Goal: Task Accomplishment & Management: Manage account settings

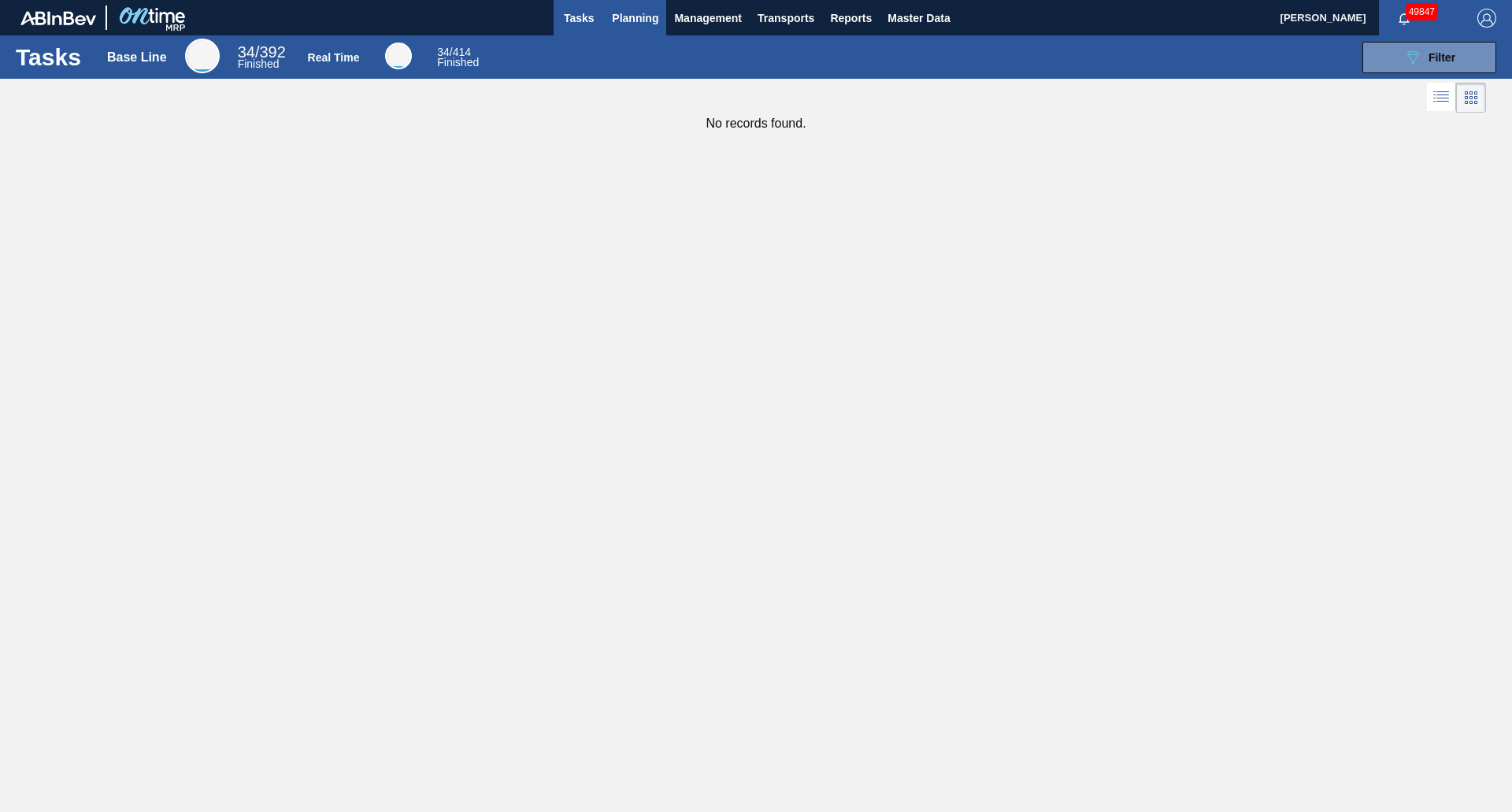
click at [656, 22] on span "Planning" at bounding box center [636, 17] width 47 height 18
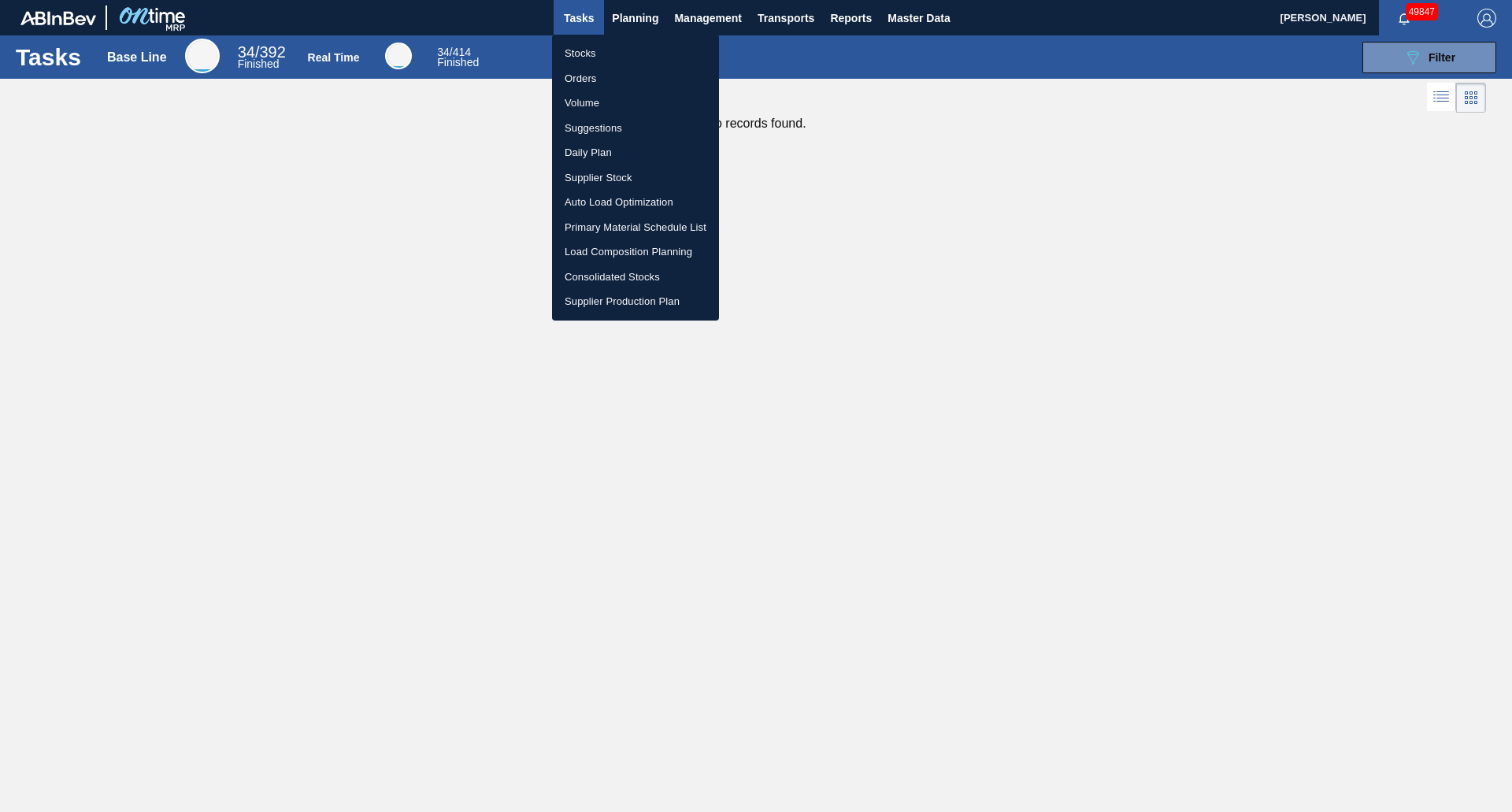
click at [592, 56] on li "Stocks" at bounding box center [636, 53] width 167 height 25
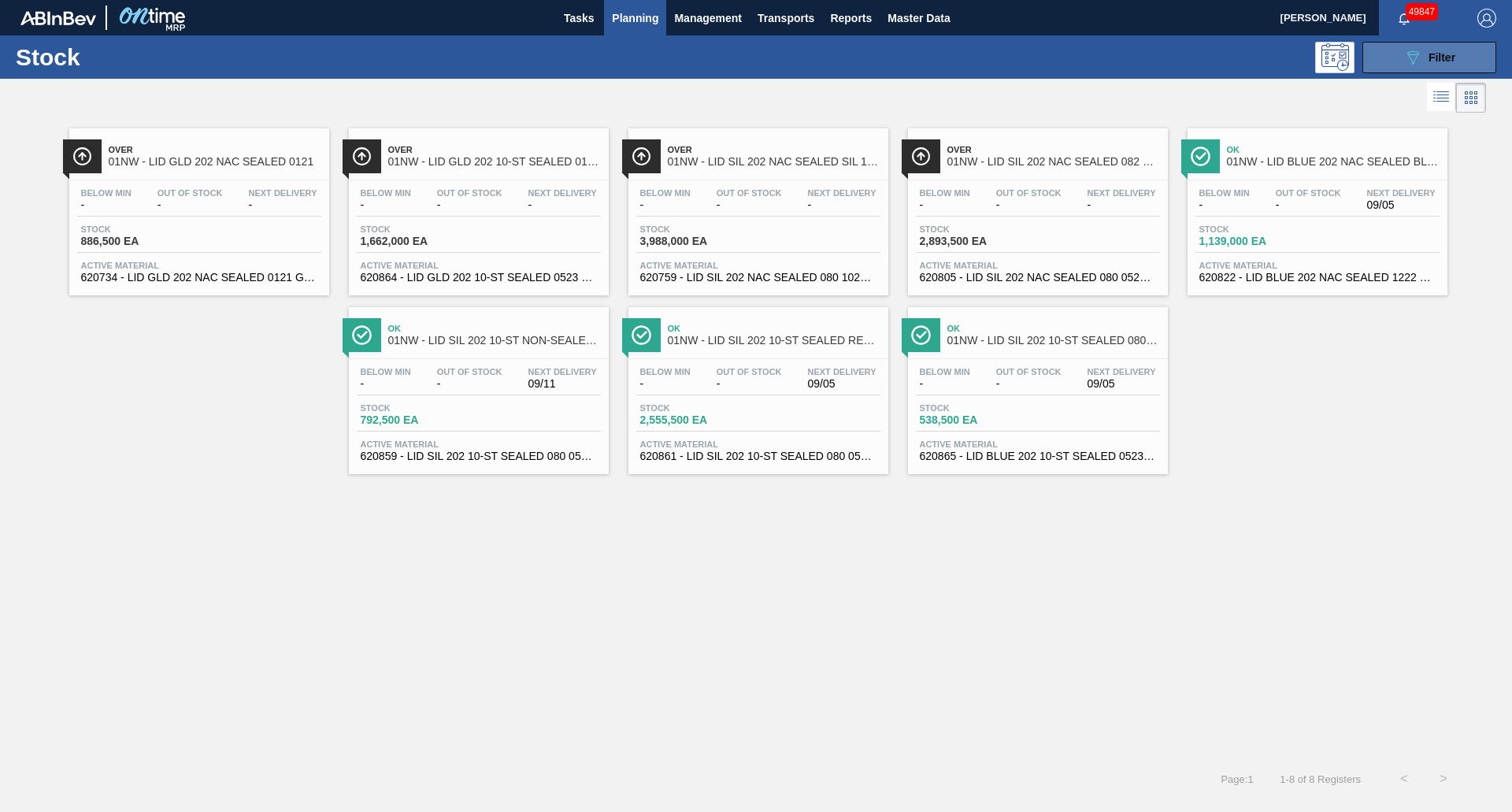
click at [1386, 48] on button "089F7B8B-B2A5-4AFE-B5C0-19BA573D28AC Filter" at bounding box center [1429, 57] width 134 height 31
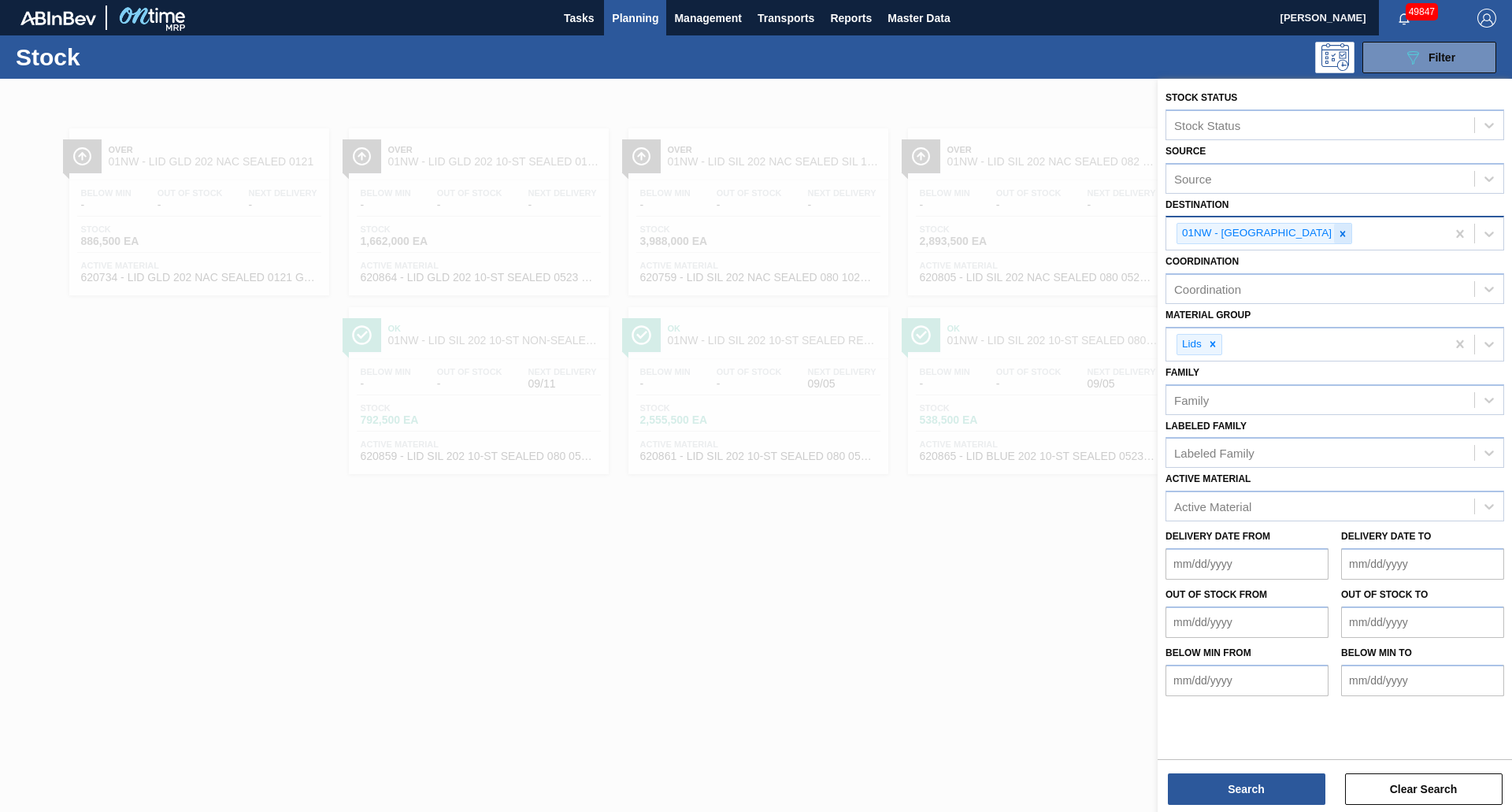
click at [1337, 229] on icon at bounding box center [1342, 233] width 11 height 11
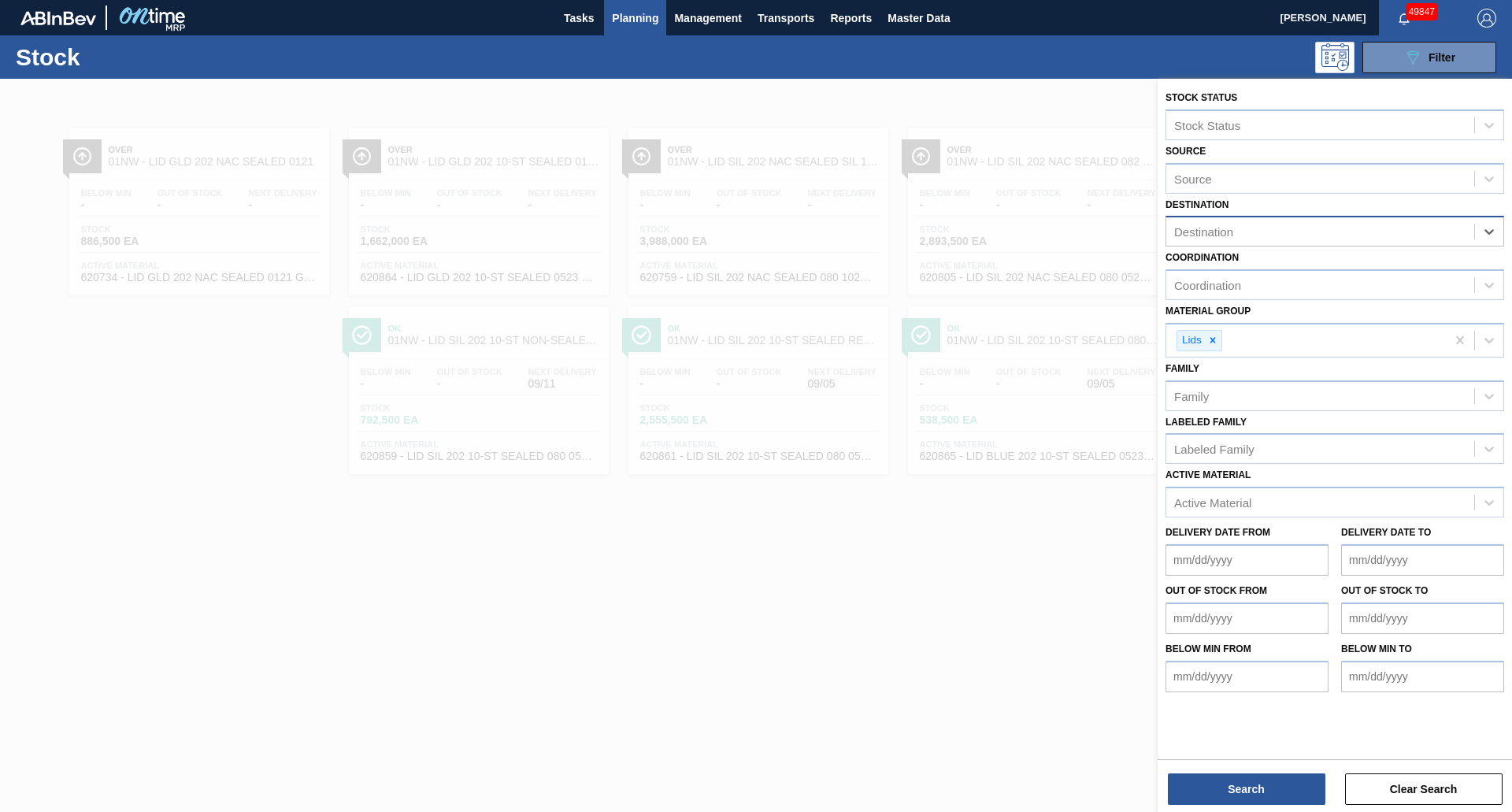
click at [1314, 229] on div "Destination" at bounding box center [1320, 232] width 308 height 23
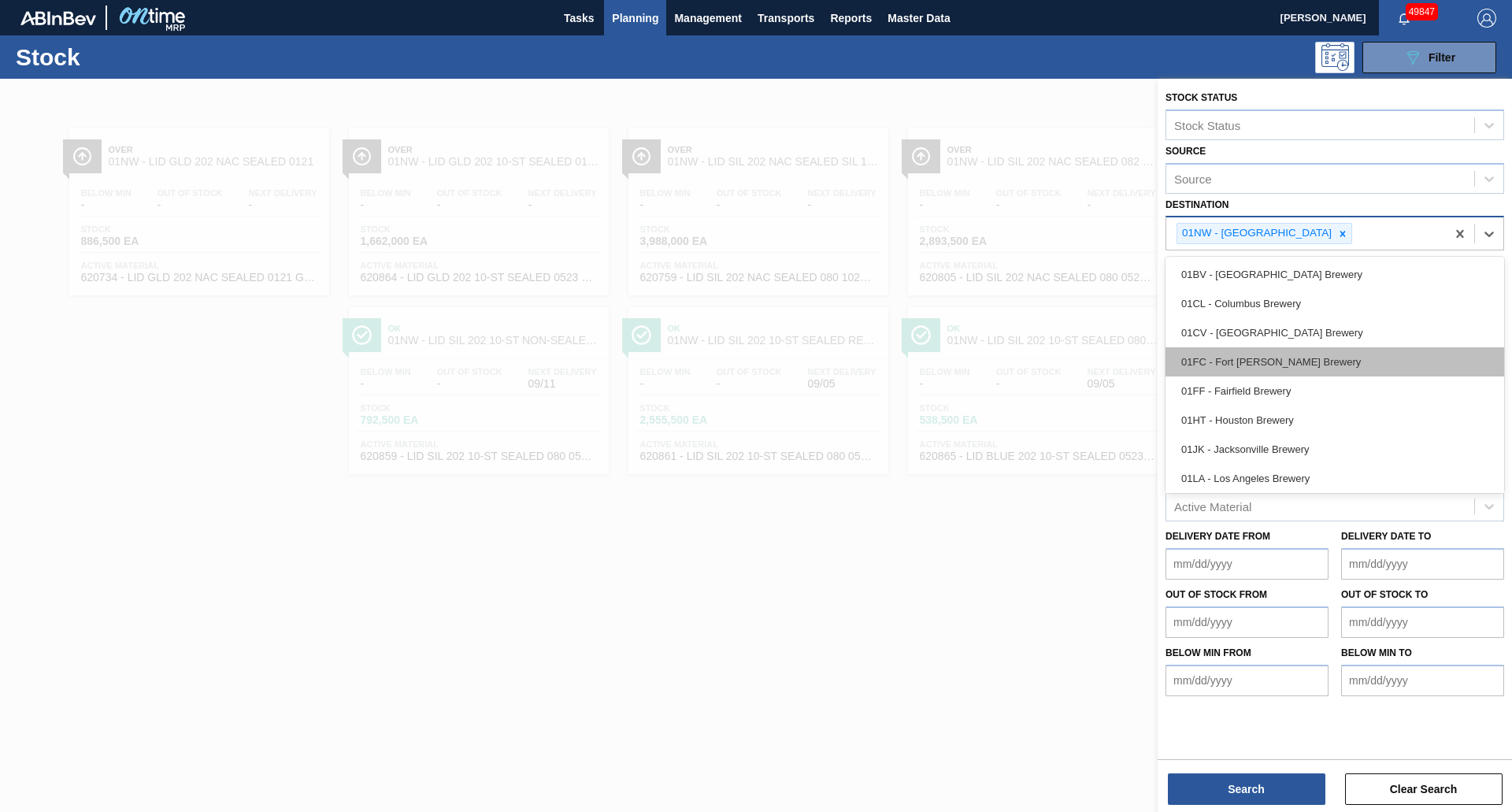
click at [1290, 363] on div "01FC - Fort [PERSON_NAME] Brewery" at bounding box center [1335, 361] width 339 height 29
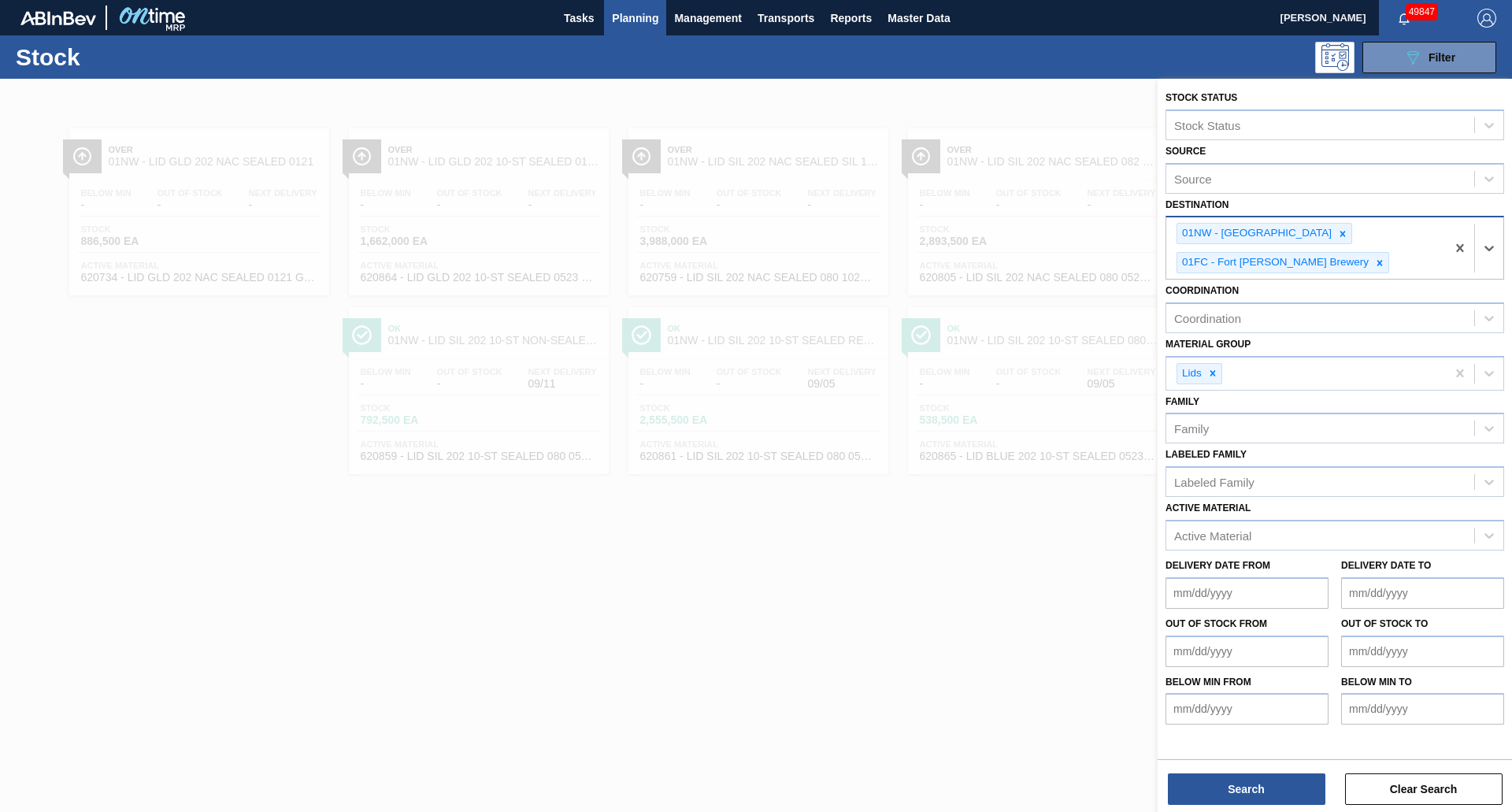
click at [1321, 234] on div "01NW - [GEOGRAPHIC_DATA] 01FC - [GEOGRAPHIC_DATA][PERSON_NAME]" at bounding box center [1306, 248] width 280 height 61
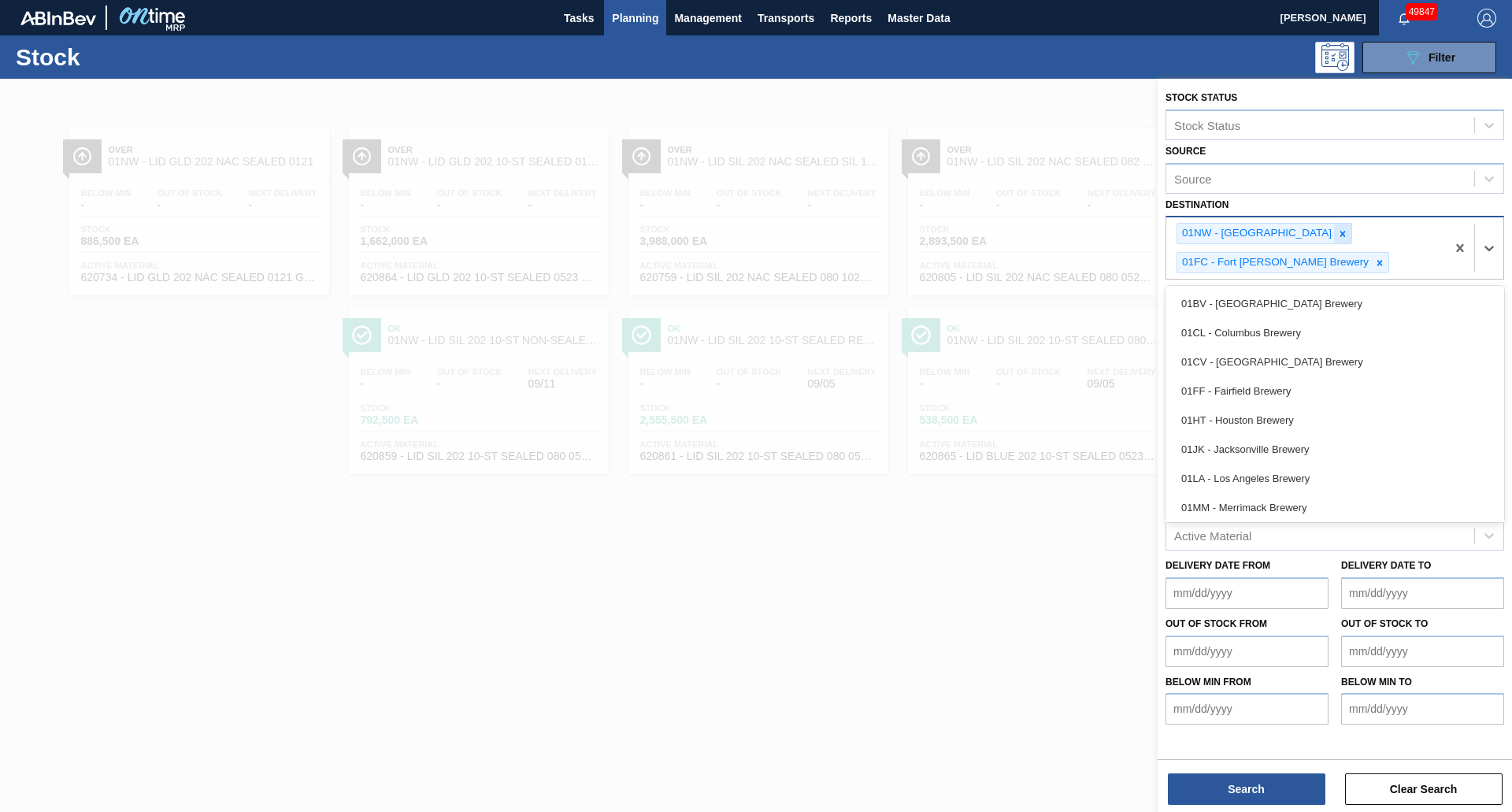
click at [1334, 235] on div at bounding box center [1343, 233] width 17 height 19
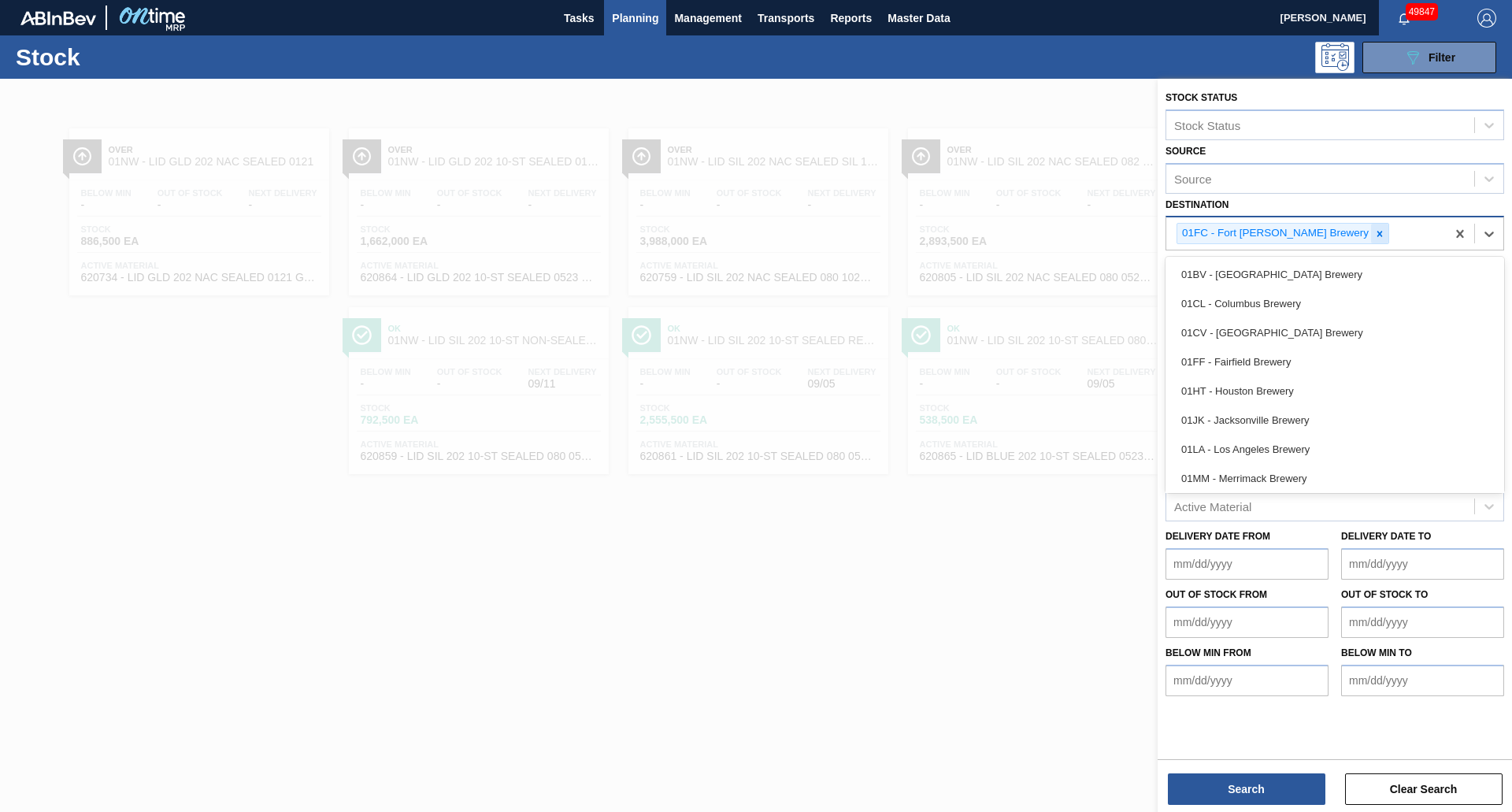
click at [1378, 235] on icon at bounding box center [1381, 233] width 6 height 6
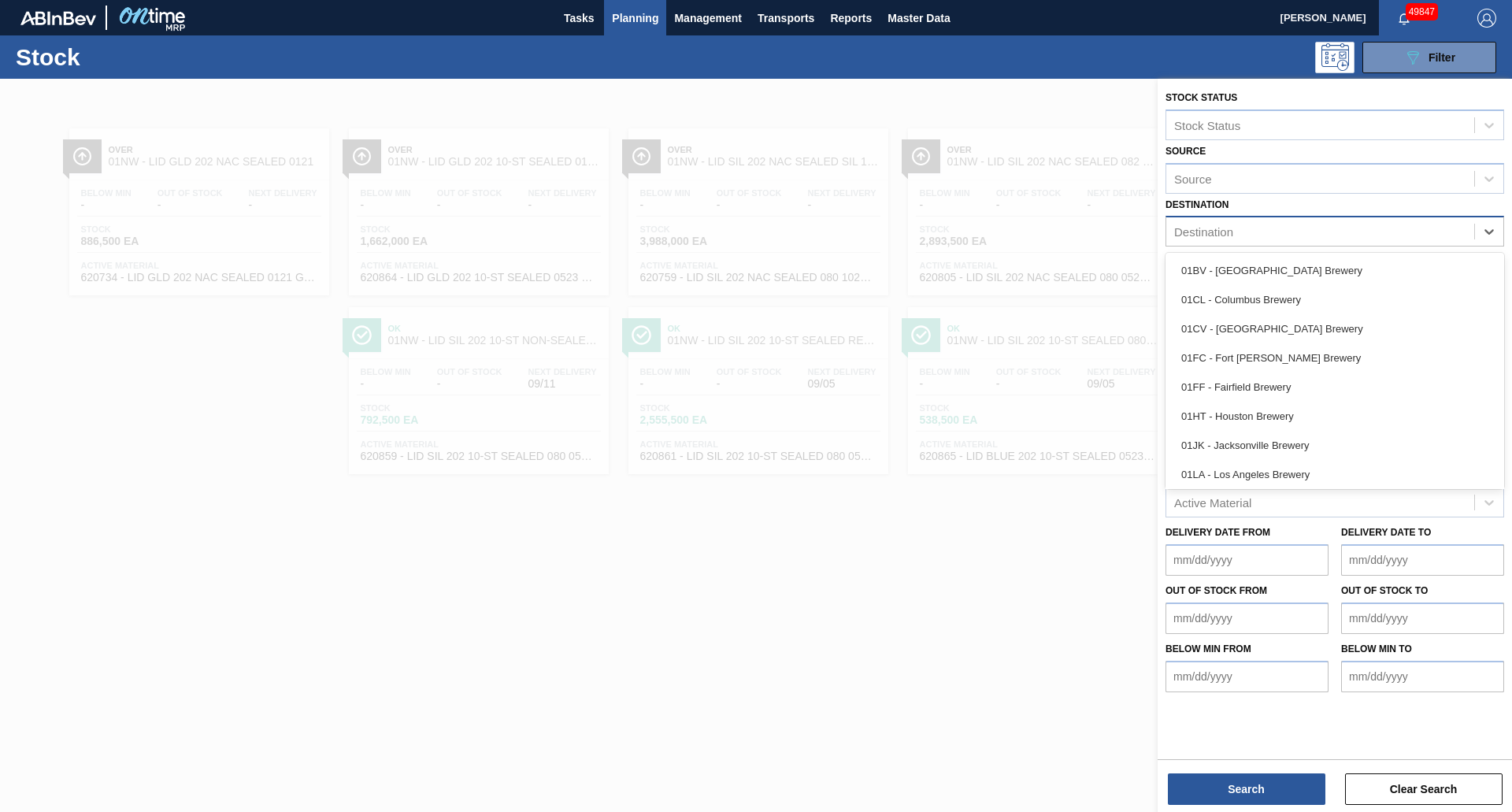
click at [1327, 234] on div "Destination" at bounding box center [1320, 232] width 308 height 23
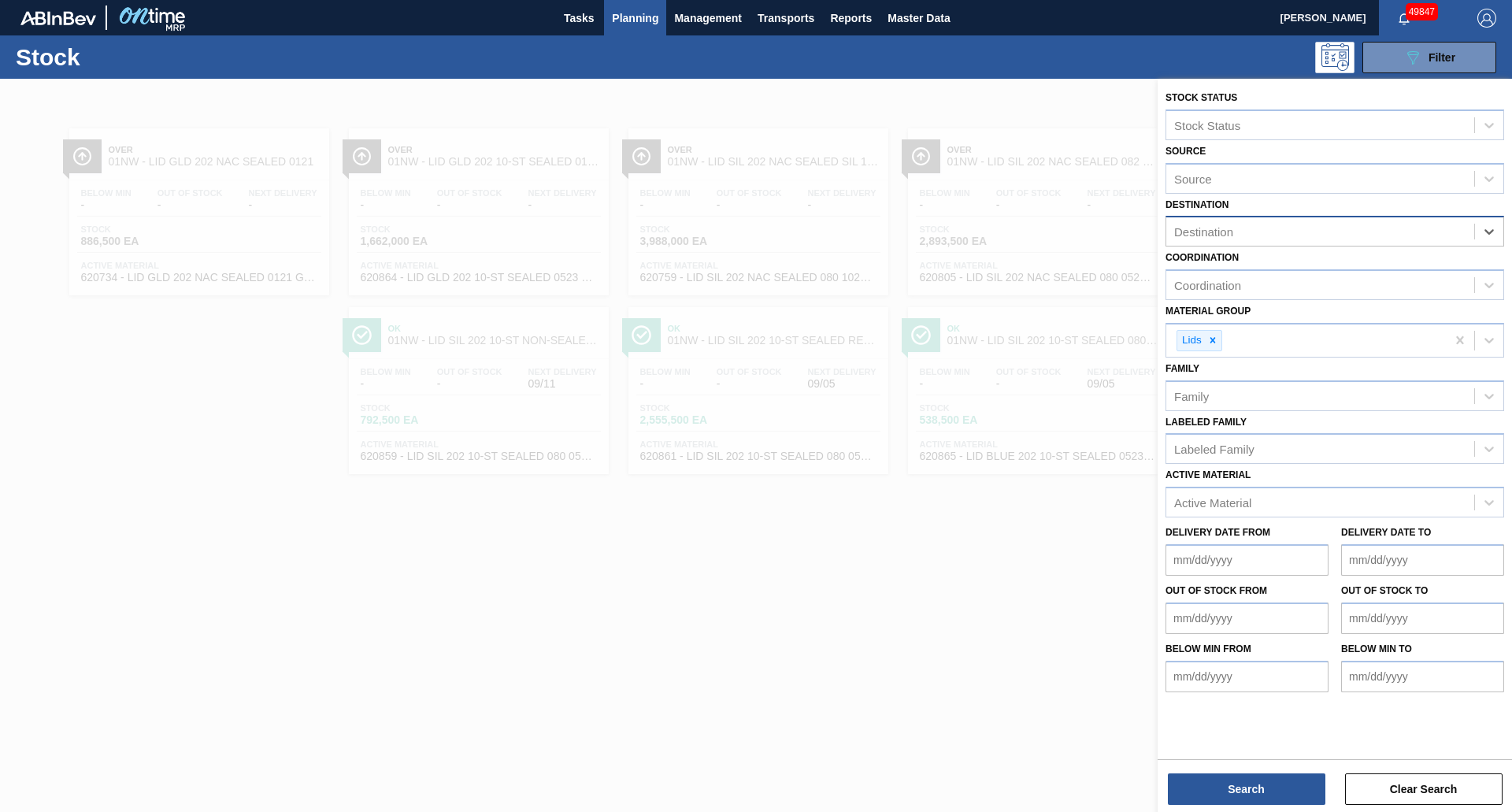
click at [1277, 229] on div "Destination" at bounding box center [1320, 232] width 308 height 23
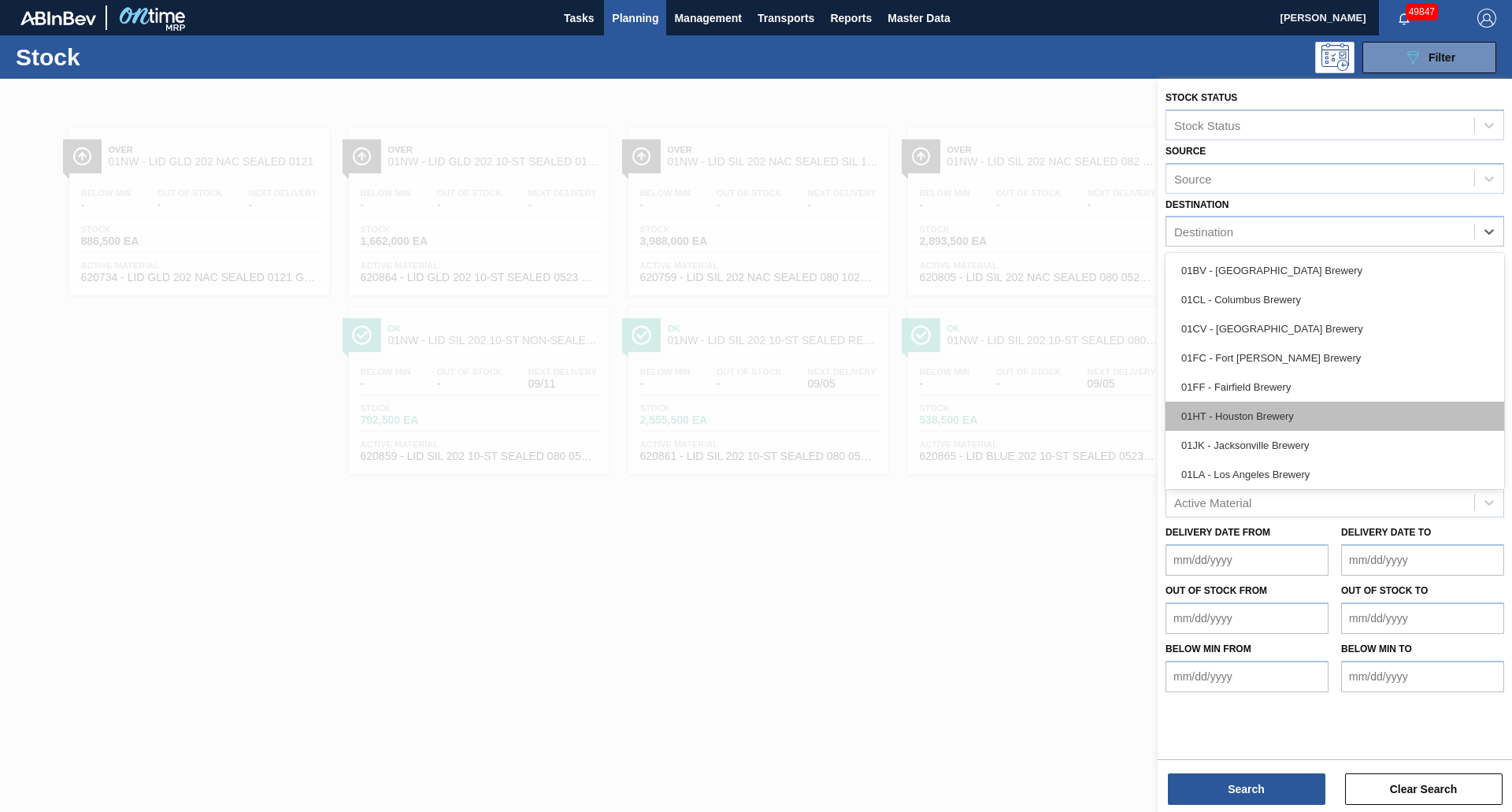
click at [1259, 414] on div "01HT - Houston Brewery" at bounding box center [1335, 416] width 339 height 29
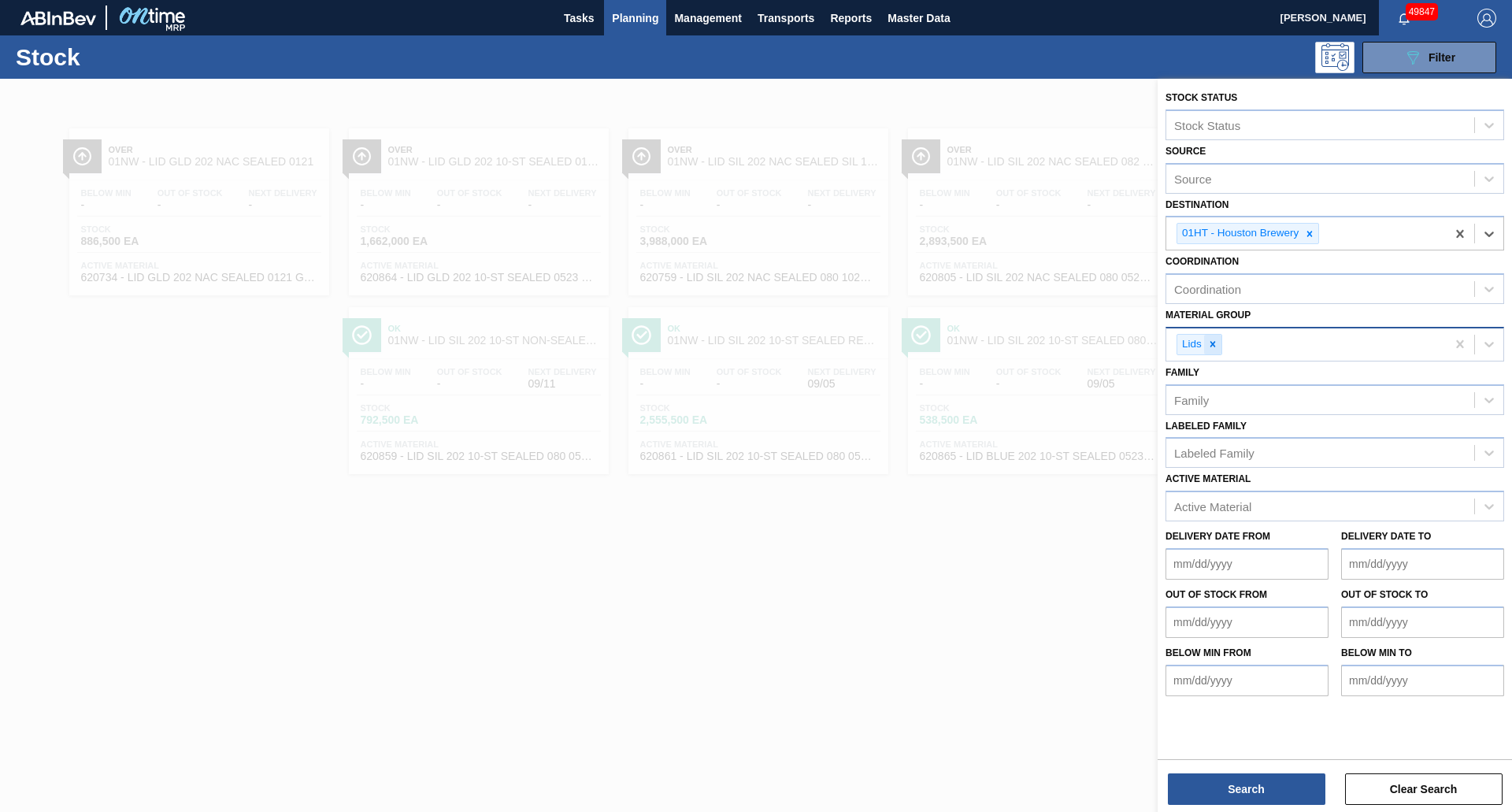
click at [1220, 343] on div at bounding box center [1213, 344] width 17 height 19
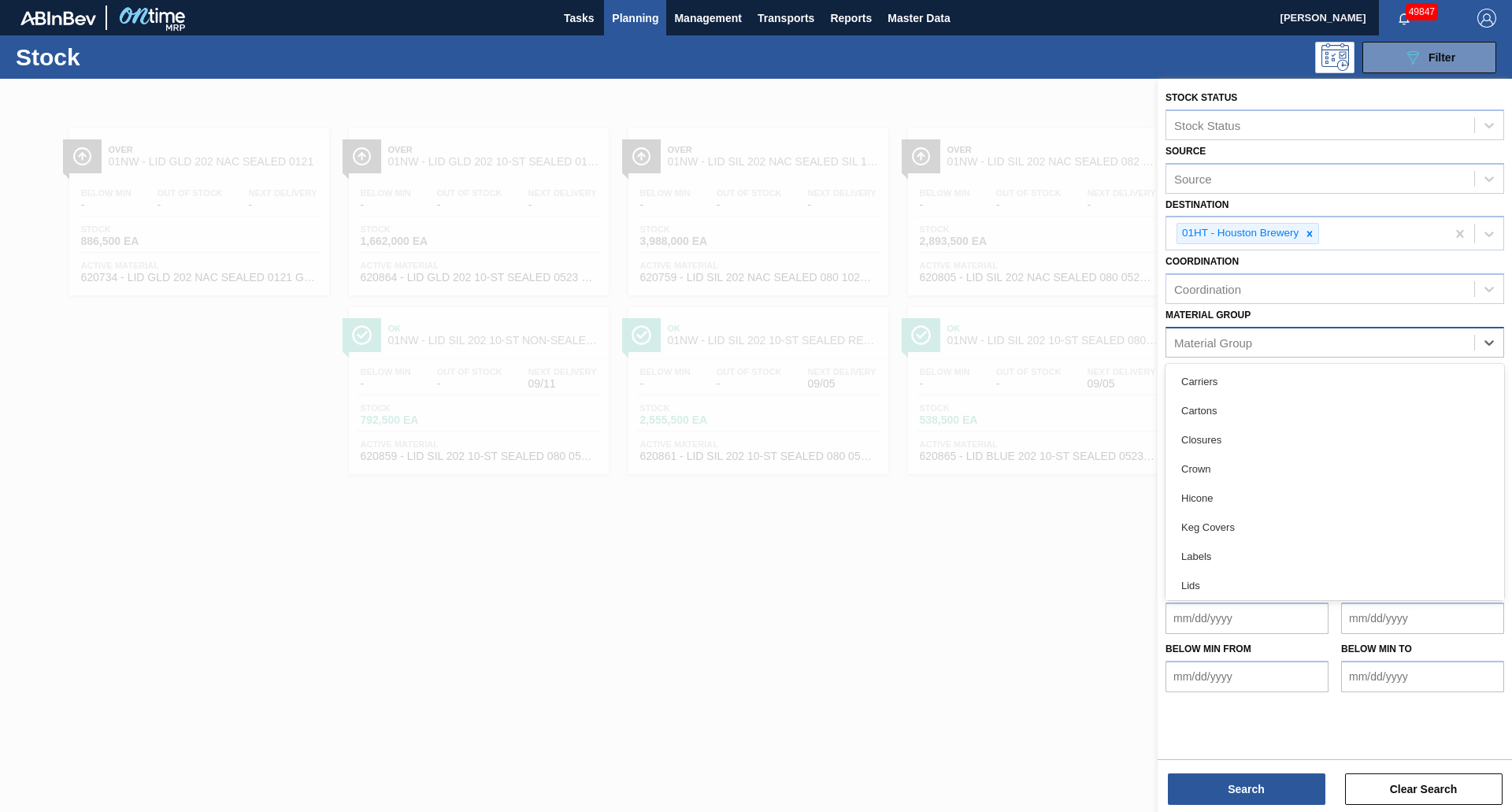
click at [1220, 343] on div "Material Group" at bounding box center [1213, 342] width 78 height 14
click at [1234, 494] on div "Shrinkfilm" at bounding box center [1335, 494] width 339 height 29
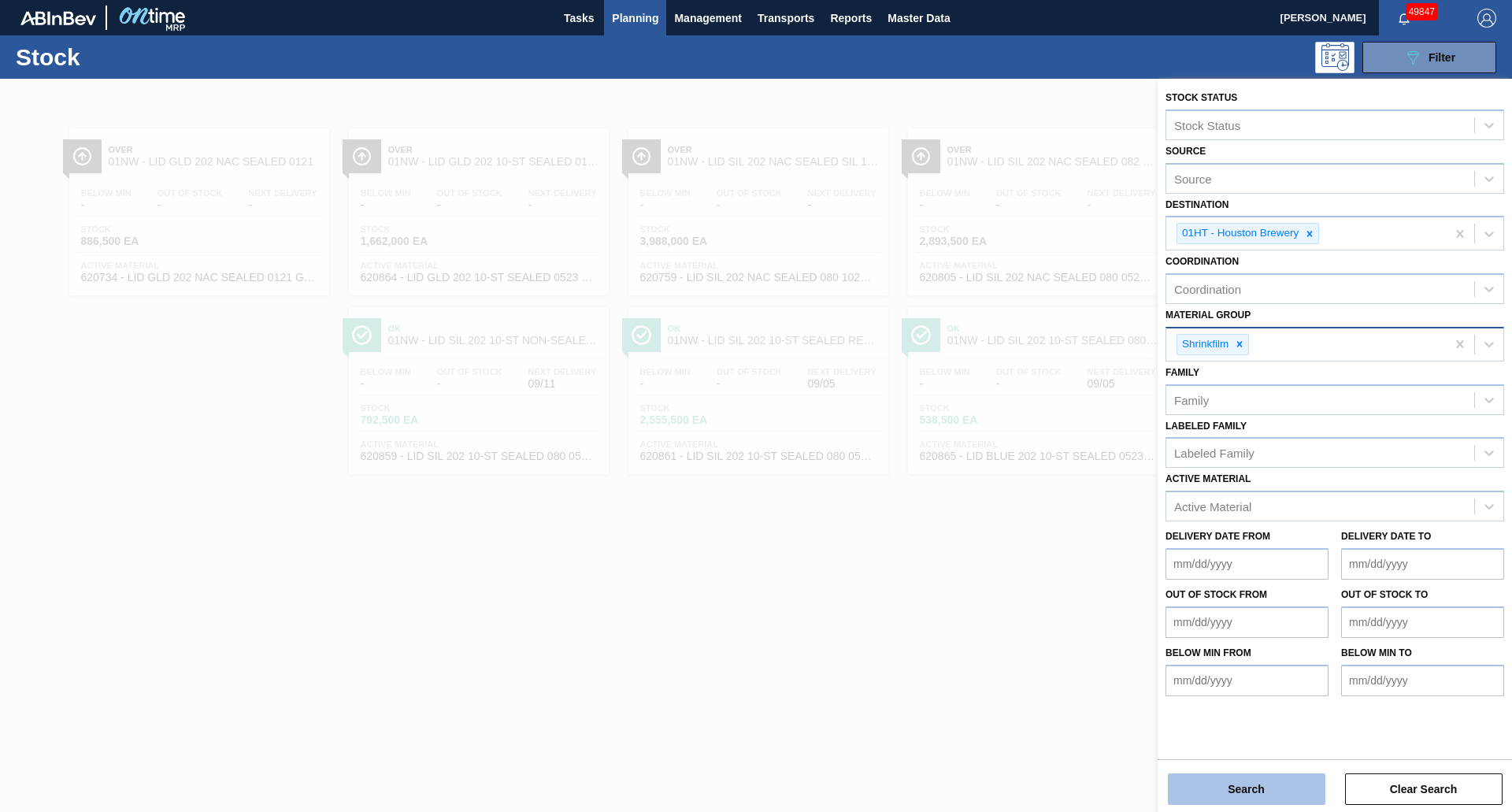
click at [1262, 795] on button "Search" at bounding box center [1247, 789] width 157 height 31
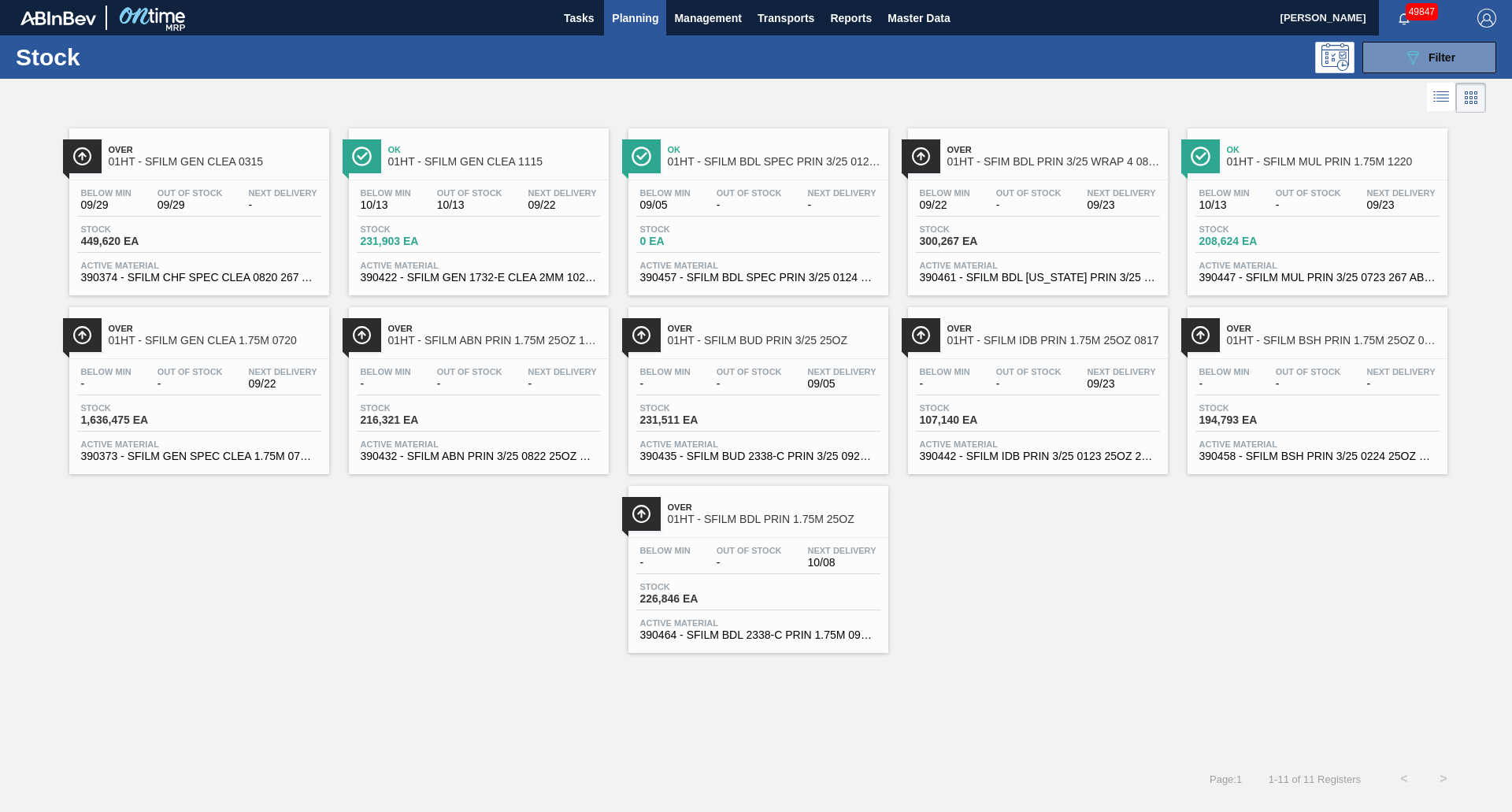
click at [226, 257] on div "Below Min 09/29 Out Of Stock 09/29 Next Delivery - Stock 449,620 EA Active Mate…" at bounding box center [198, 234] width 259 height 107
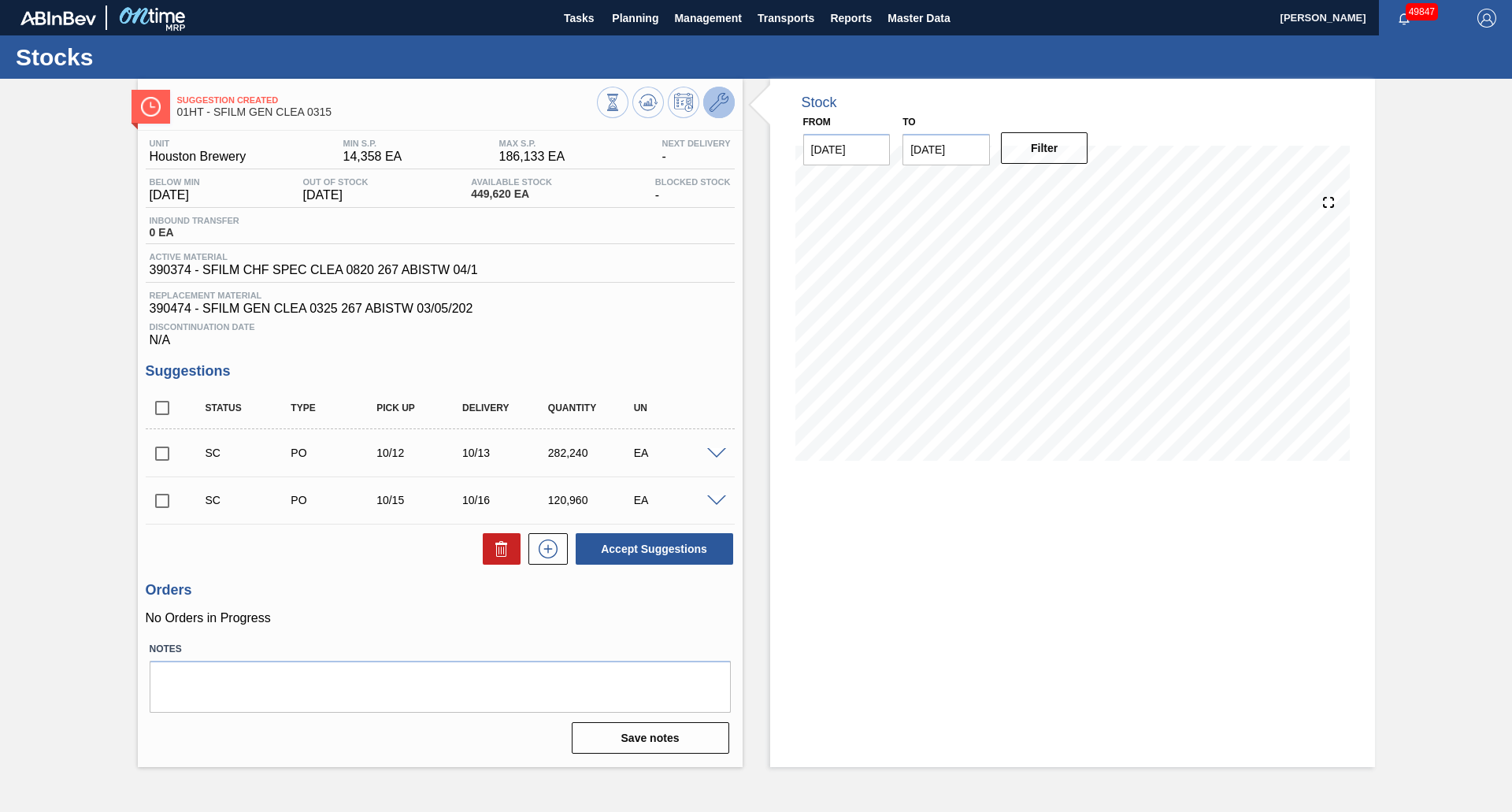
click at [704, 99] on button at bounding box center [719, 102] width 31 height 31
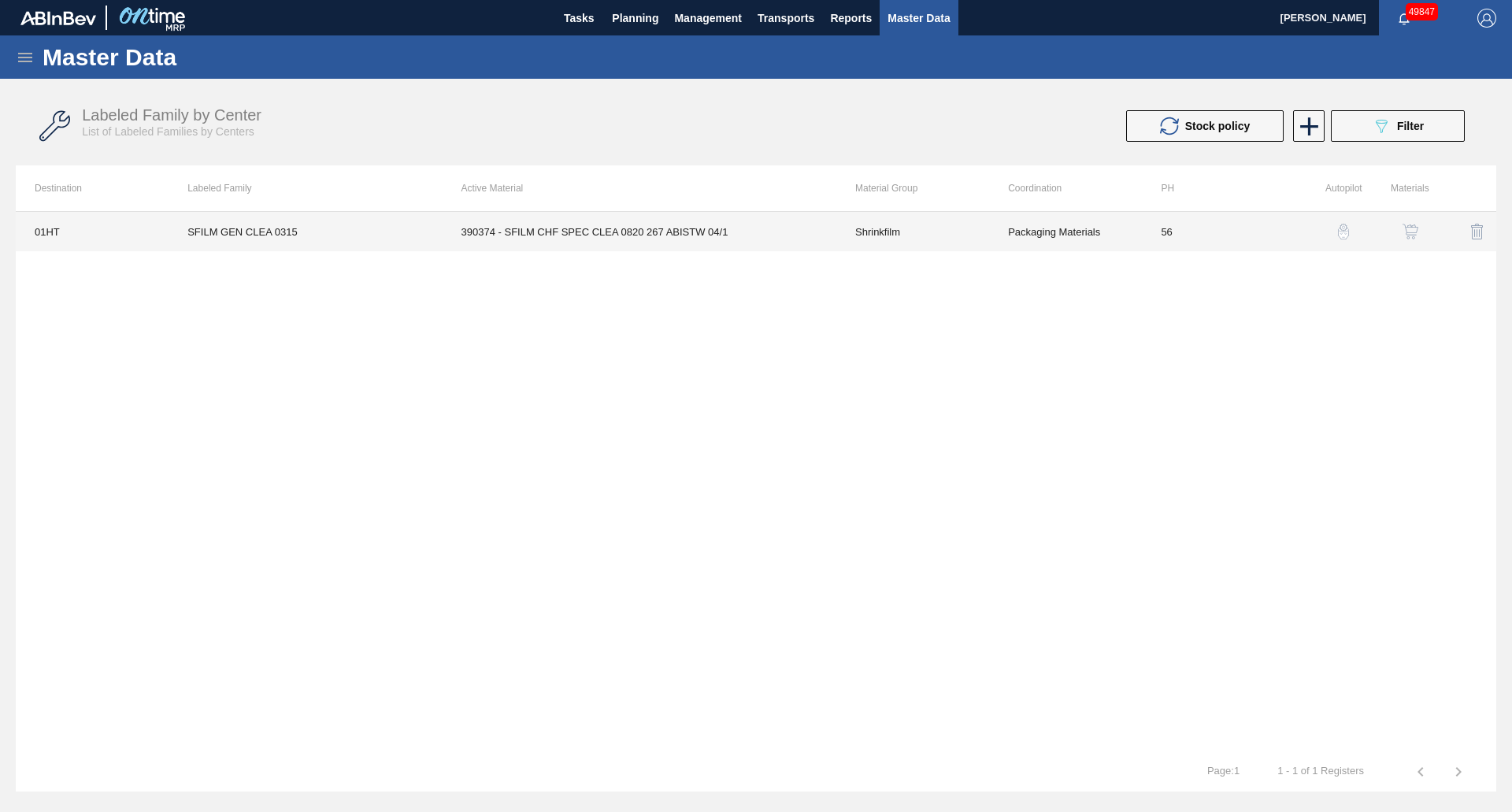
click at [621, 234] on td "390374 - SFILM CHF SPEC CLEA 0820 267 ABISTW 04/1" at bounding box center [638, 231] width 394 height 40
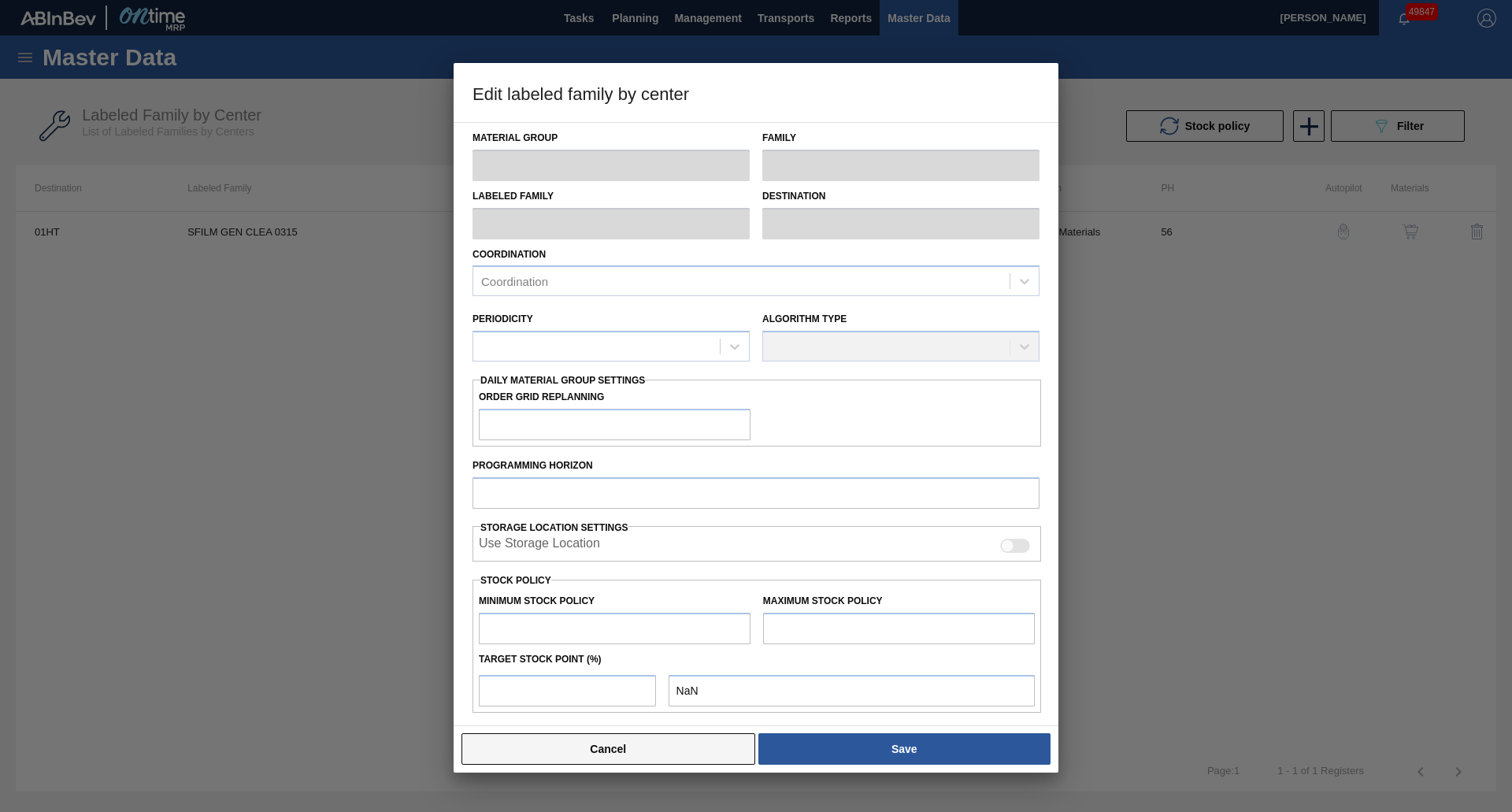
type input "Shrinkfilm"
type input "SFILM GEN CLEA 0315"
type input "01HT - Houston Brewery"
type input "56"
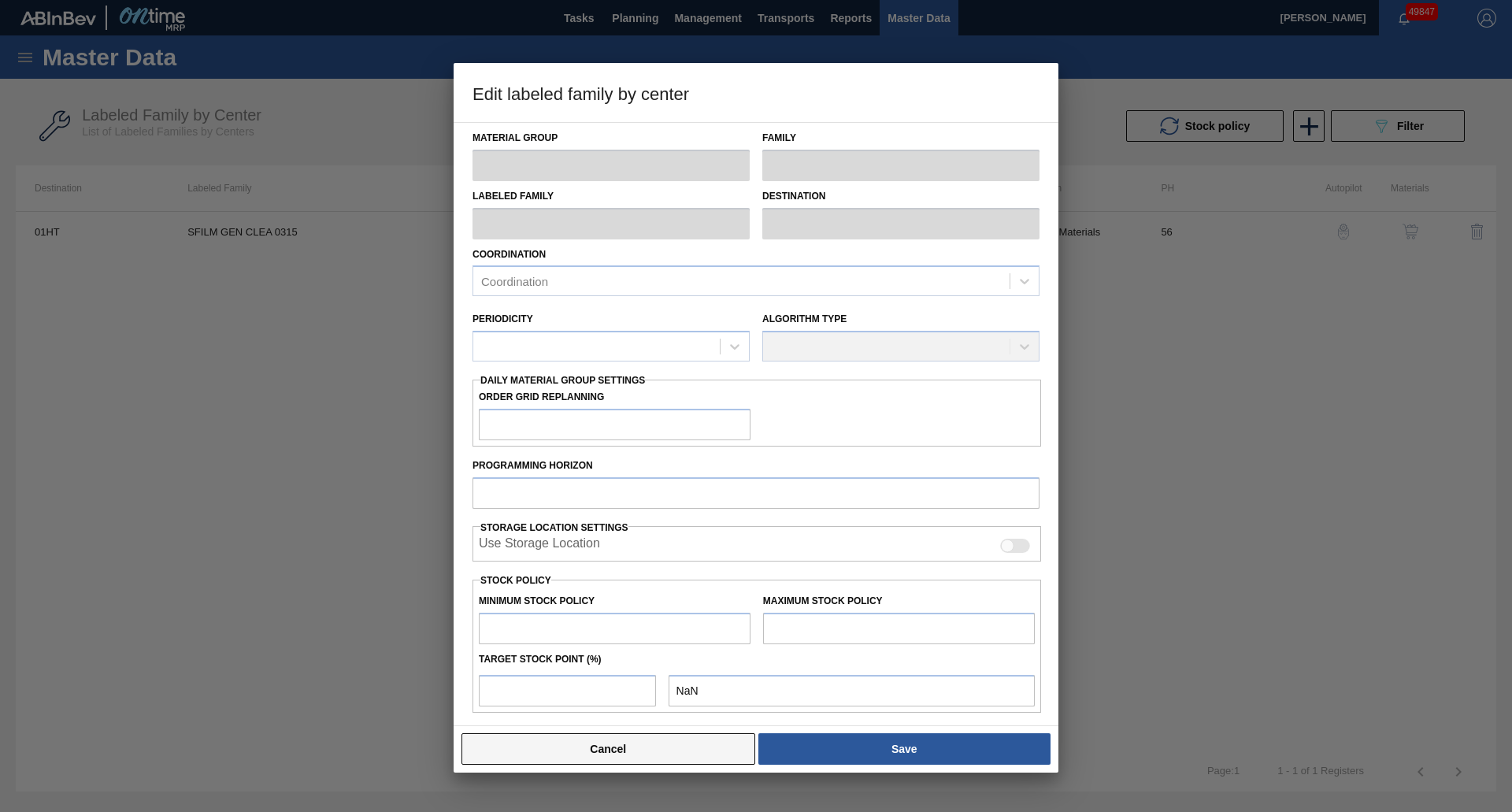
type input "14,358"
type input "186,133"
type input "47"
type input "95,092"
checkbox input "true"
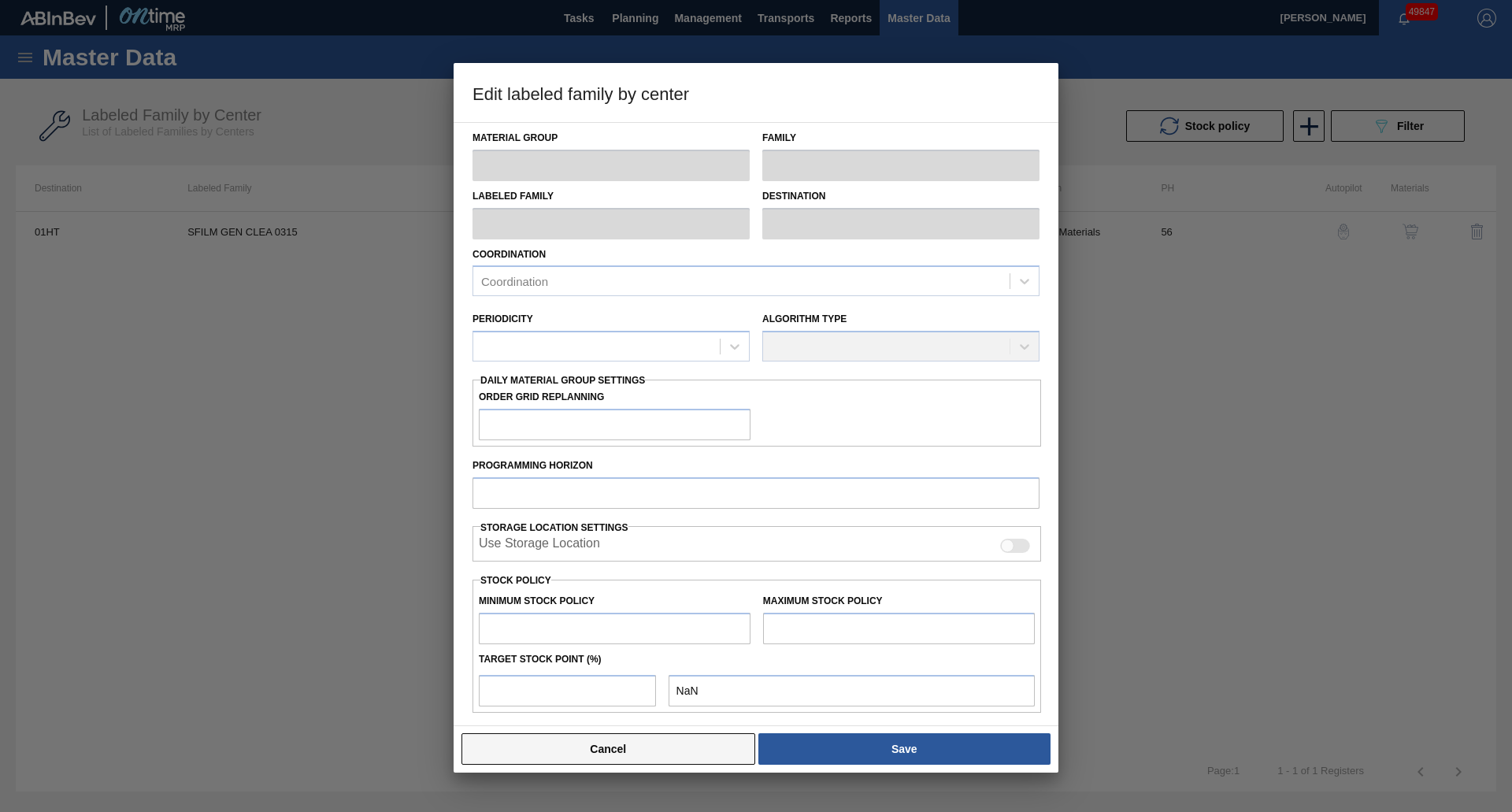
checkbox input "true"
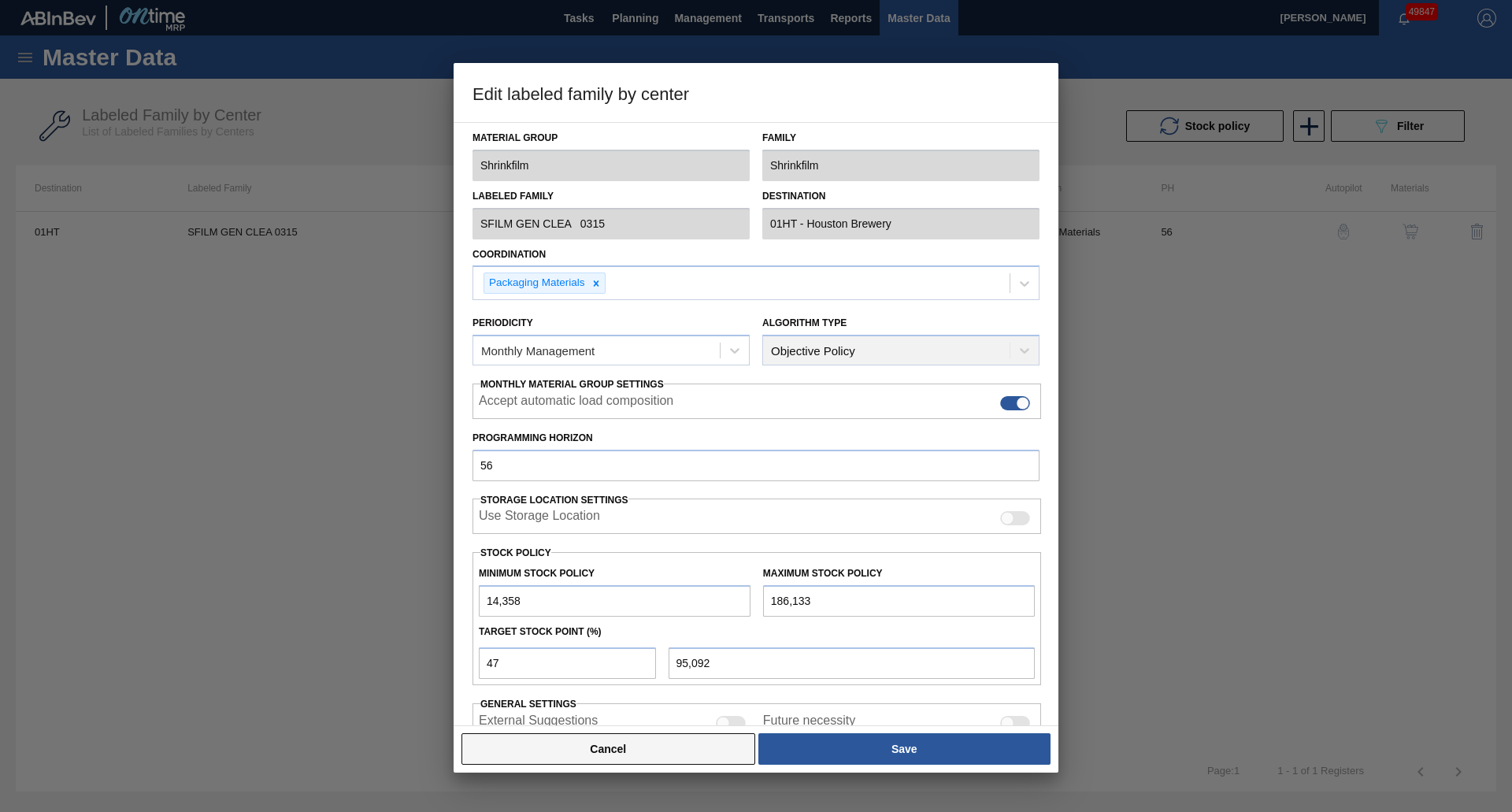
click at [594, 753] on button "Cancel" at bounding box center [608, 749] width 293 height 31
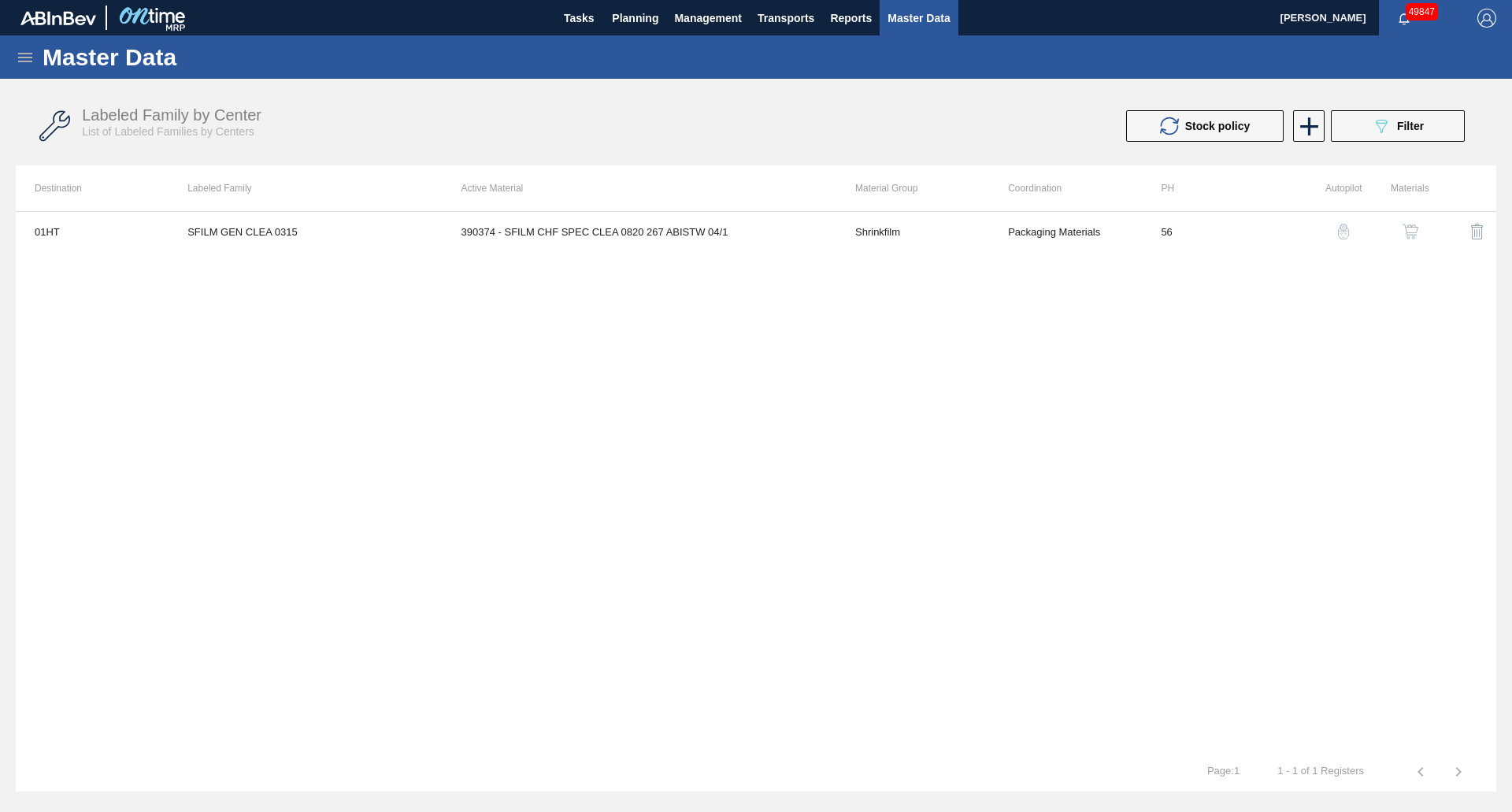
click at [1410, 224] on img "button" at bounding box center [1410, 231] width 16 height 16
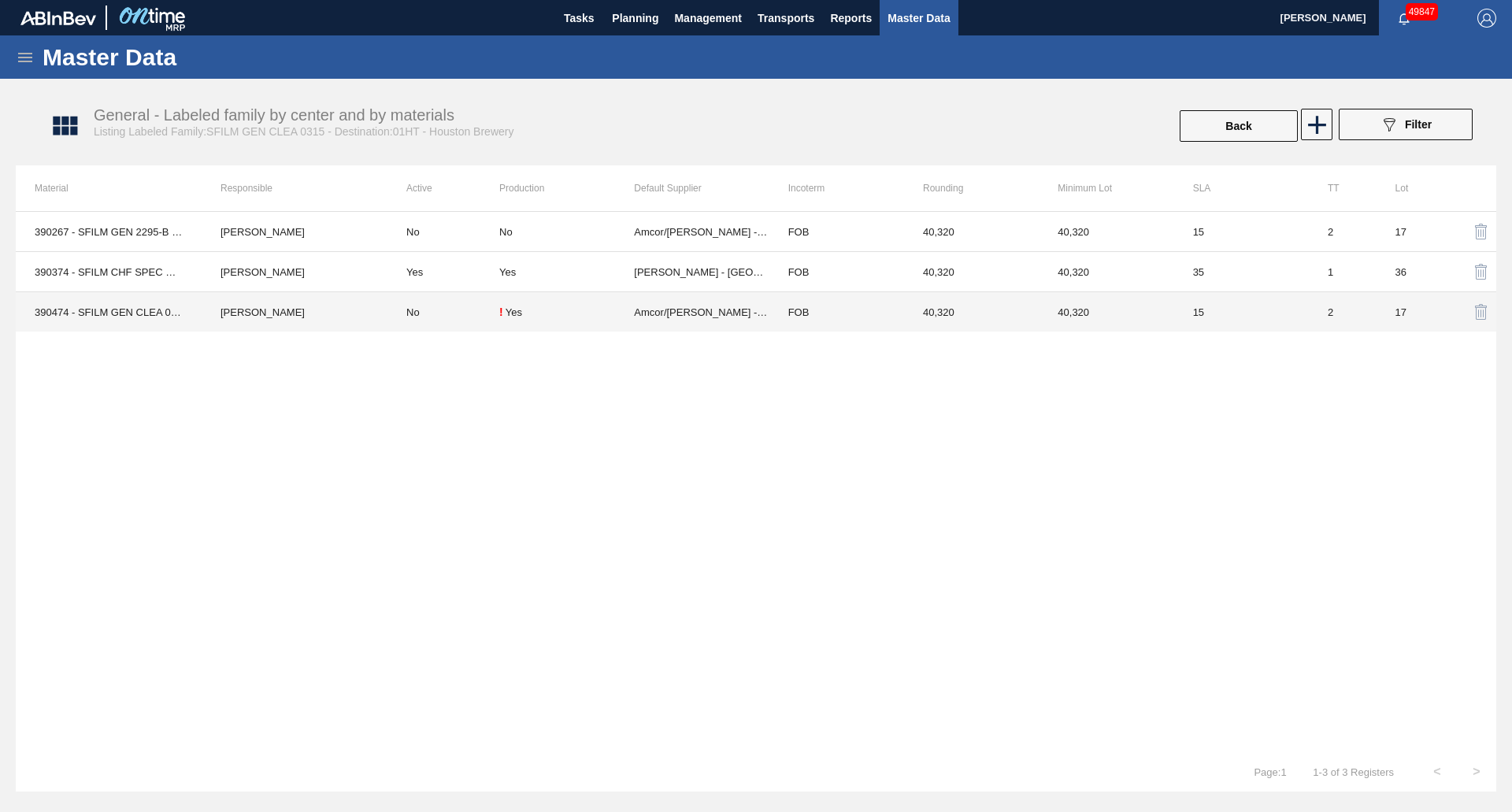
click at [455, 301] on td "No" at bounding box center [443, 312] width 112 height 40
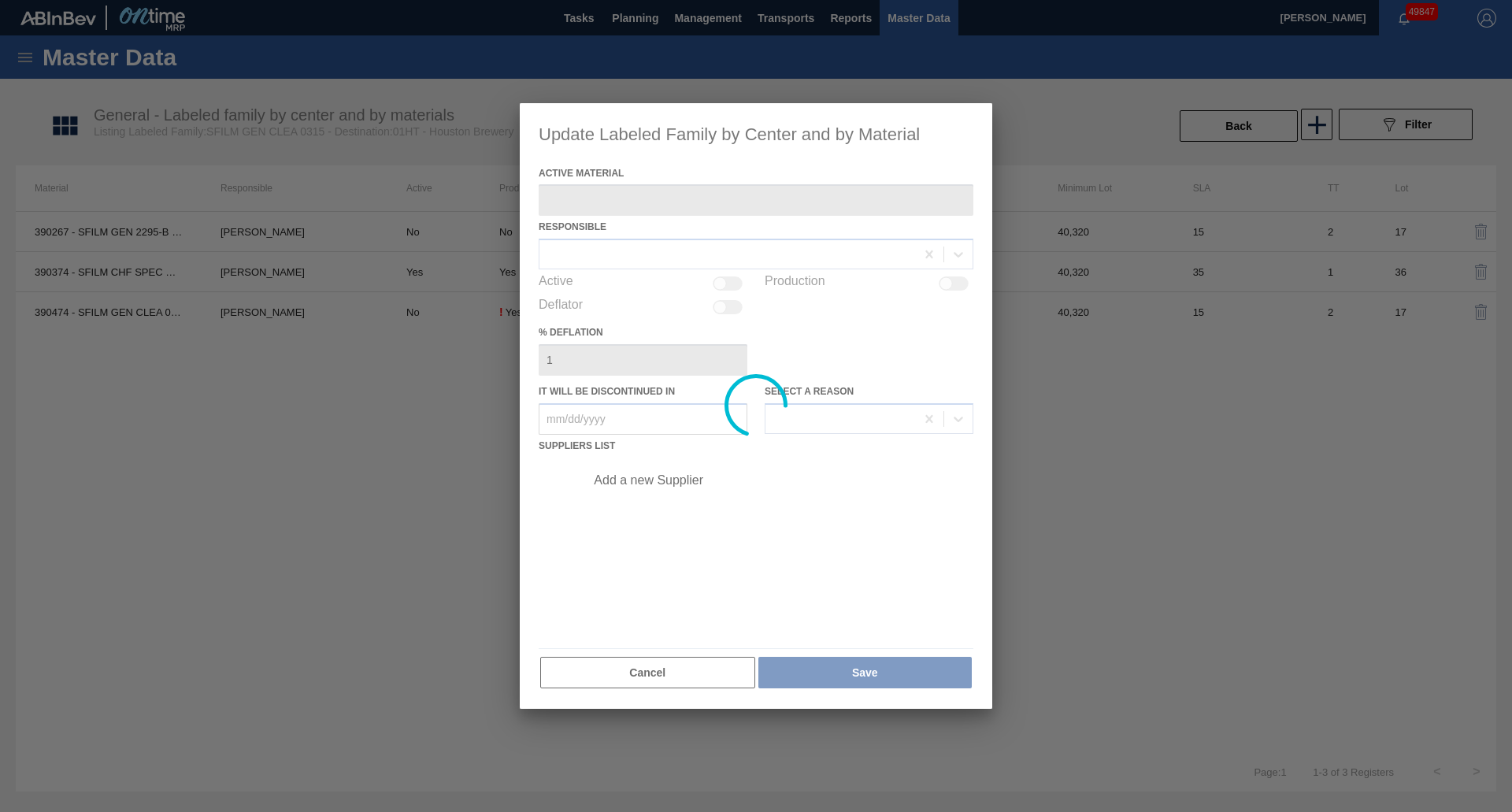
type Material "390474 - SFILM GEN CLEA 0325 267 ABISTW 03/05/202"
checkbox input "true"
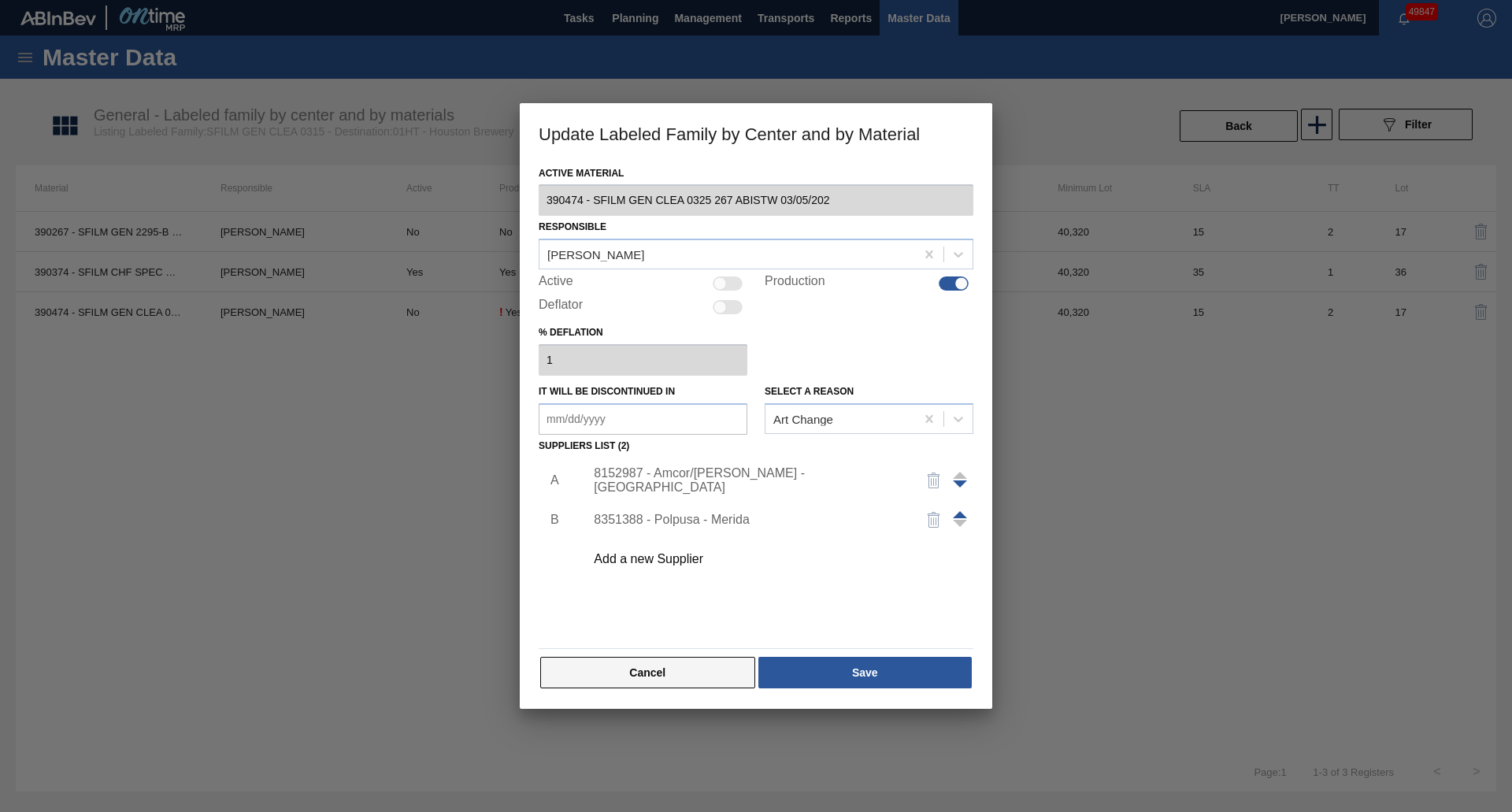
click at [629, 675] on button "Cancel" at bounding box center [647, 672] width 215 height 31
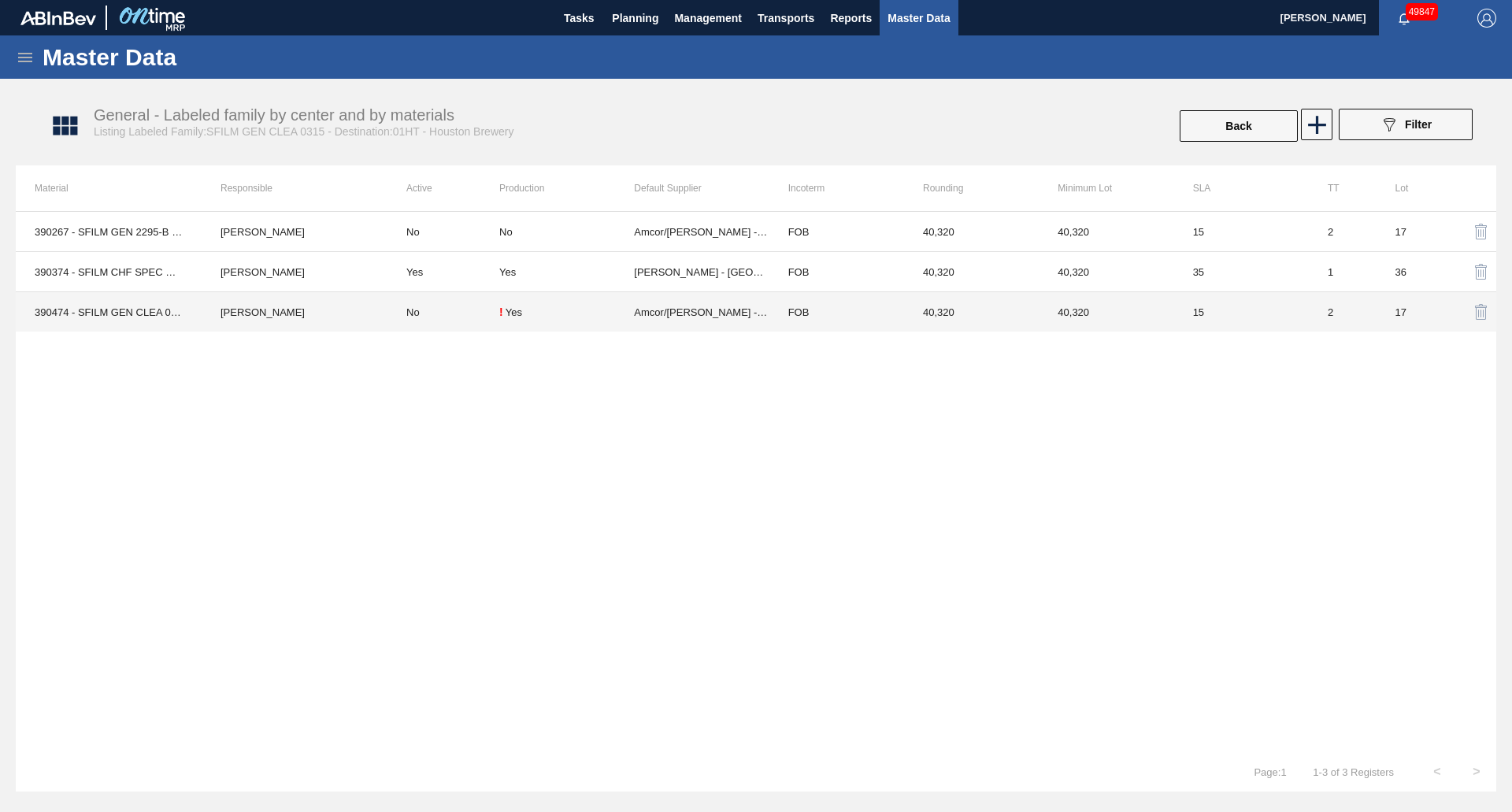
click at [654, 314] on td "Amcor/[PERSON_NAME] - [GEOGRAPHIC_DATA]" at bounding box center [701, 312] width 135 height 40
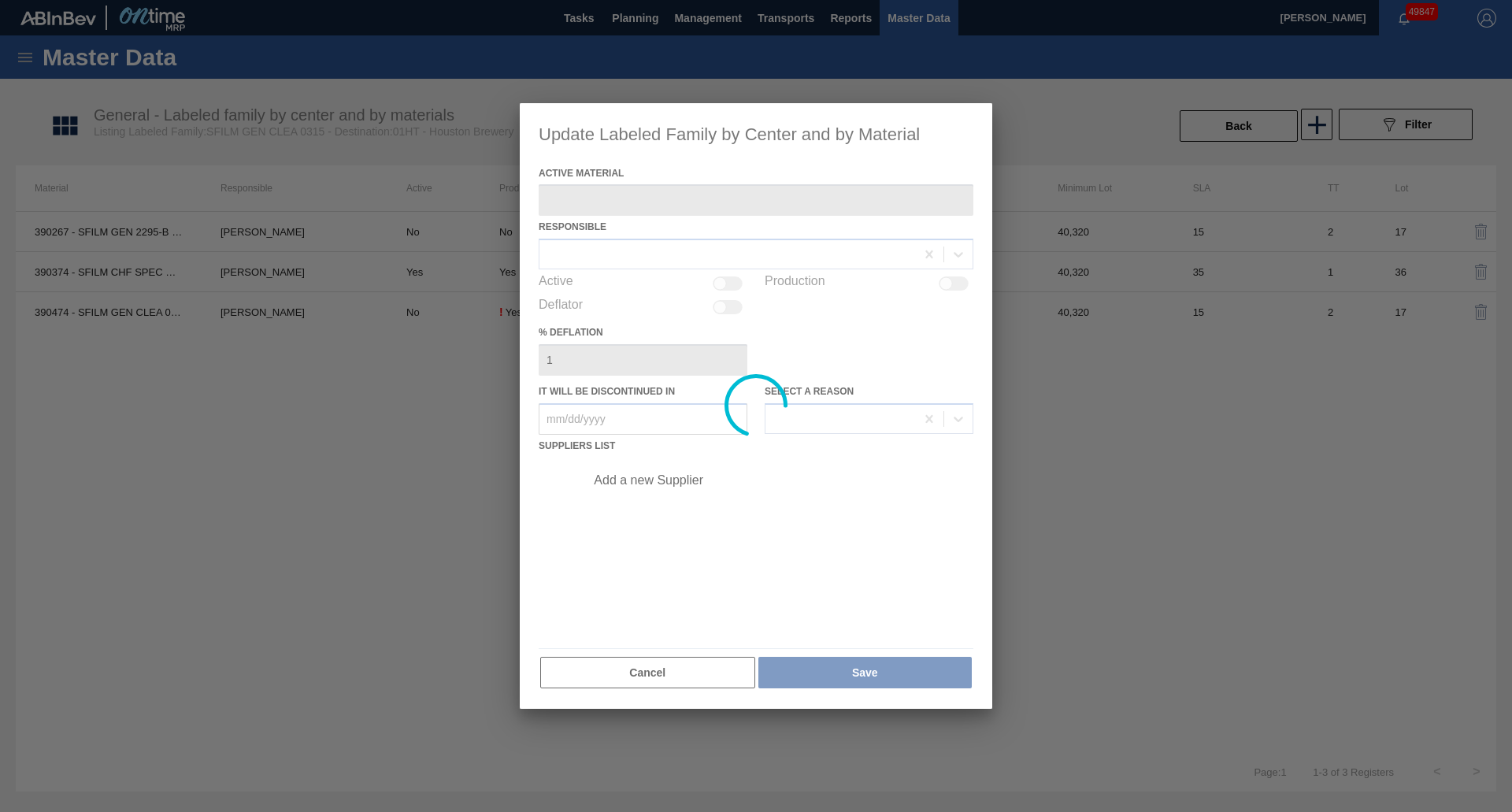
type Material "390474 - SFILM GEN CLEA 0325 267 ABISTW 03/05/202"
checkbox input "true"
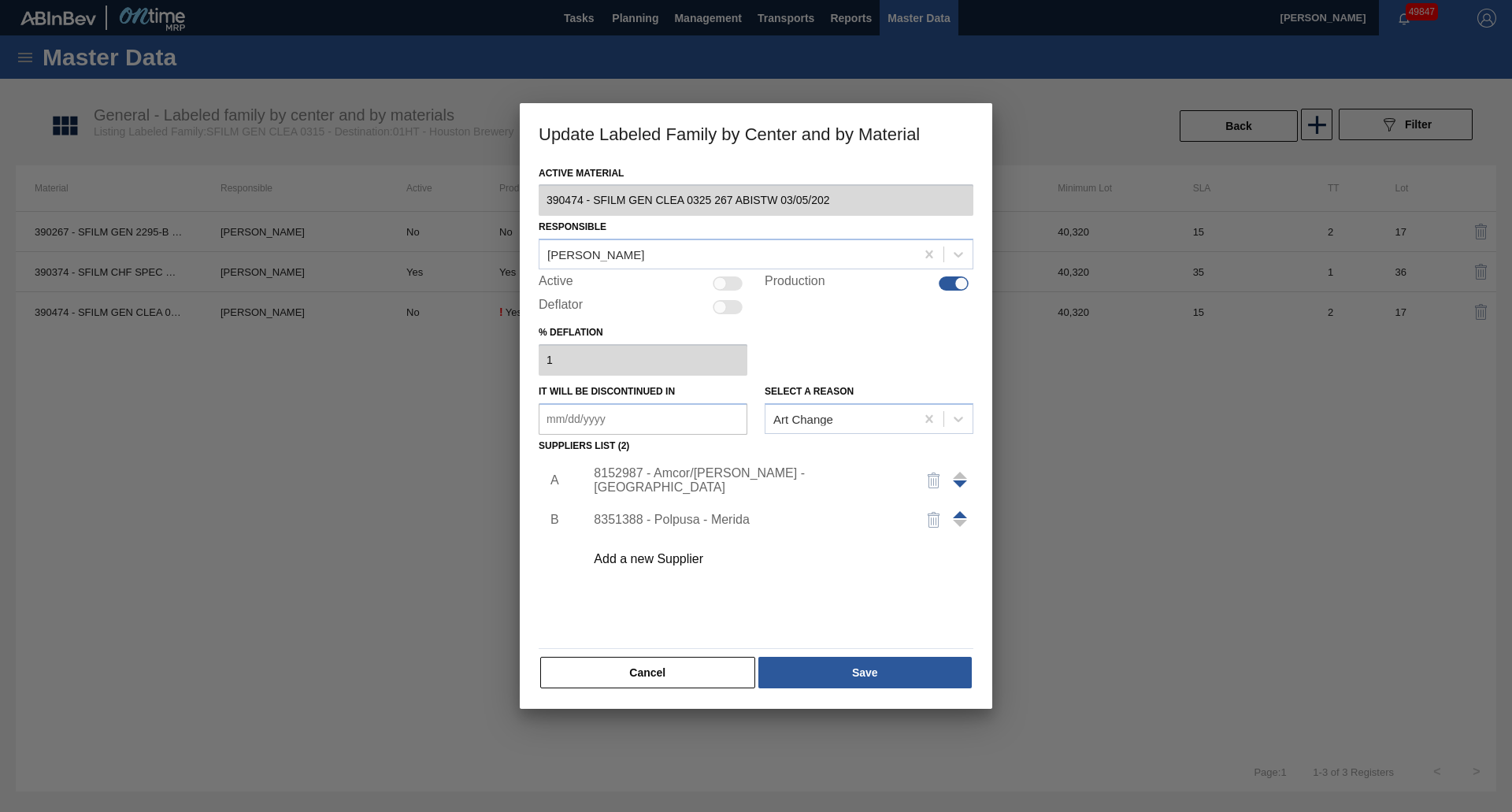
click at [688, 558] on div "Add a new Supplier" at bounding box center [748, 558] width 309 height 15
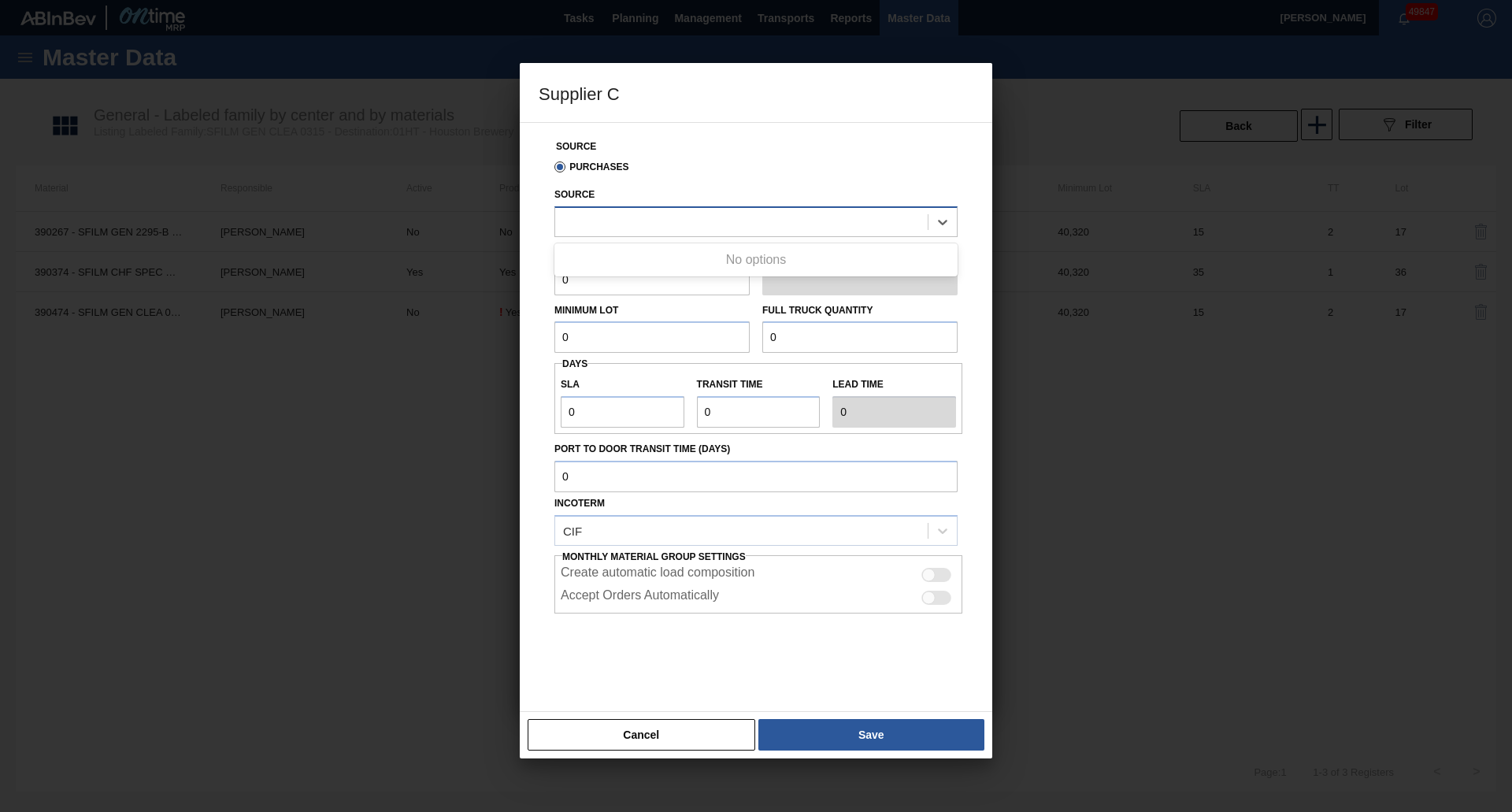
click at [646, 226] on div at bounding box center [740, 221] width 372 height 23
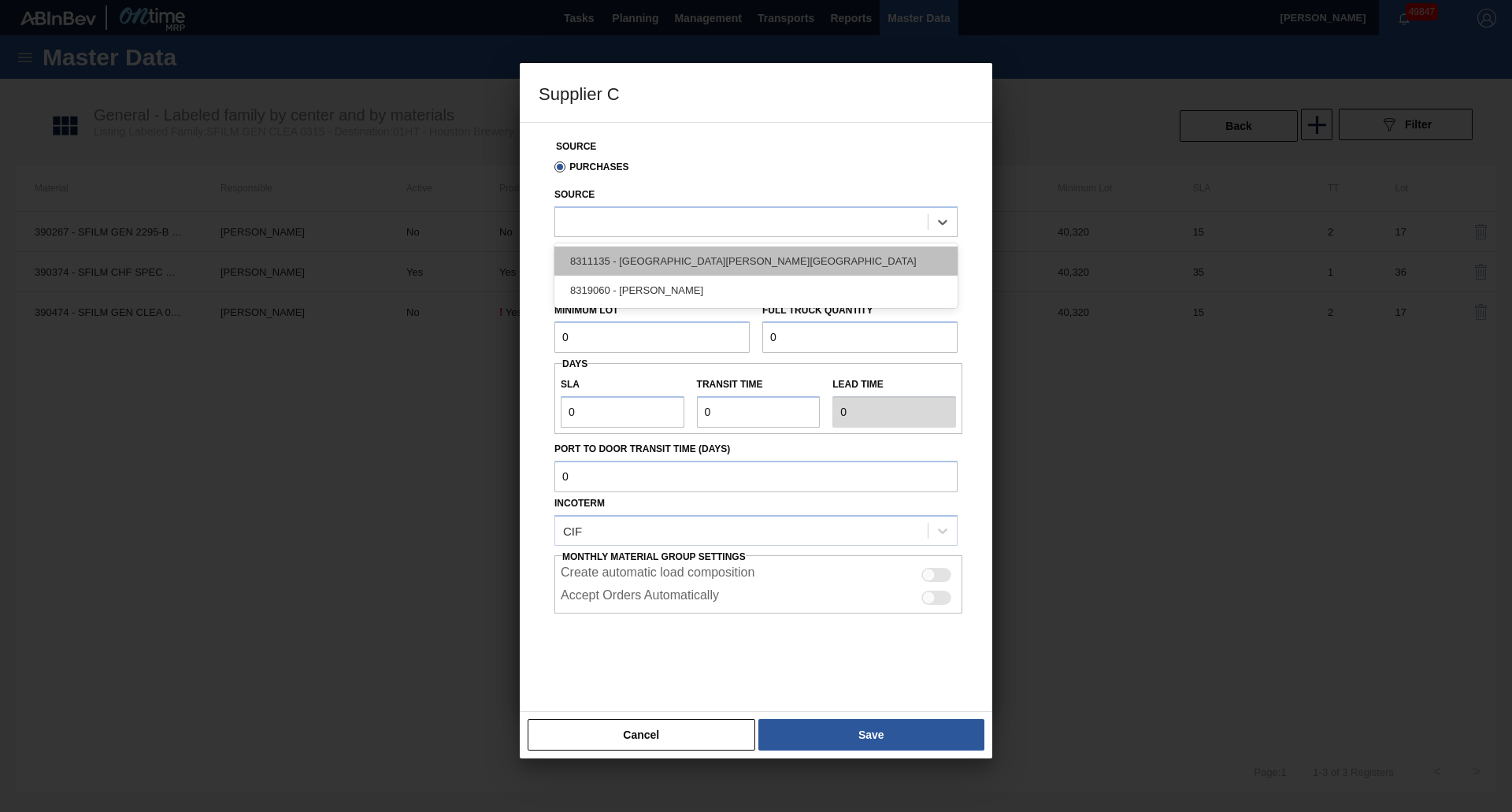
click at [653, 255] on div "8311135 - [GEOGRAPHIC_DATA][PERSON_NAME][GEOGRAPHIC_DATA]" at bounding box center [756, 261] width 403 height 29
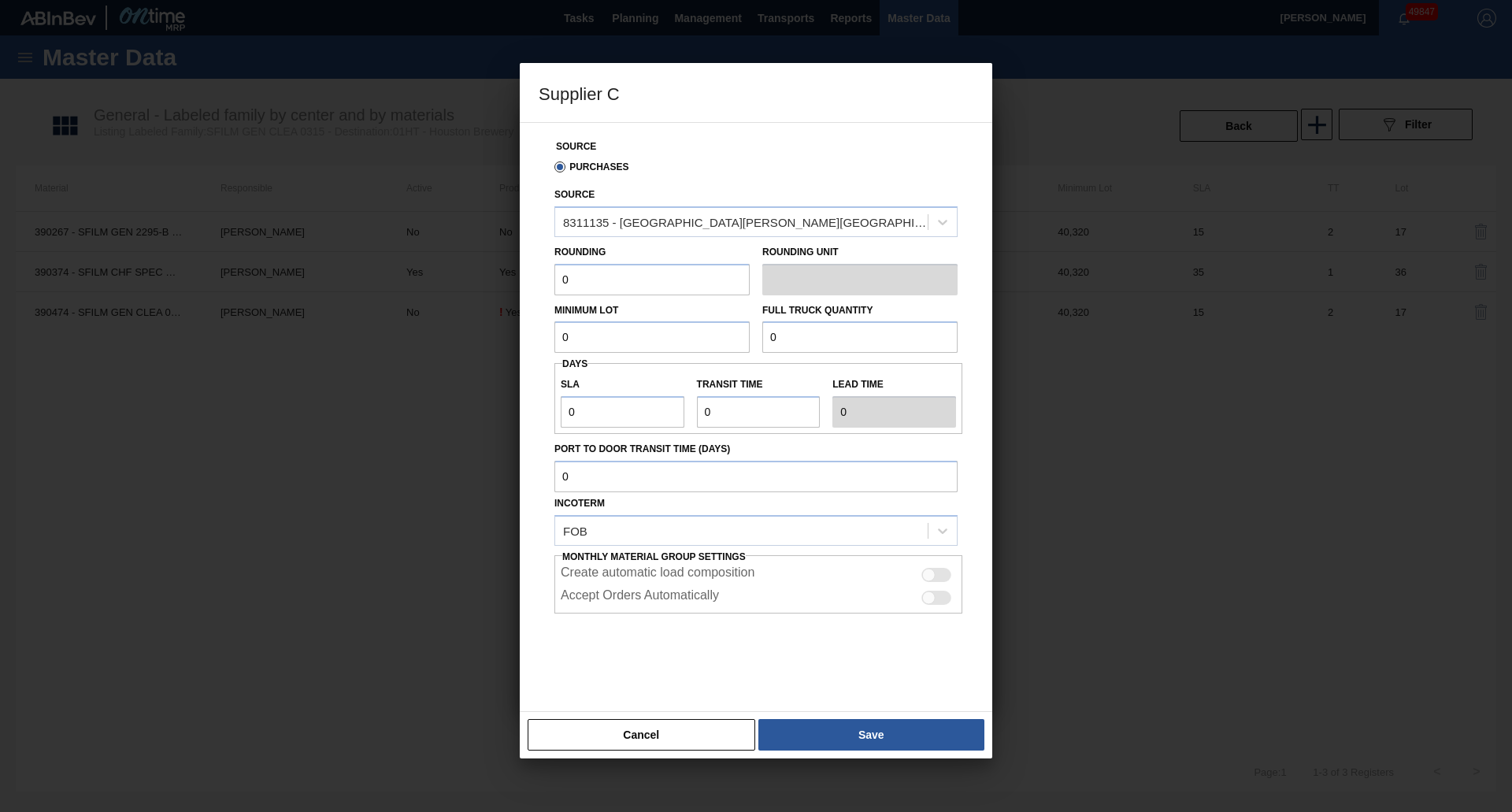
click at [657, 285] on input "0" at bounding box center [652, 280] width 195 height 31
click at [674, 734] on button "Cancel" at bounding box center [641, 734] width 227 height 31
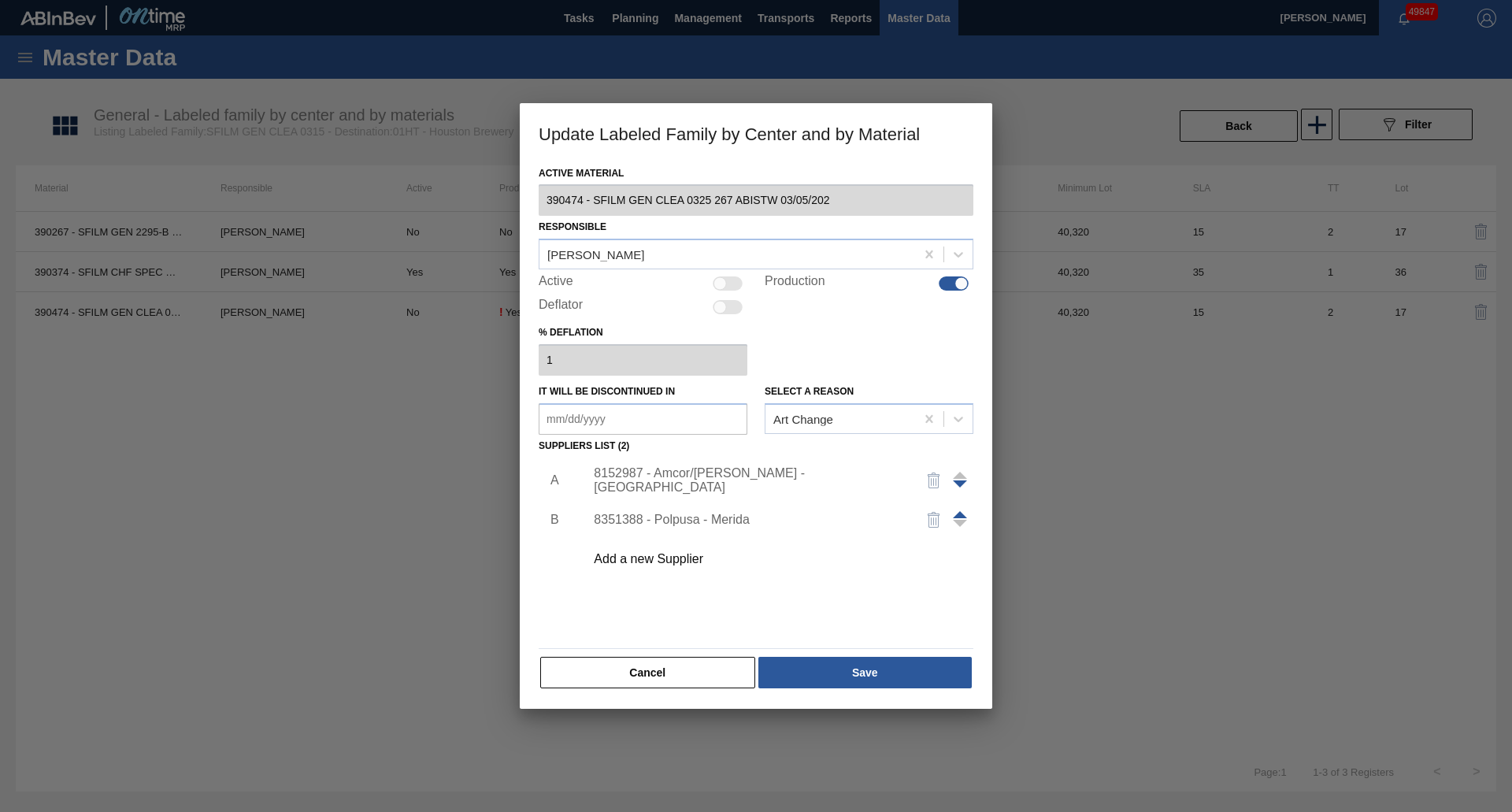
click at [715, 486] on div "8152987 - Amcor/[PERSON_NAME] - [GEOGRAPHIC_DATA]" at bounding box center [748, 480] width 309 height 28
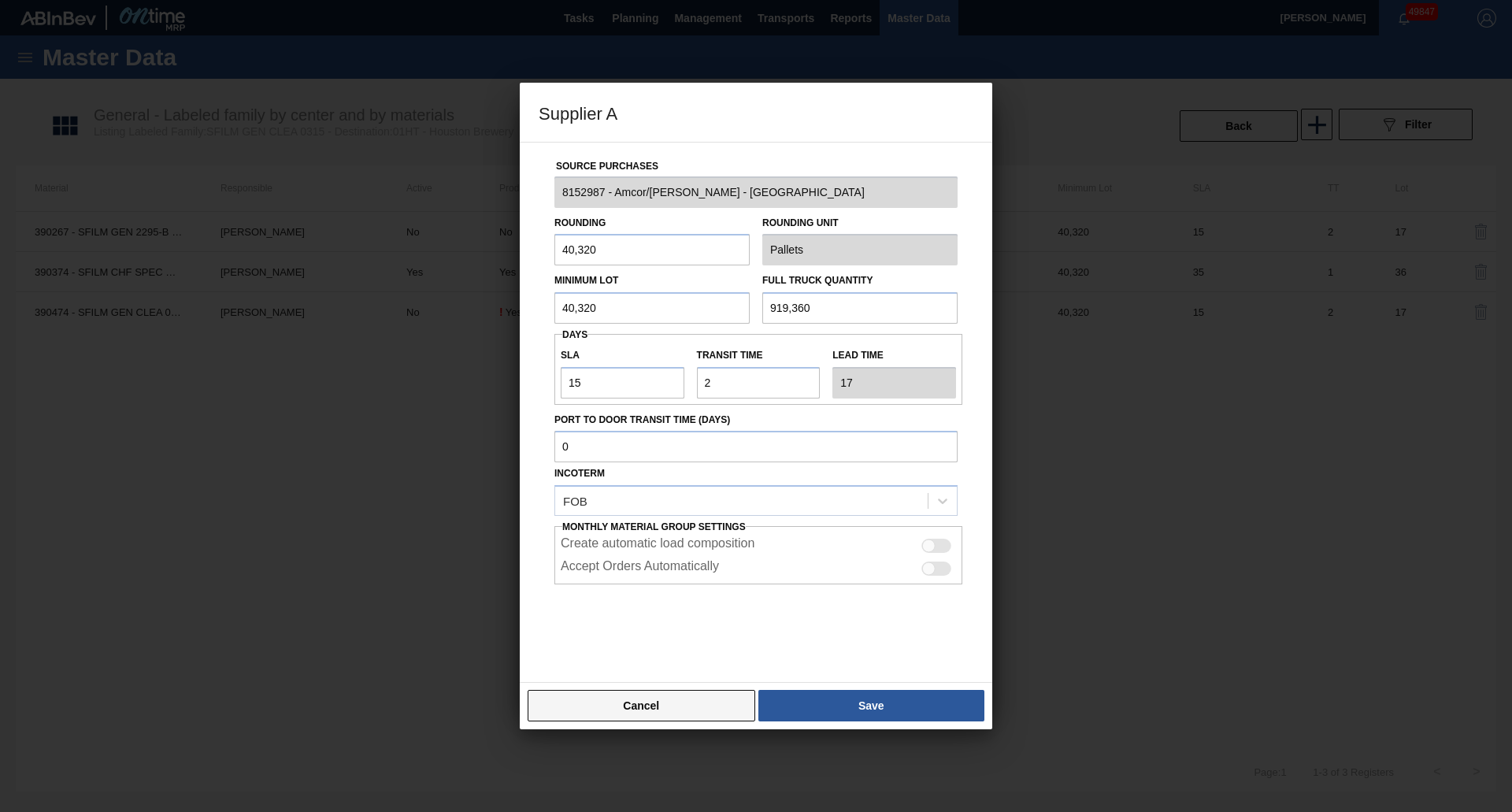
click at [708, 704] on button "Cancel" at bounding box center [641, 705] width 227 height 31
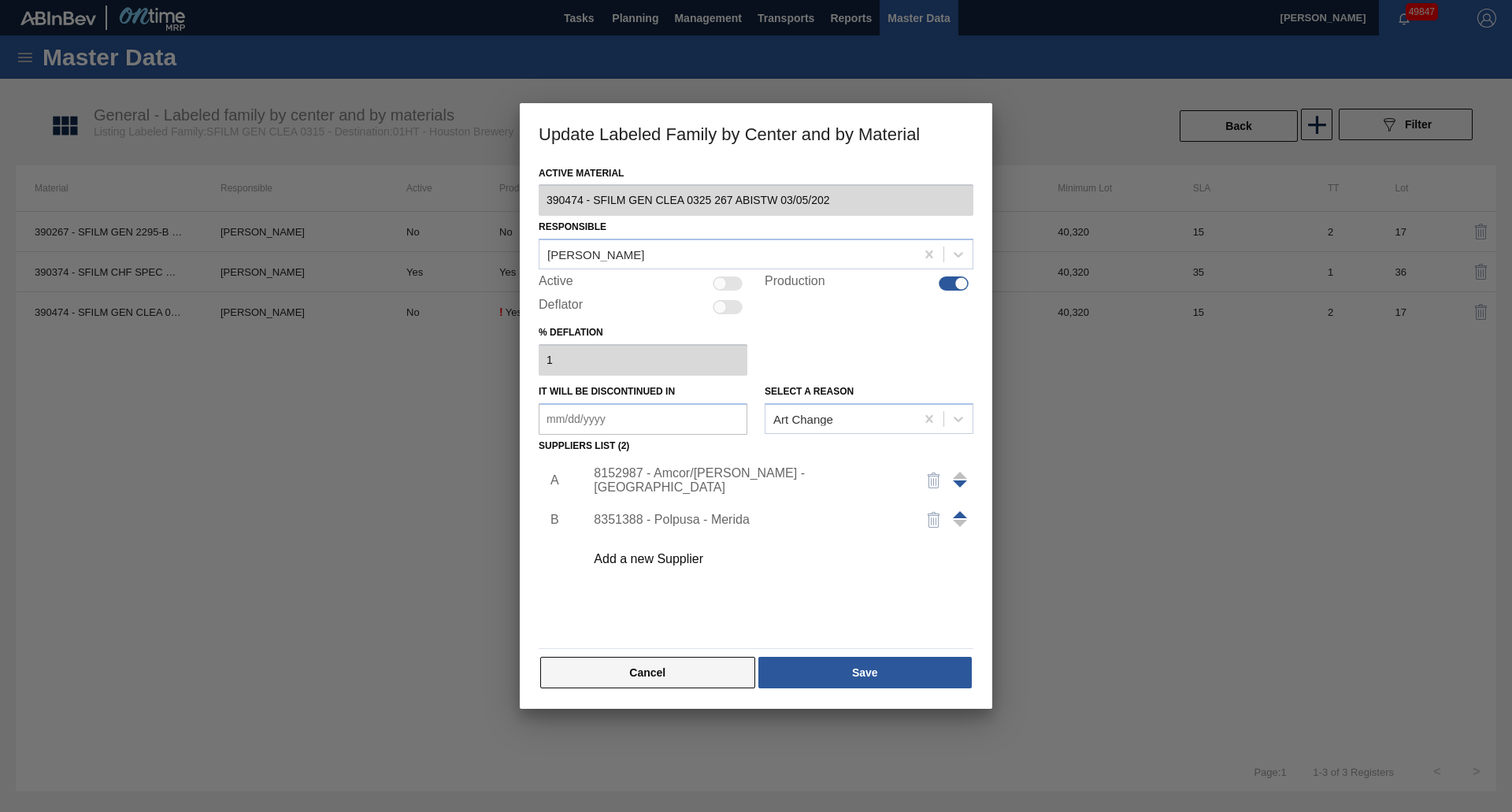
click at [619, 668] on button "Cancel" at bounding box center [647, 672] width 215 height 31
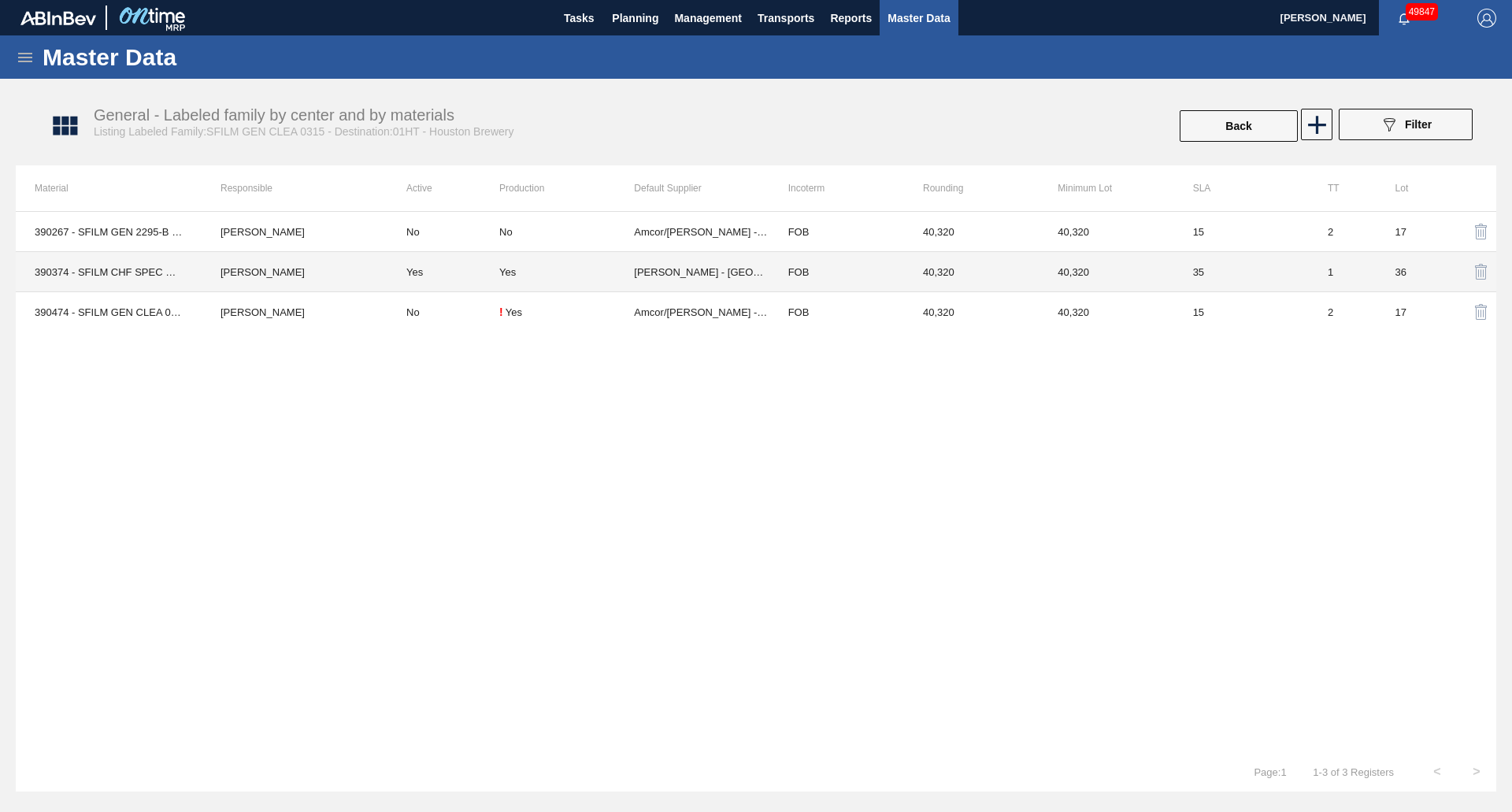
click at [706, 271] on td "[PERSON_NAME] - [GEOGRAPHIC_DATA]" at bounding box center [701, 271] width 135 height 40
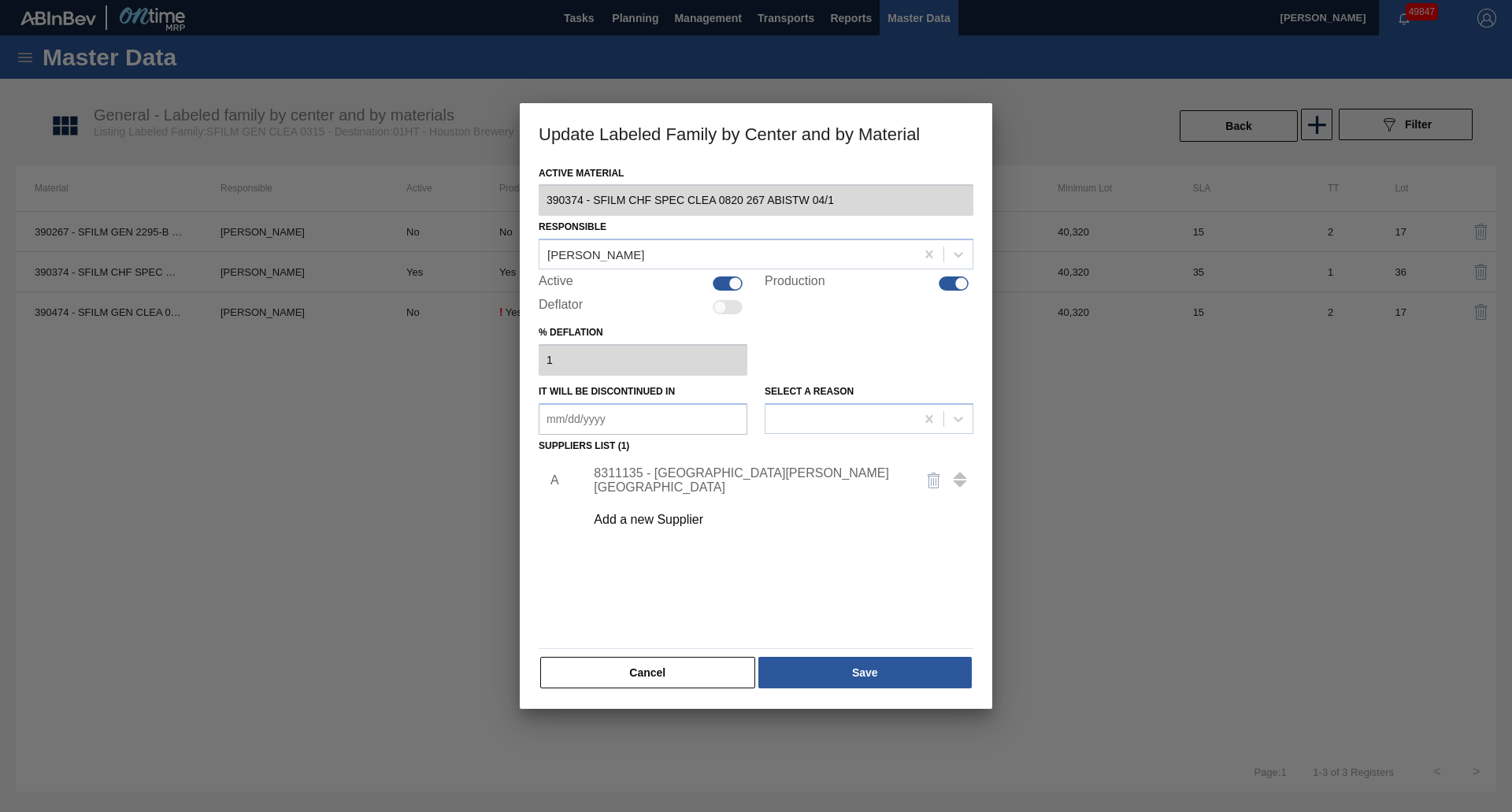
click at [659, 480] on div "8311135 - [GEOGRAPHIC_DATA][PERSON_NAME][GEOGRAPHIC_DATA]" at bounding box center [748, 480] width 309 height 28
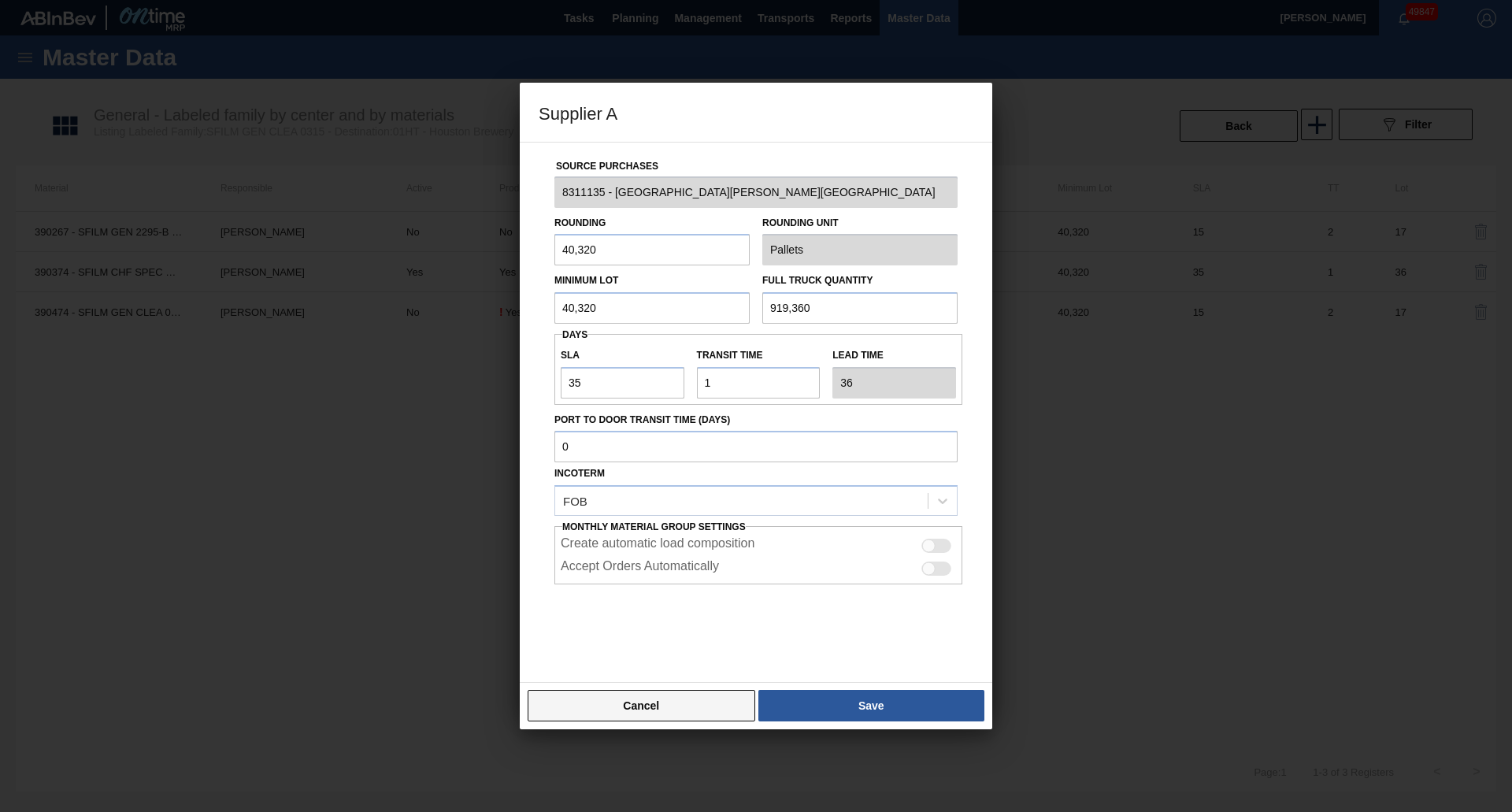
click at [621, 697] on button "Cancel" at bounding box center [641, 705] width 227 height 31
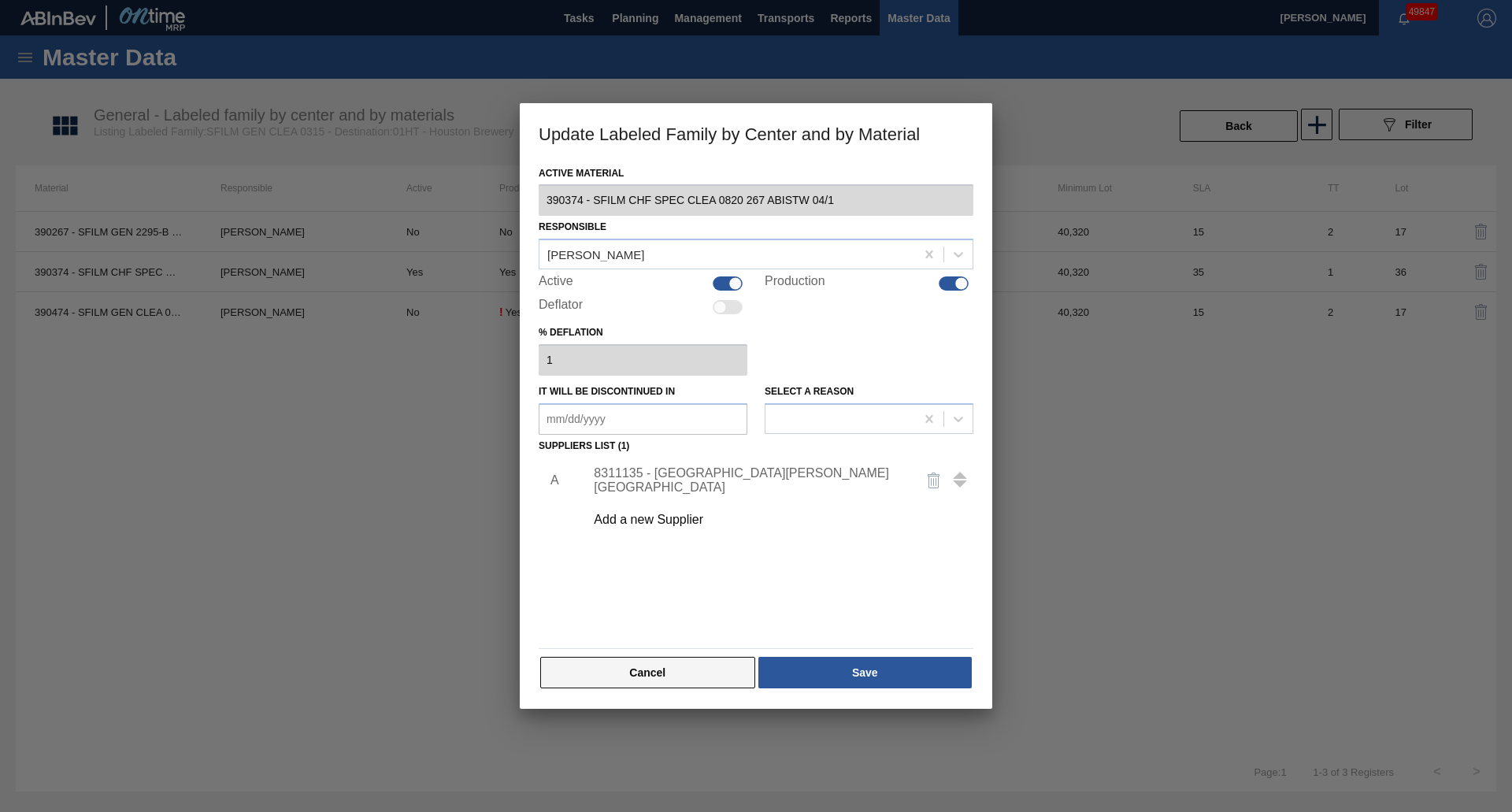
click at [629, 678] on button "Cancel" at bounding box center [647, 672] width 215 height 31
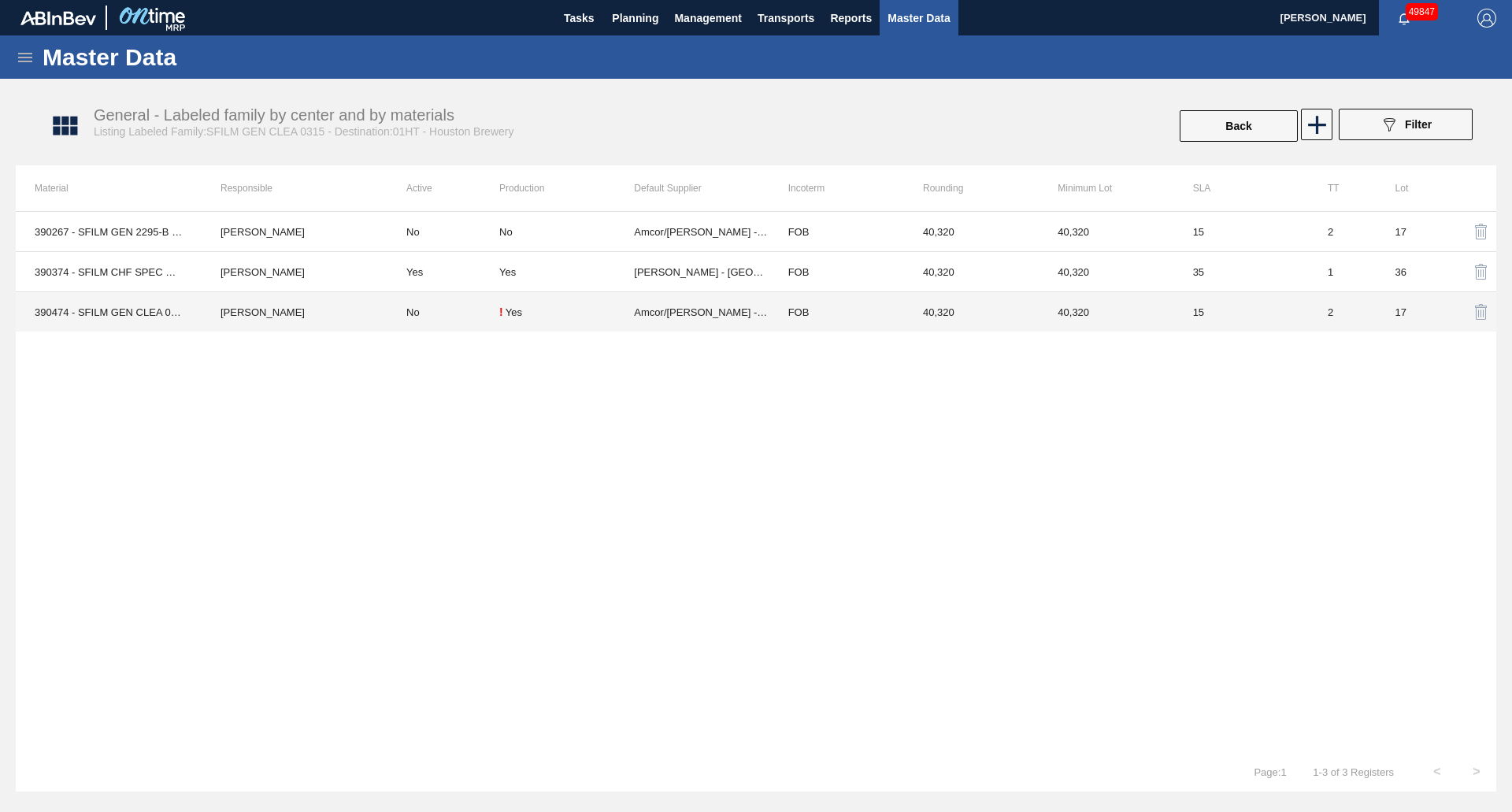
click at [600, 320] on td "! Yes" at bounding box center [567, 312] width 135 height 40
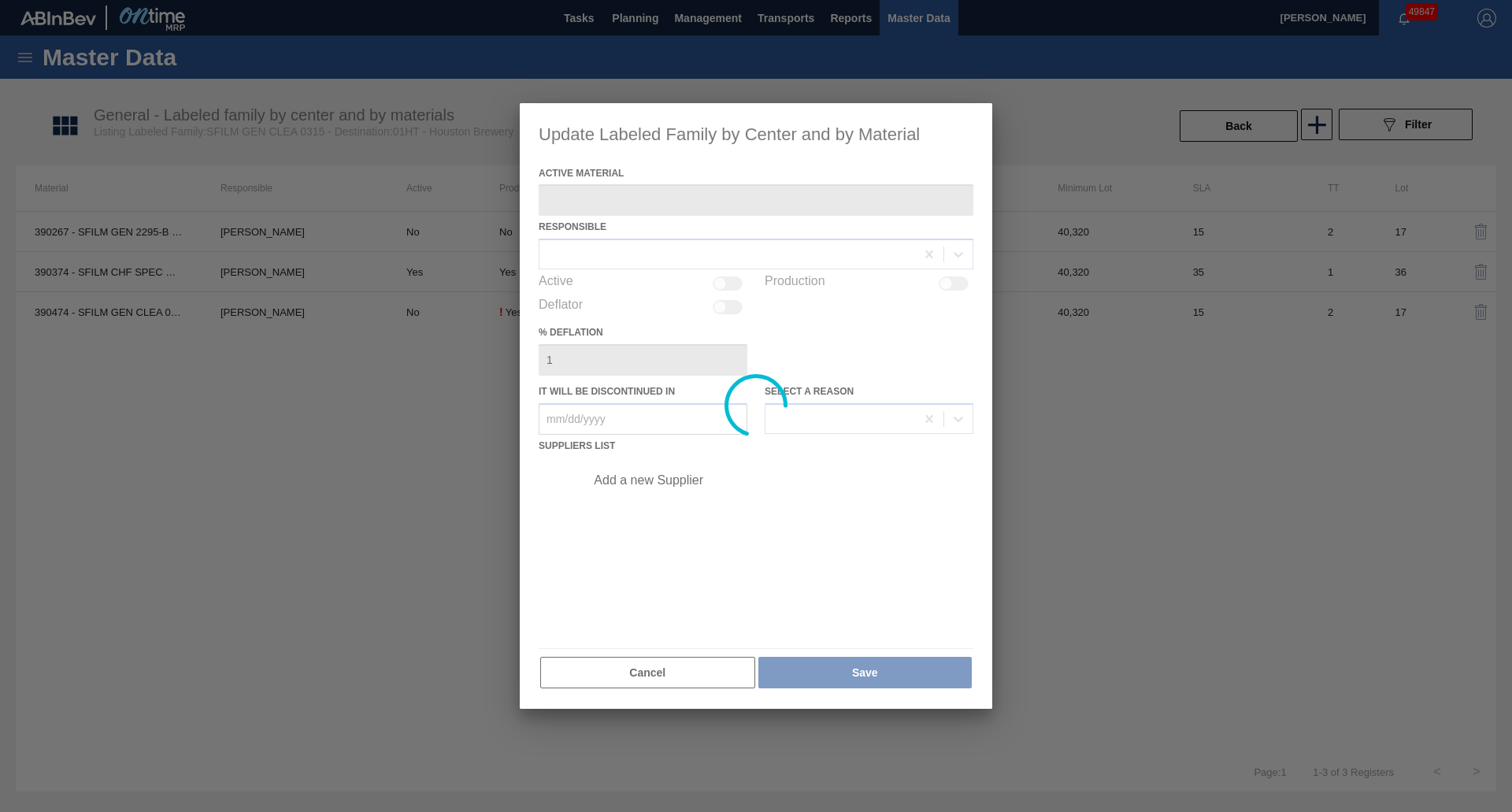
type Material "390474 - SFILM GEN CLEA 0325 267 ABISTW 03/05/202"
checkbox input "true"
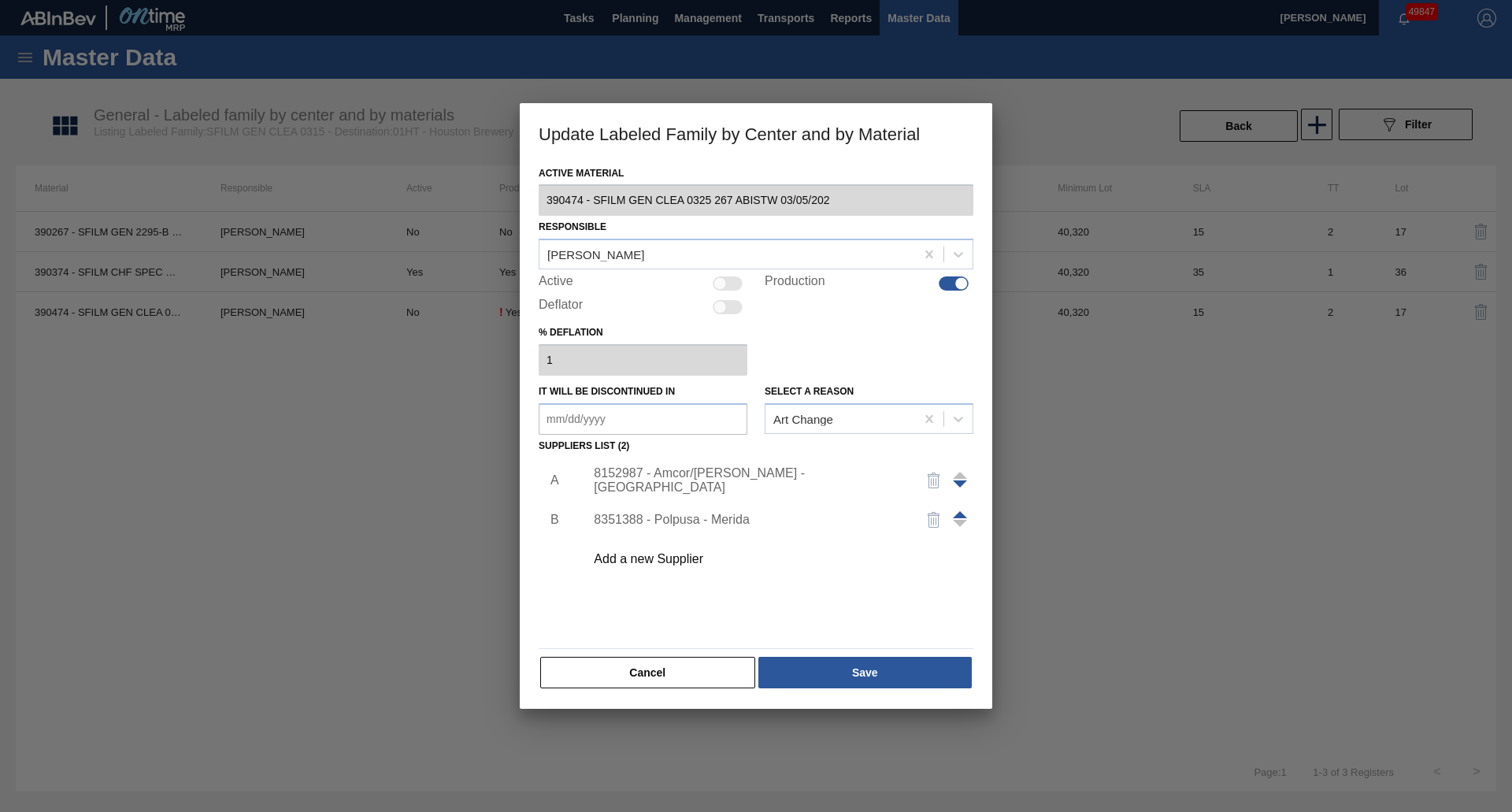
click at [661, 542] on div "Add a new Supplier" at bounding box center [773, 558] width 397 height 40
click at [661, 557] on div "Add a new Supplier" at bounding box center [748, 558] width 309 height 15
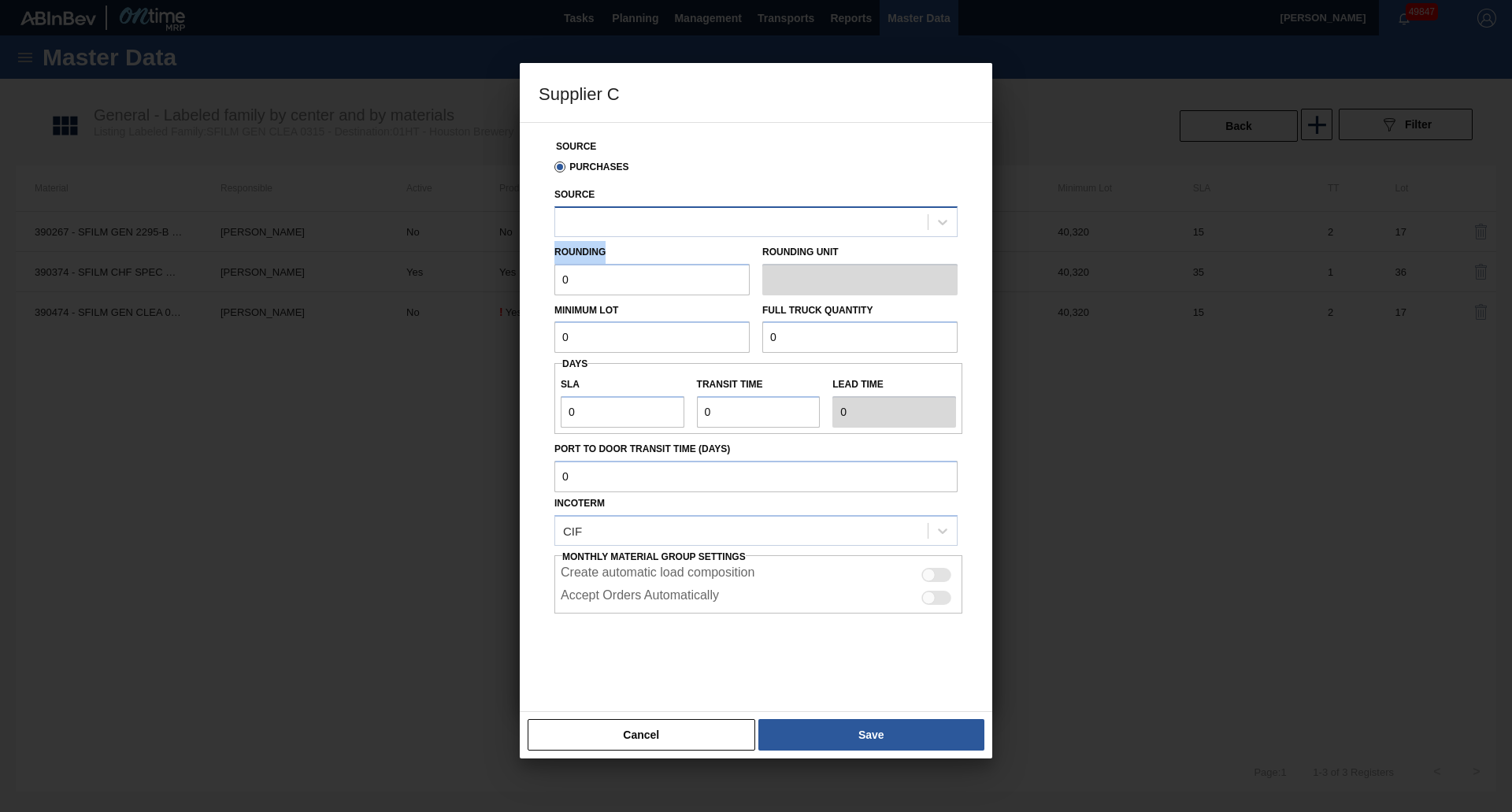
click at [634, 230] on div "Source Purchases Source Rounding 0 Rounding Unit Minimum Lot 0 Full Truck Quant…" at bounding box center [755, 407] width 434 height 569
click at [634, 229] on div at bounding box center [740, 221] width 372 height 23
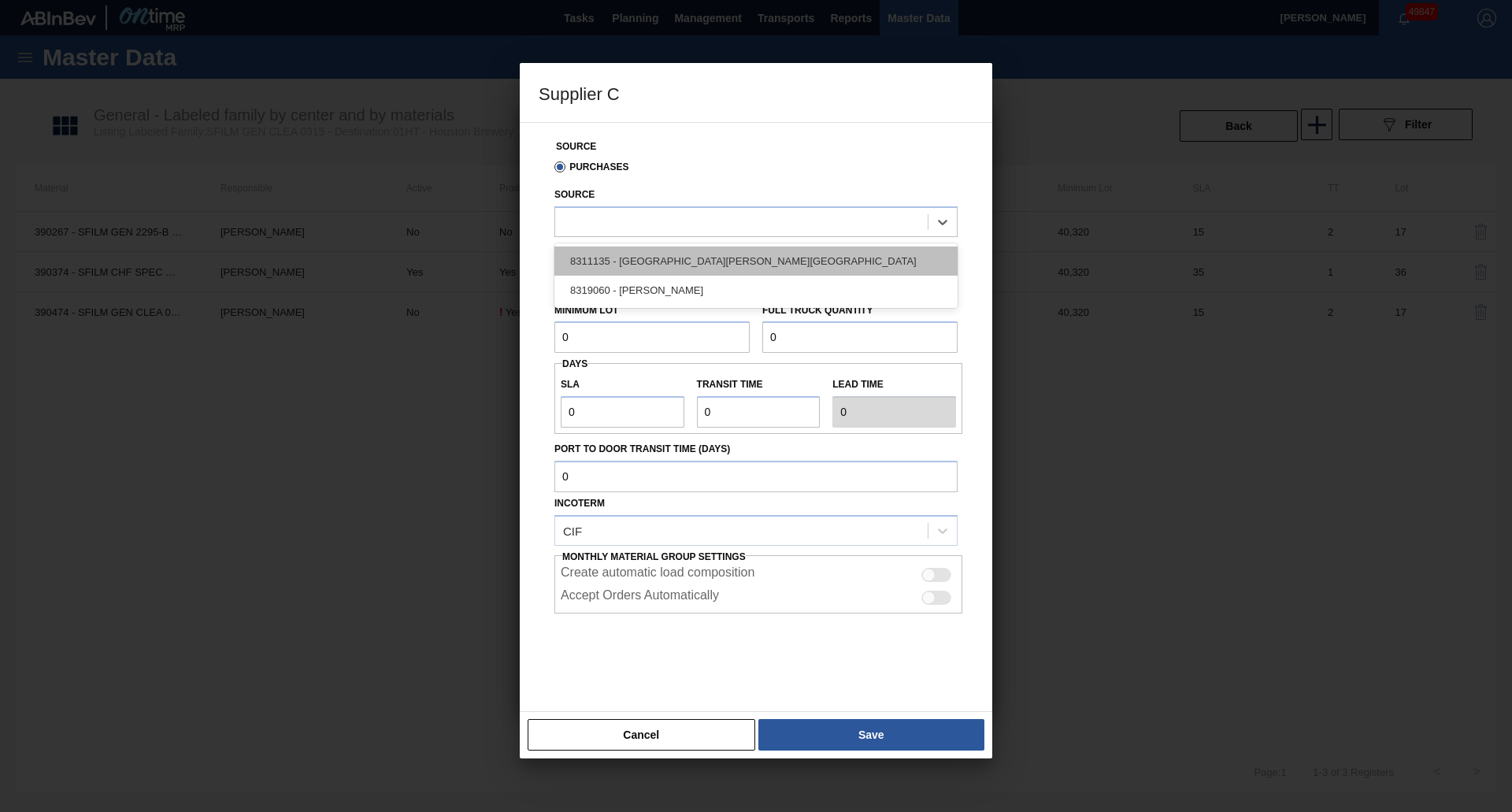
click at [636, 255] on div "8311135 - [GEOGRAPHIC_DATA][PERSON_NAME][GEOGRAPHIC_DATA]" at bounding box center [756, 261] width 403 height 29
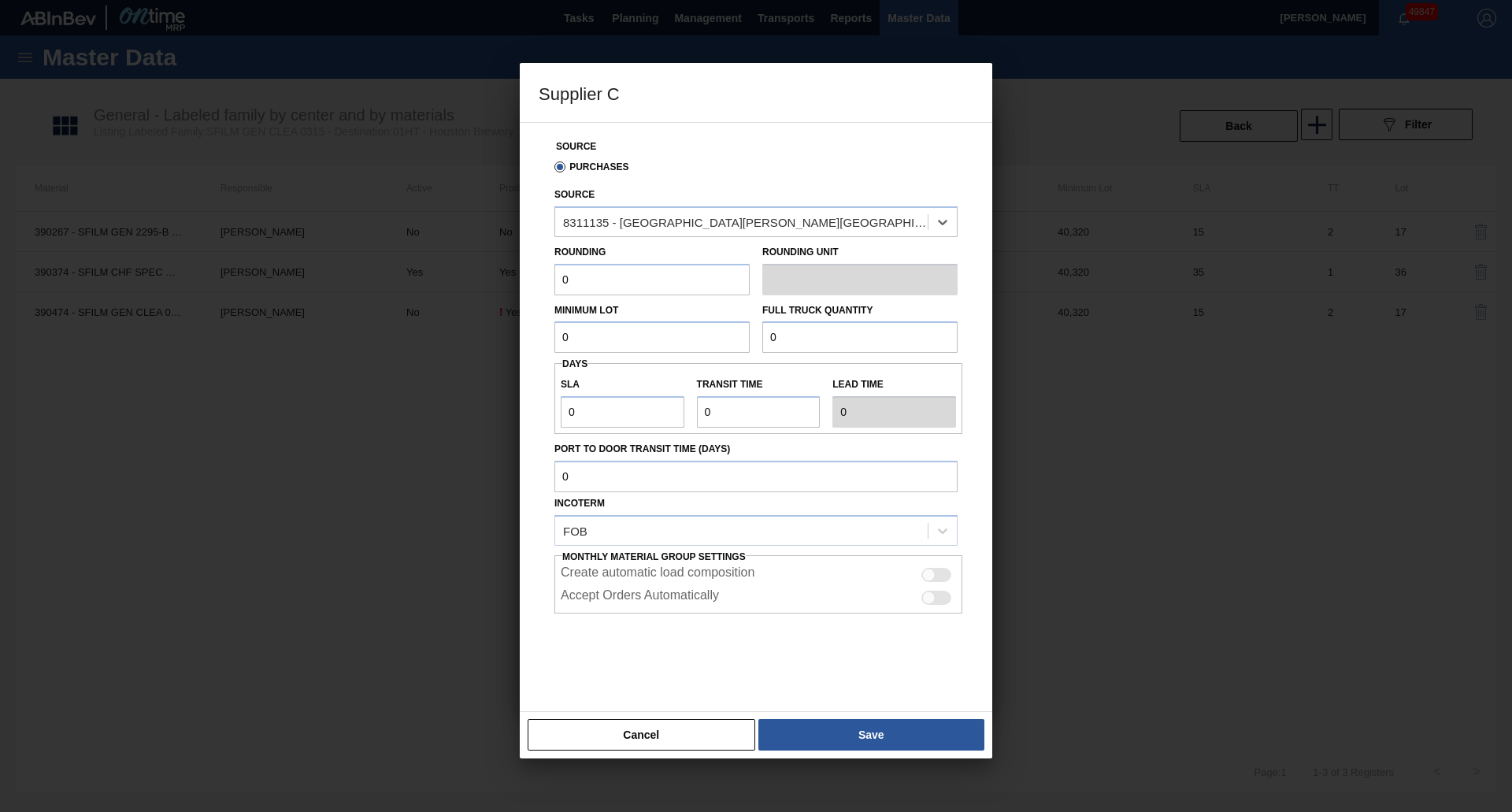
click at [637, 285] on input "0" at bounding box center [652, 280] width 195 height 31
drag, startPoint x: 637, startPoint y: 285, endPoint x: 429, endPoint y: 288, distance: 208.0
click at [441, 271] on div "Supplier C Source Purchases Source 8311135 - [PERSON_NAME] - [GEOGRAPHIC_DATA] …" at bounding box center [756, 406] width 1512 height 812
type input "40,320"
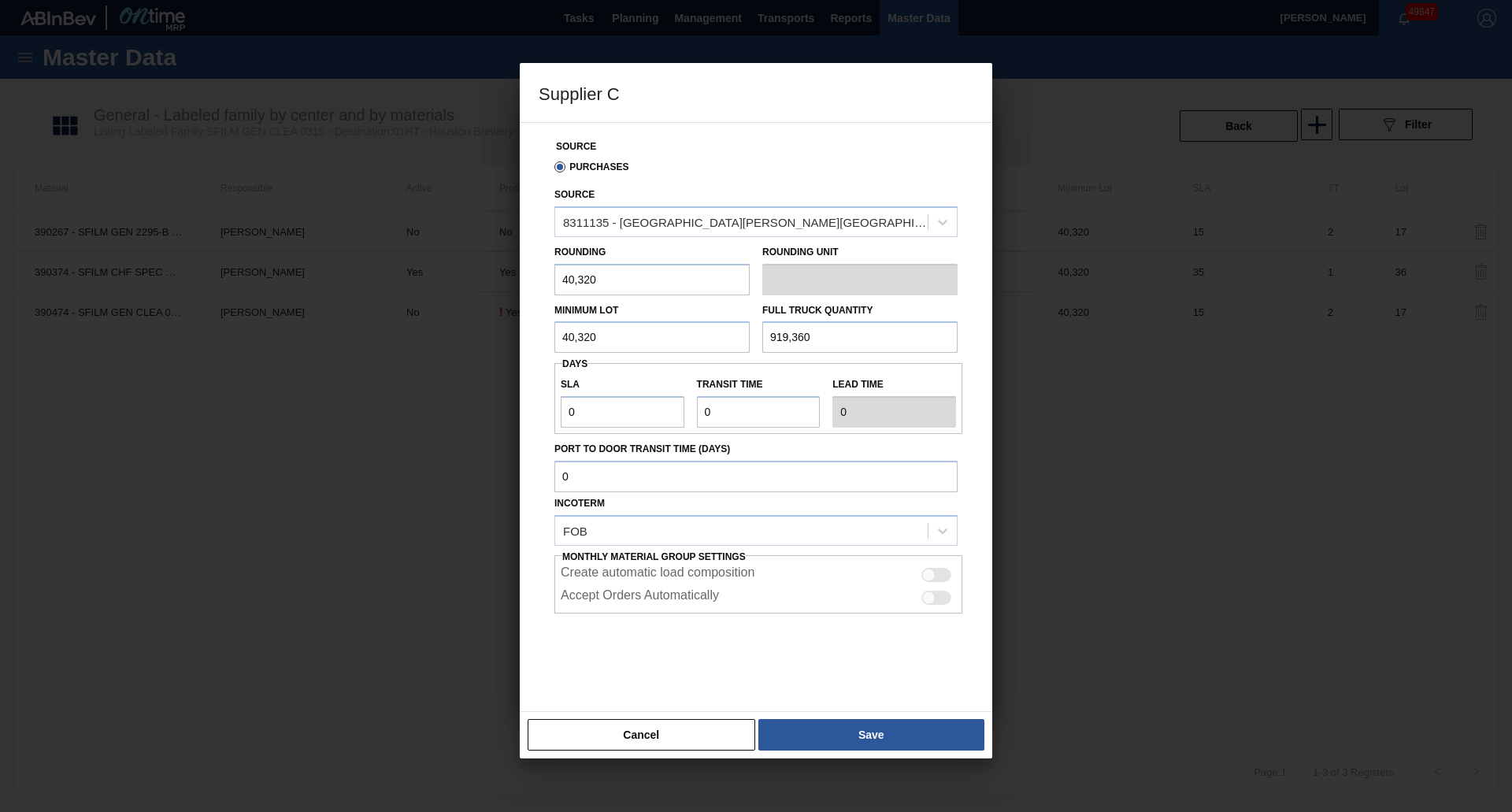
type input "919,360"
type input "3"
type input "35"
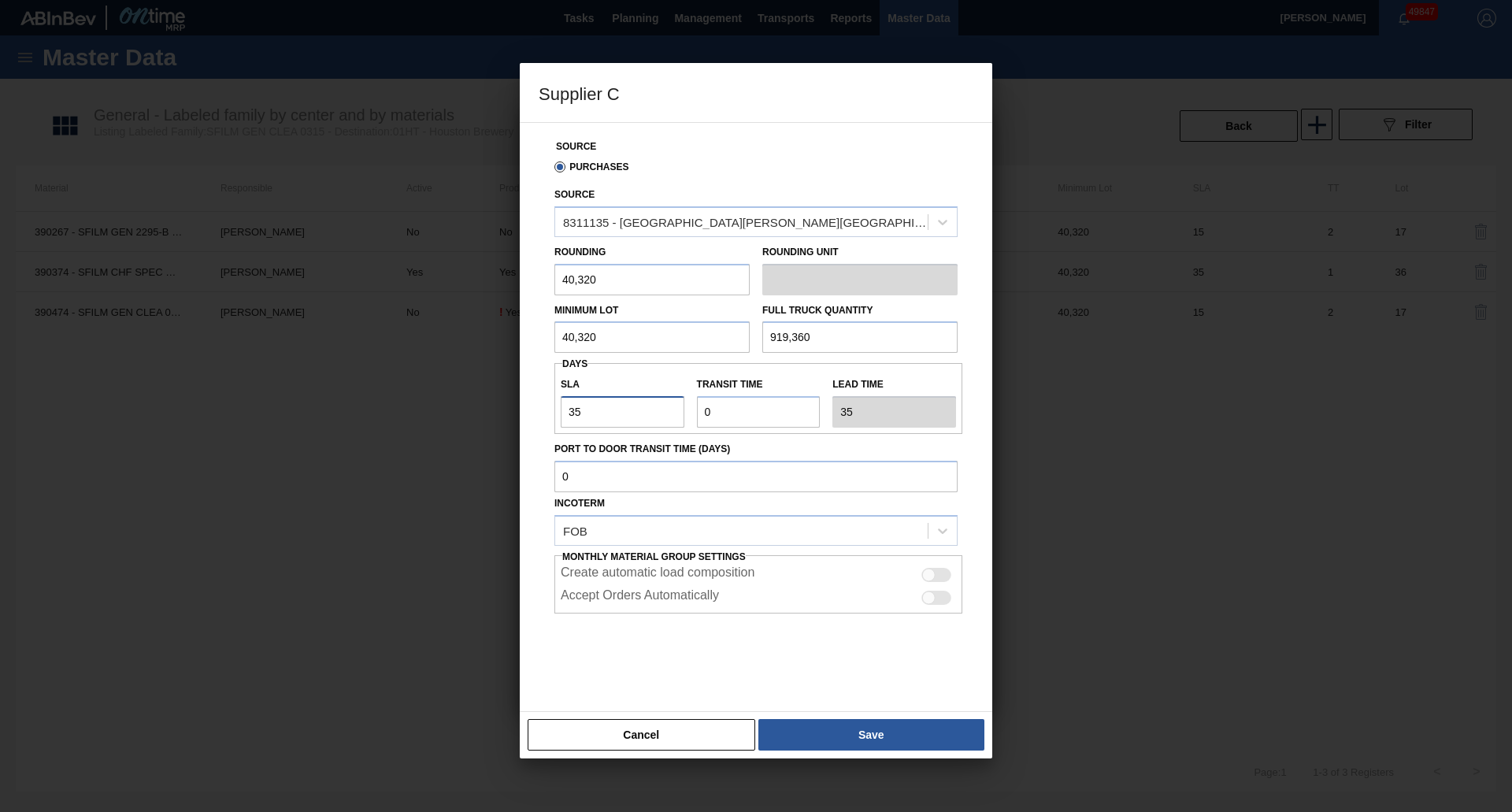
type input "35"
type input "1"
type input "36"
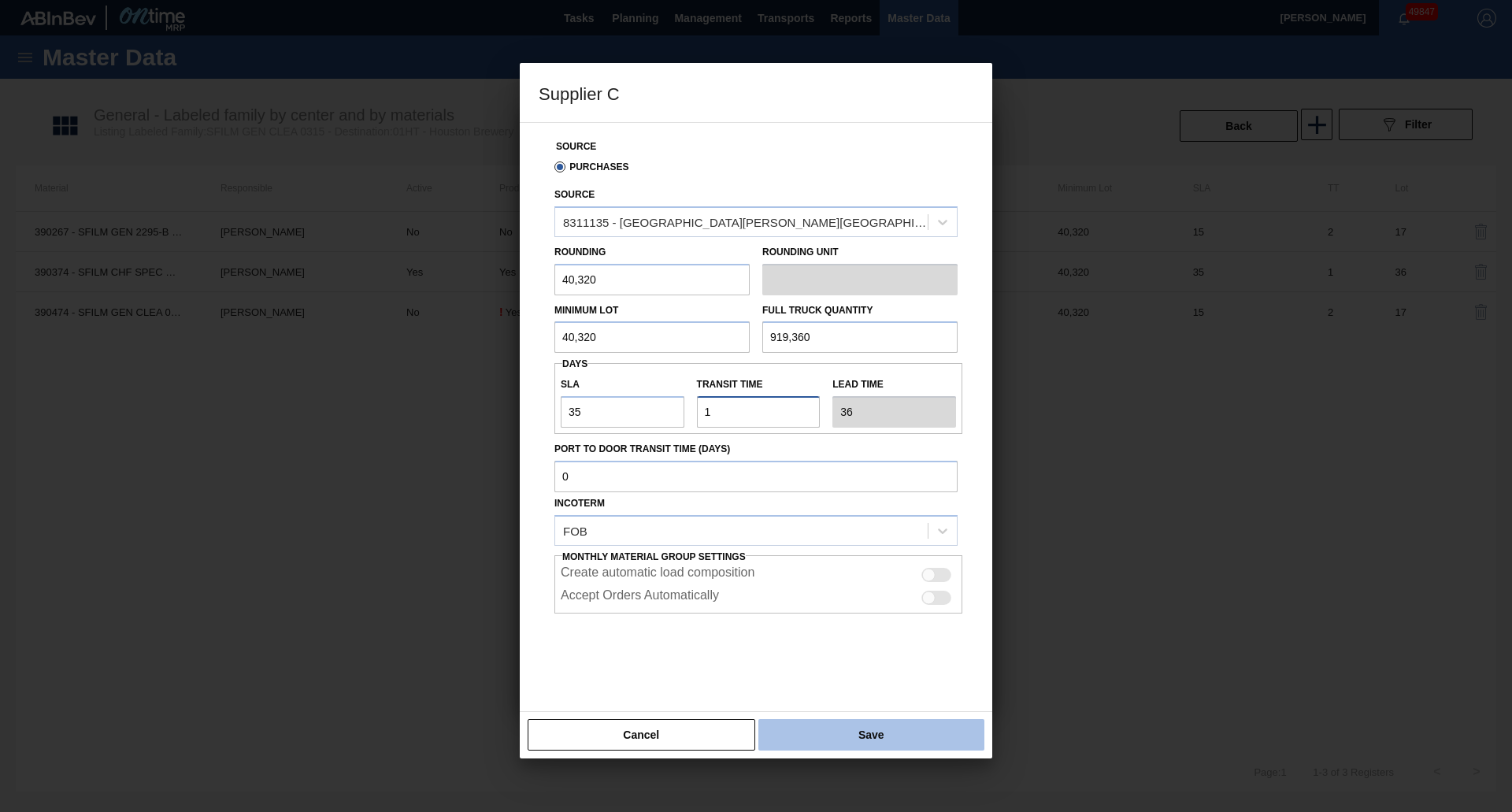
type input "1"
click at [863, 733] on button "Save" at bounding box center [871, 734] width 226 height 31
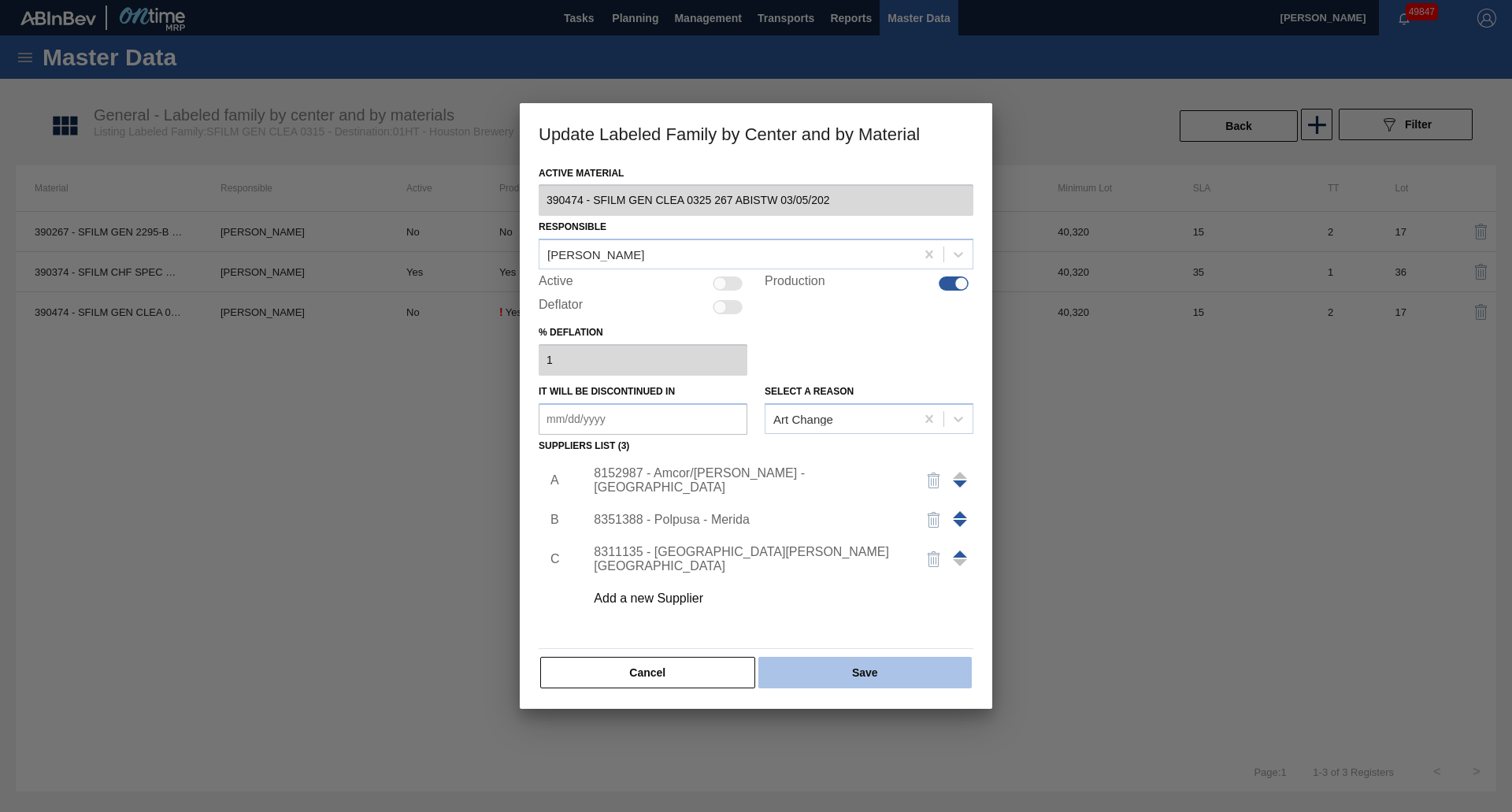
click at [817, 675] on button "Save" at bounding box center [865, 672] width 214 height 31
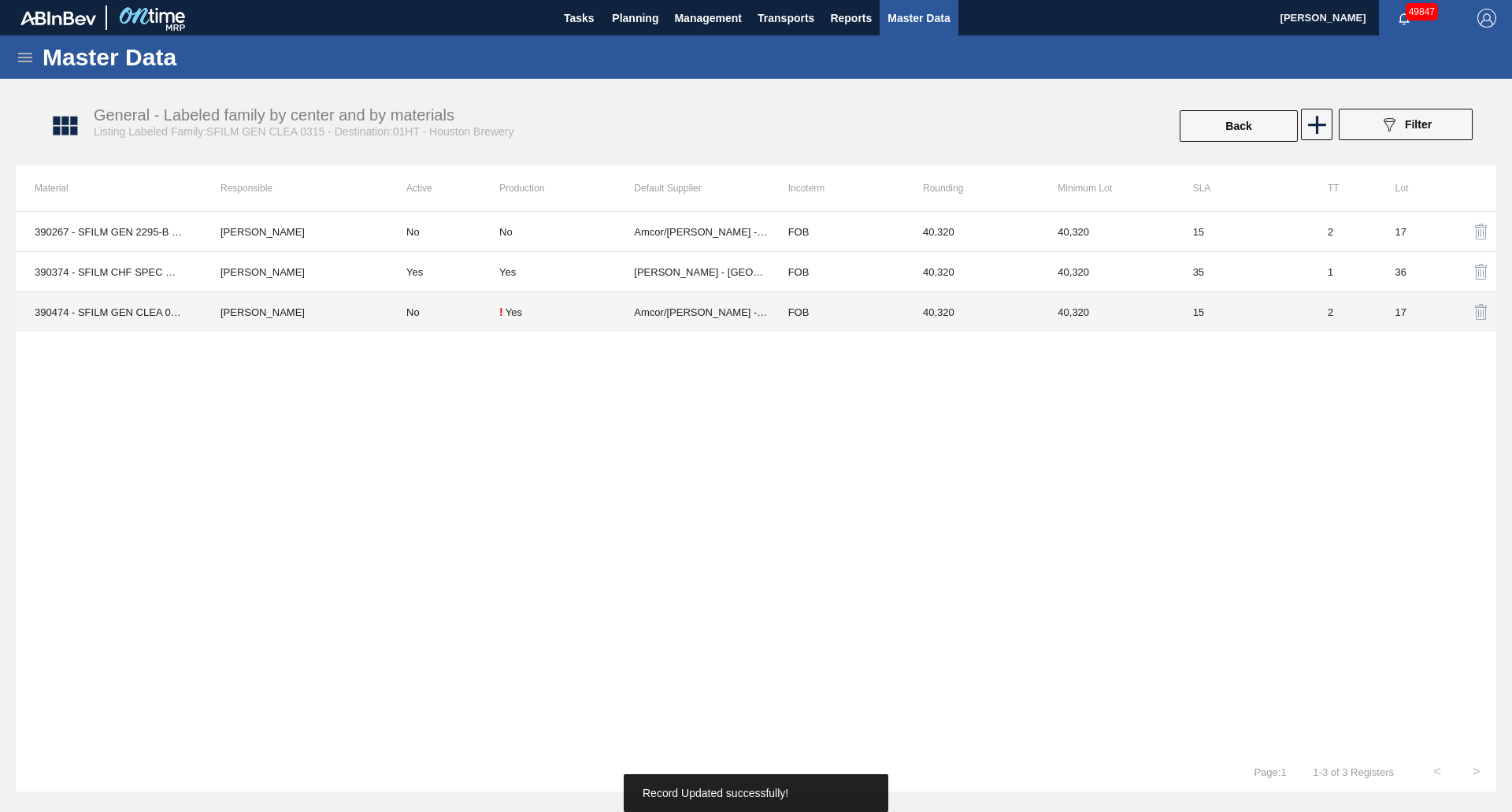
click at [412, 321] on td "No" at bounding box center [443, 312] width 112 height 40
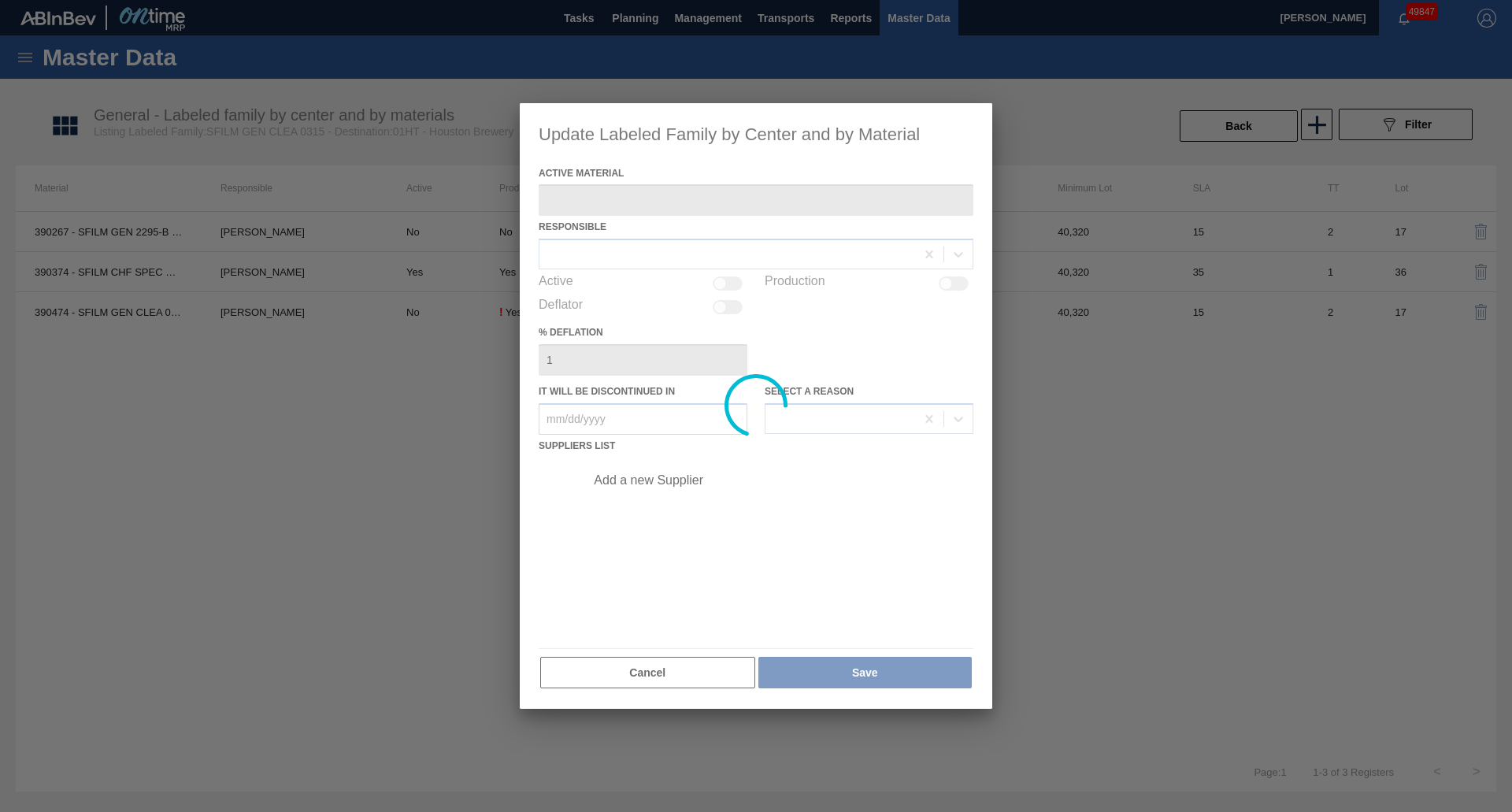
type Material "390474 - SFILM GEN CLEA 0325 267 ABISTW 03/05/202"
checkbox input "true"
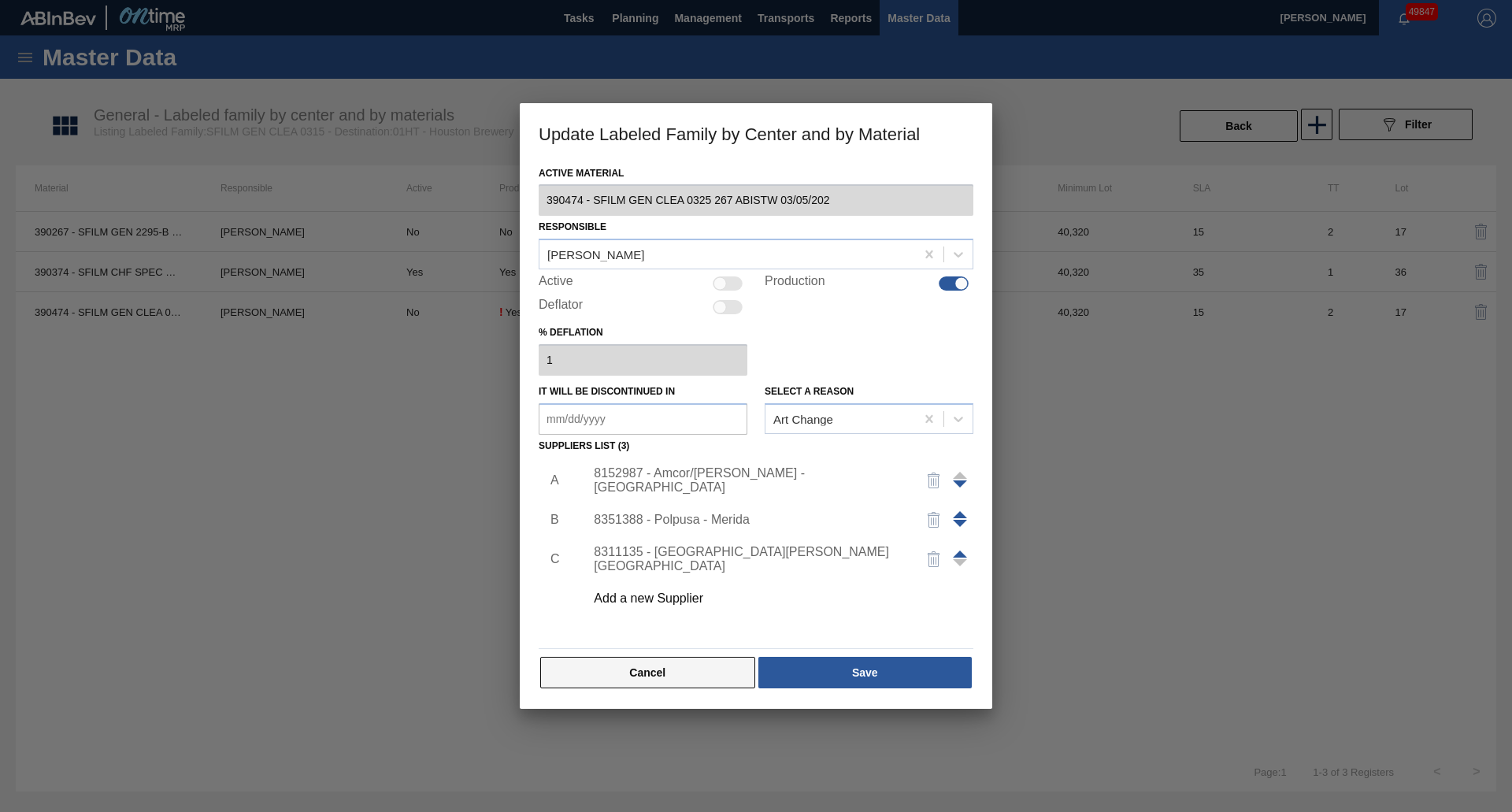
click at [626, 670] on button "Cancel" at bounding box center [647, 672] width 215 height 31
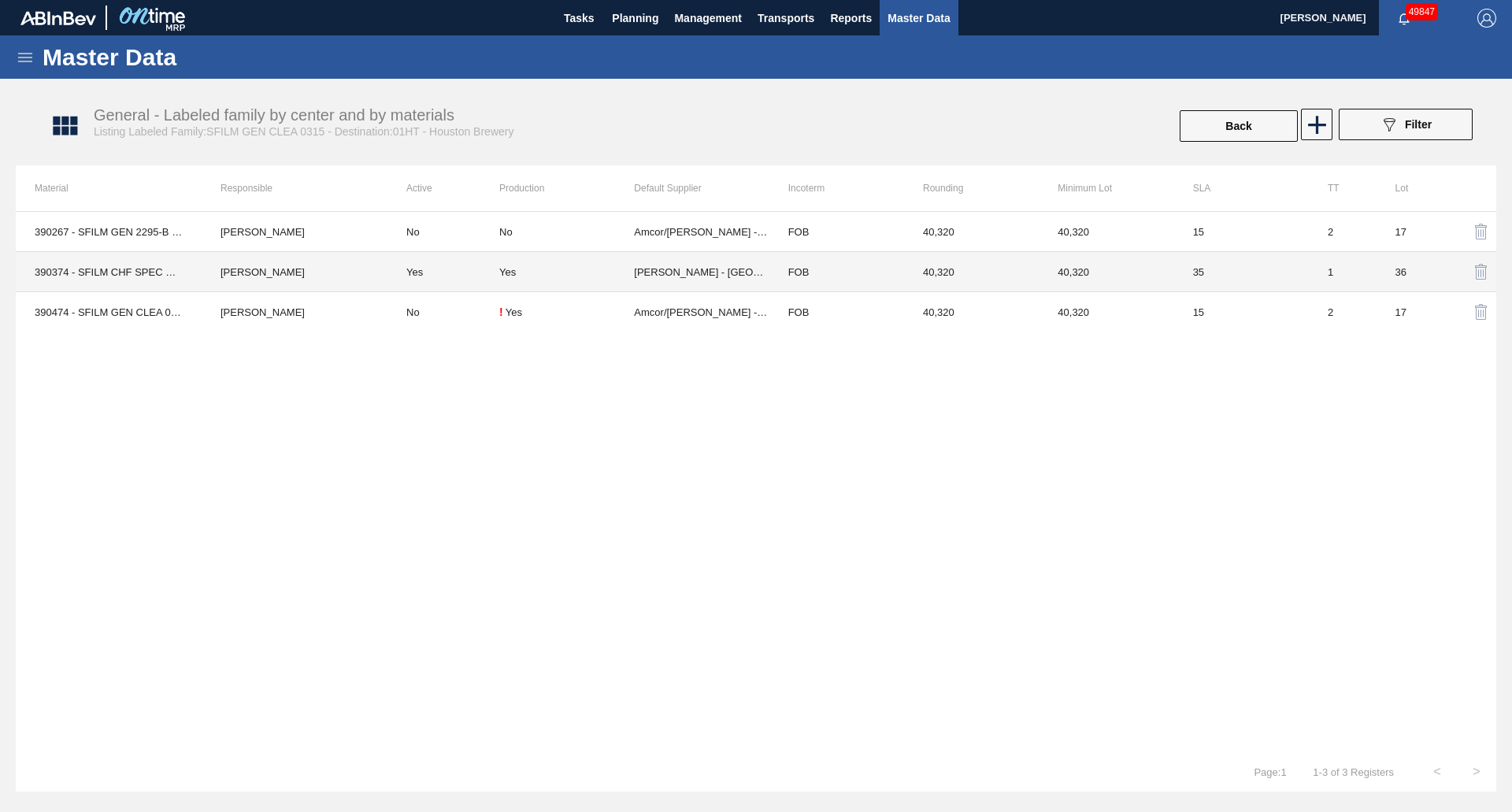
click at [447, 275] on td "Yes" at bounding box center [443, 271] width 112 height 40
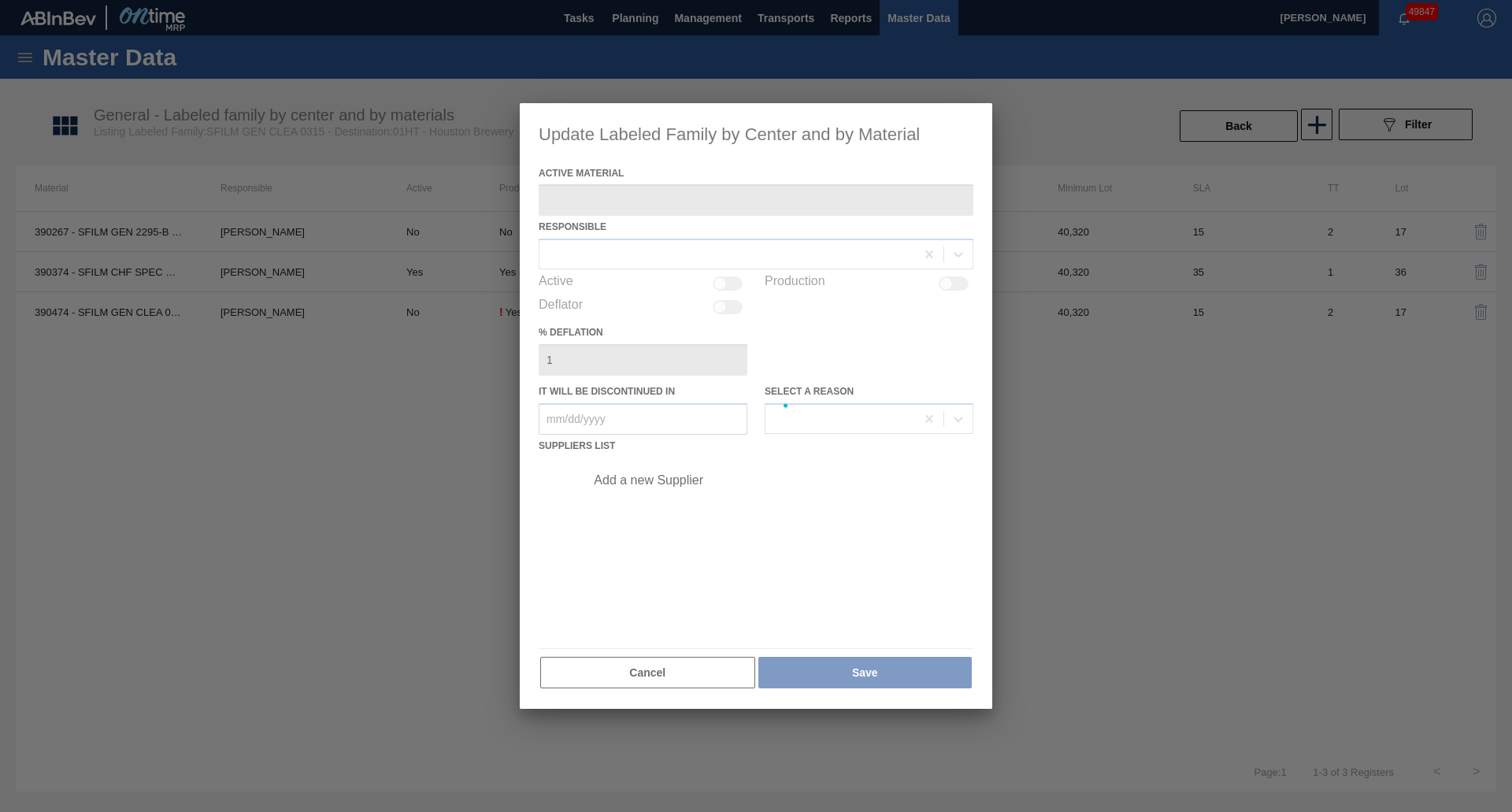
type Material "390374 - SFILM CHF SPEC CLEA 0820 267 ABISTW 04/1"
checkbox input "true"
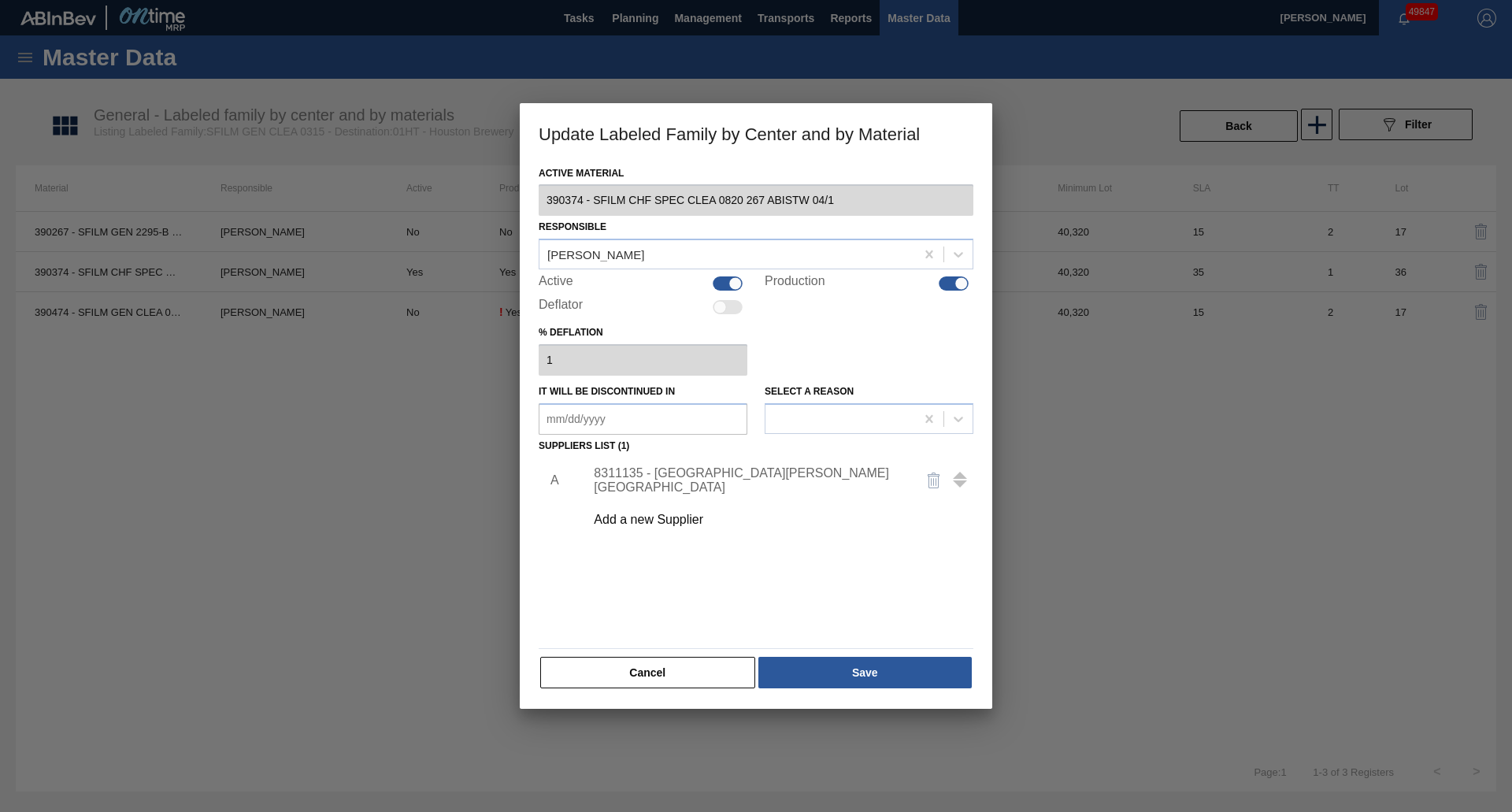
click at [736, 285] on div at bounding box center [736, 284] width 14 height 14
checkbox input "false"
click at [831, 686] on button "Save" at bounding box center [865, 672] width 214 height 31
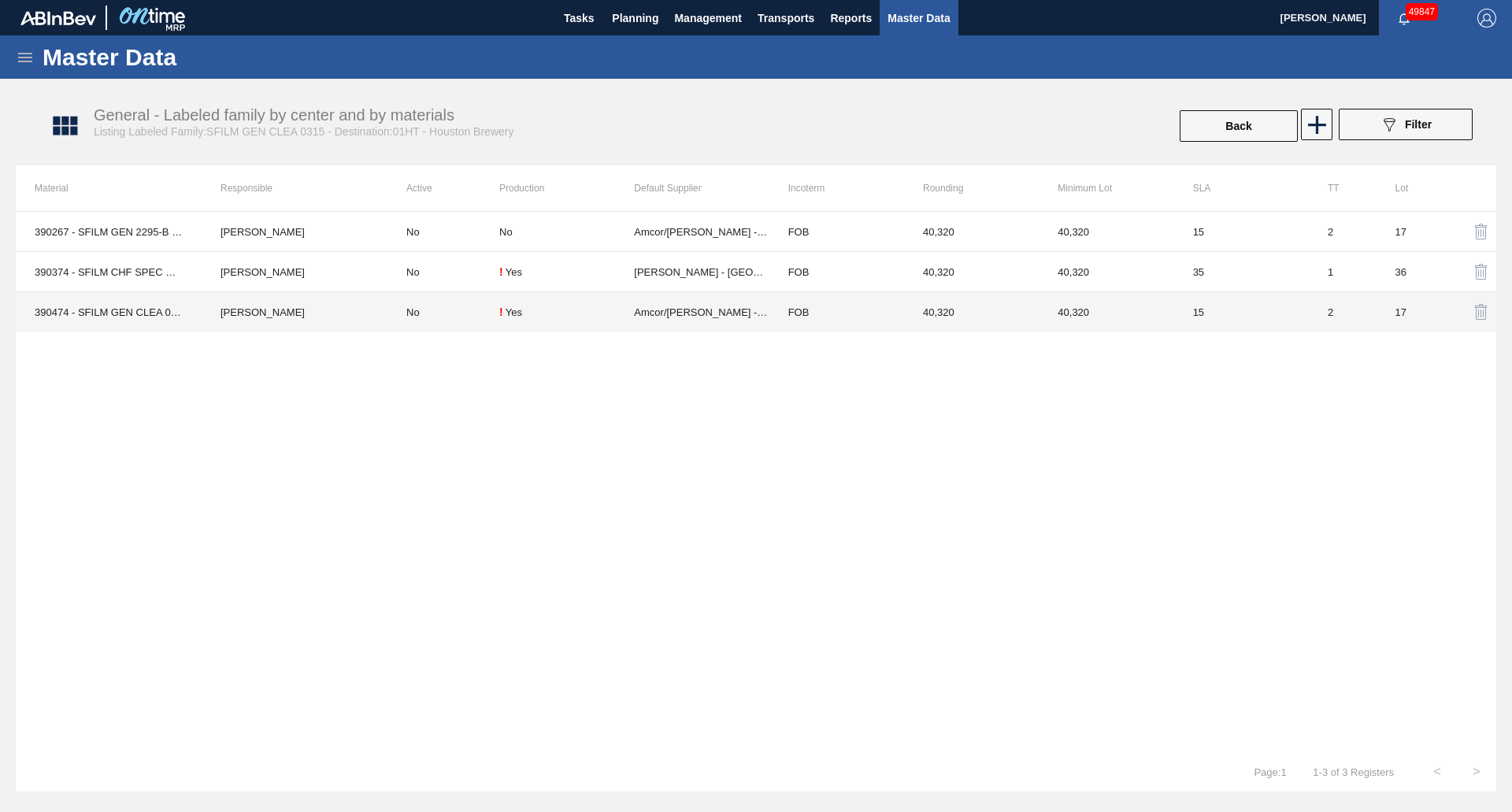
click at [464, 316] on td "No" at bounding box center [443, 312] width 112 height 40
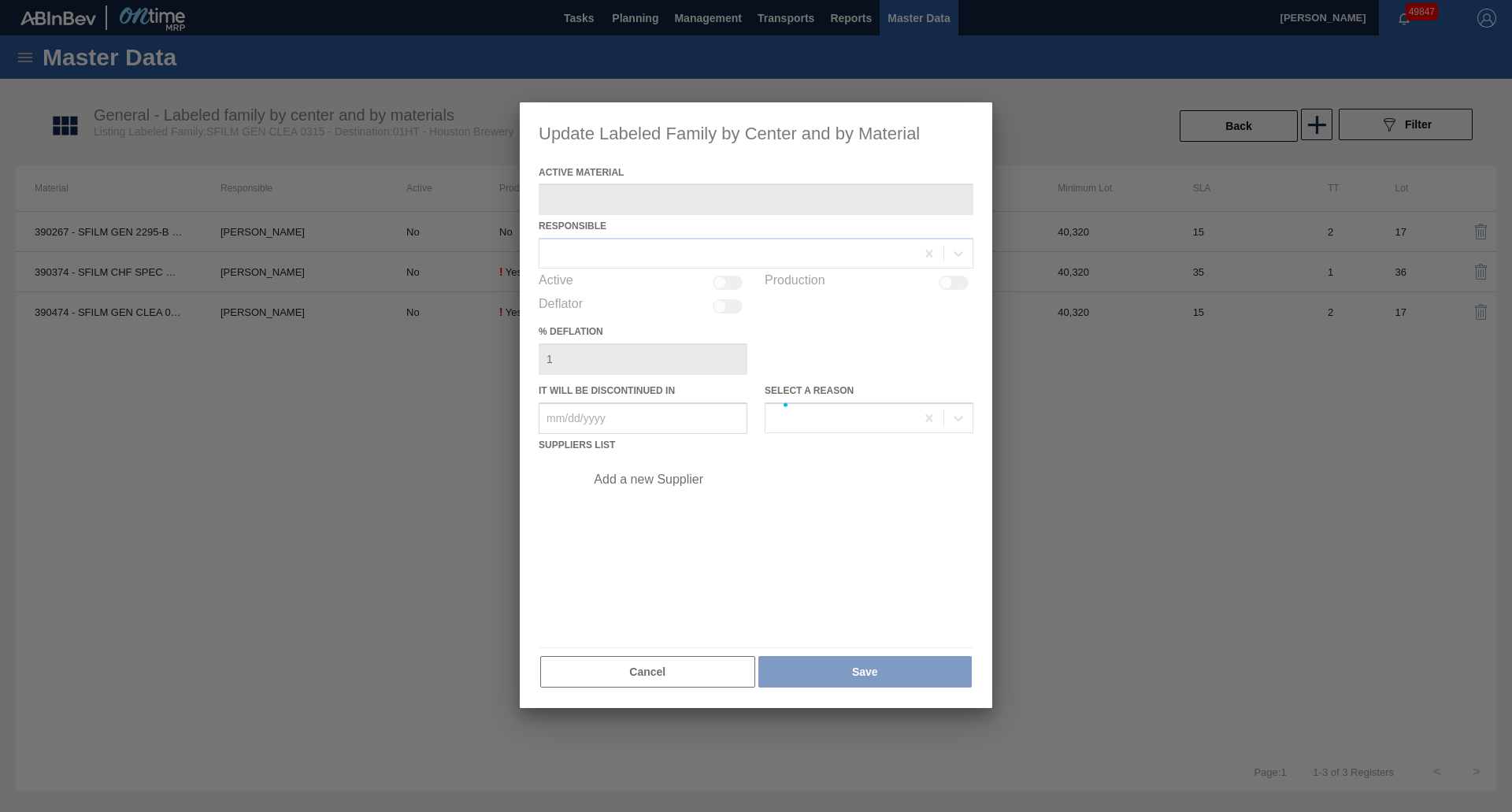
type Material "390474 - SFILM GEN CLEA 0325 267 ABISTW 03/05/202"
checkbox input "true"
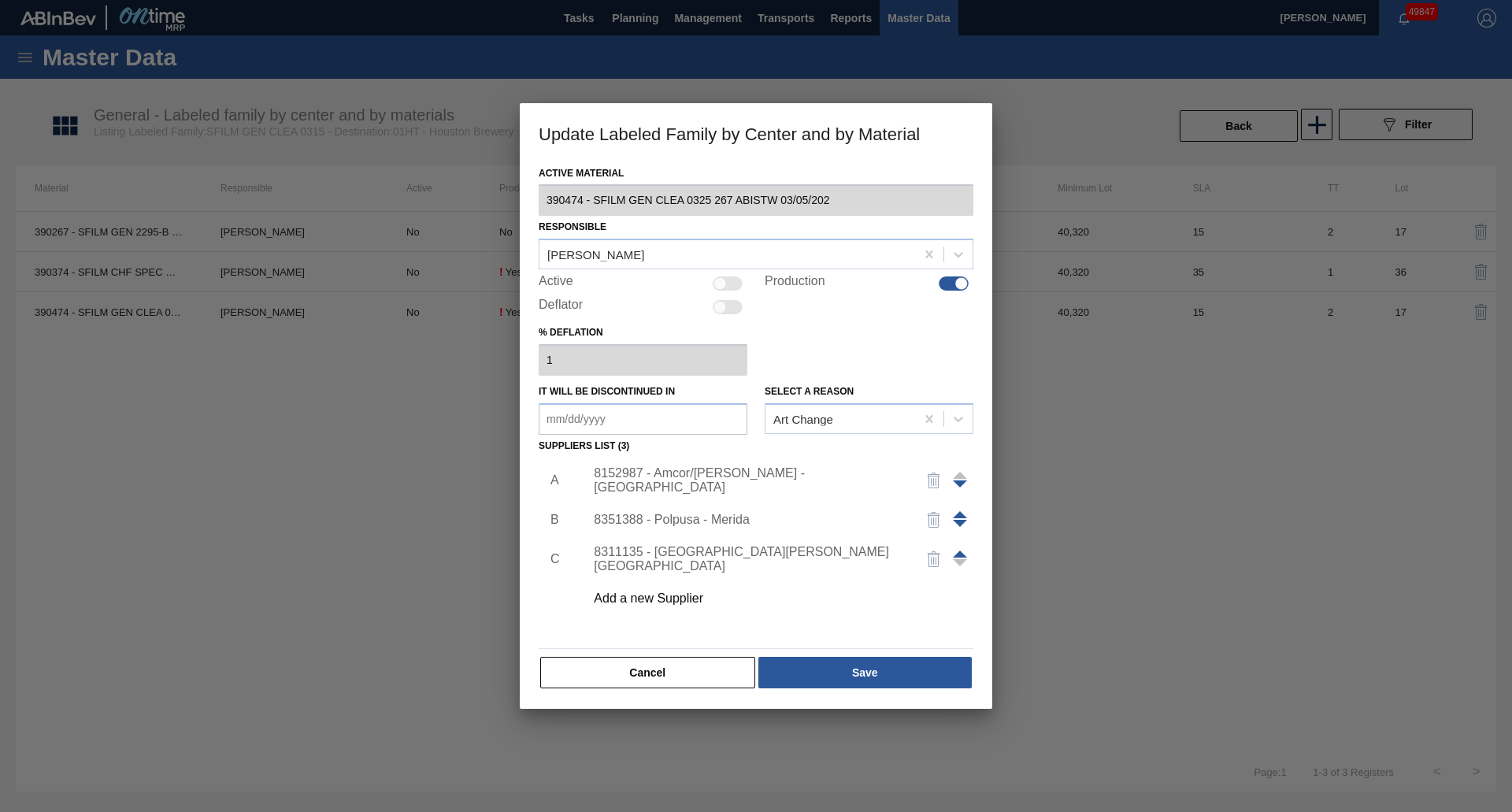
click at [739, 279] on div at bounding box center [727, 283] width 30 height 15
checkbox input "true"
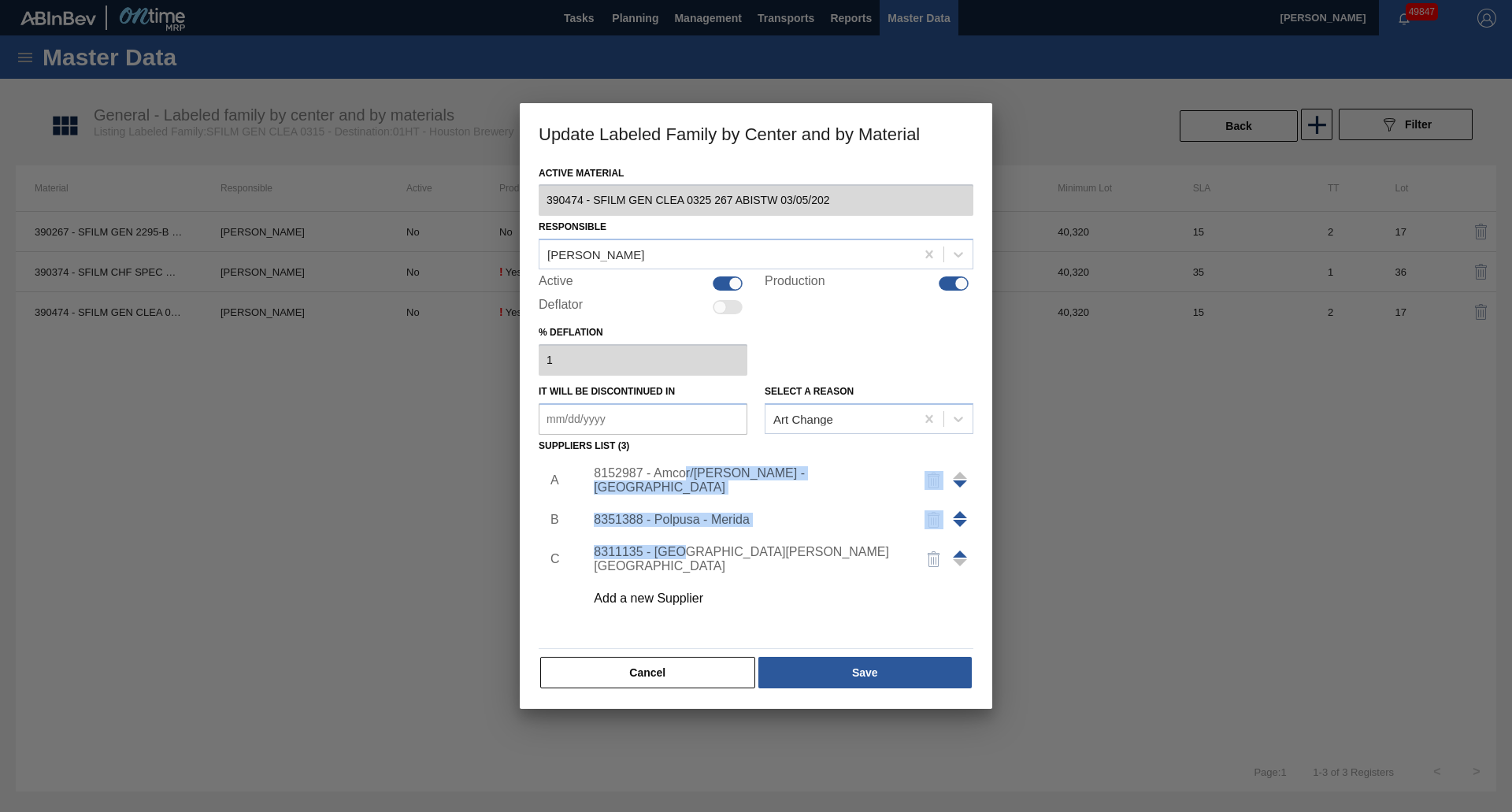
drag, startPoint x: 678, startPoint y: 557, endPoint x: 833, endPoint y: 517, distance: 160.1
click at [692, 478] on div "8152987 - Amcor/[PERSON_NAME] - [GEOGRAPHIC_DATA] 8351388 - Polpusa - Merida 83…" at bounding box center [774, 539] width 410 height 157
click at [962, 555] on span at bounding box center [960, 554] width 15 height 7
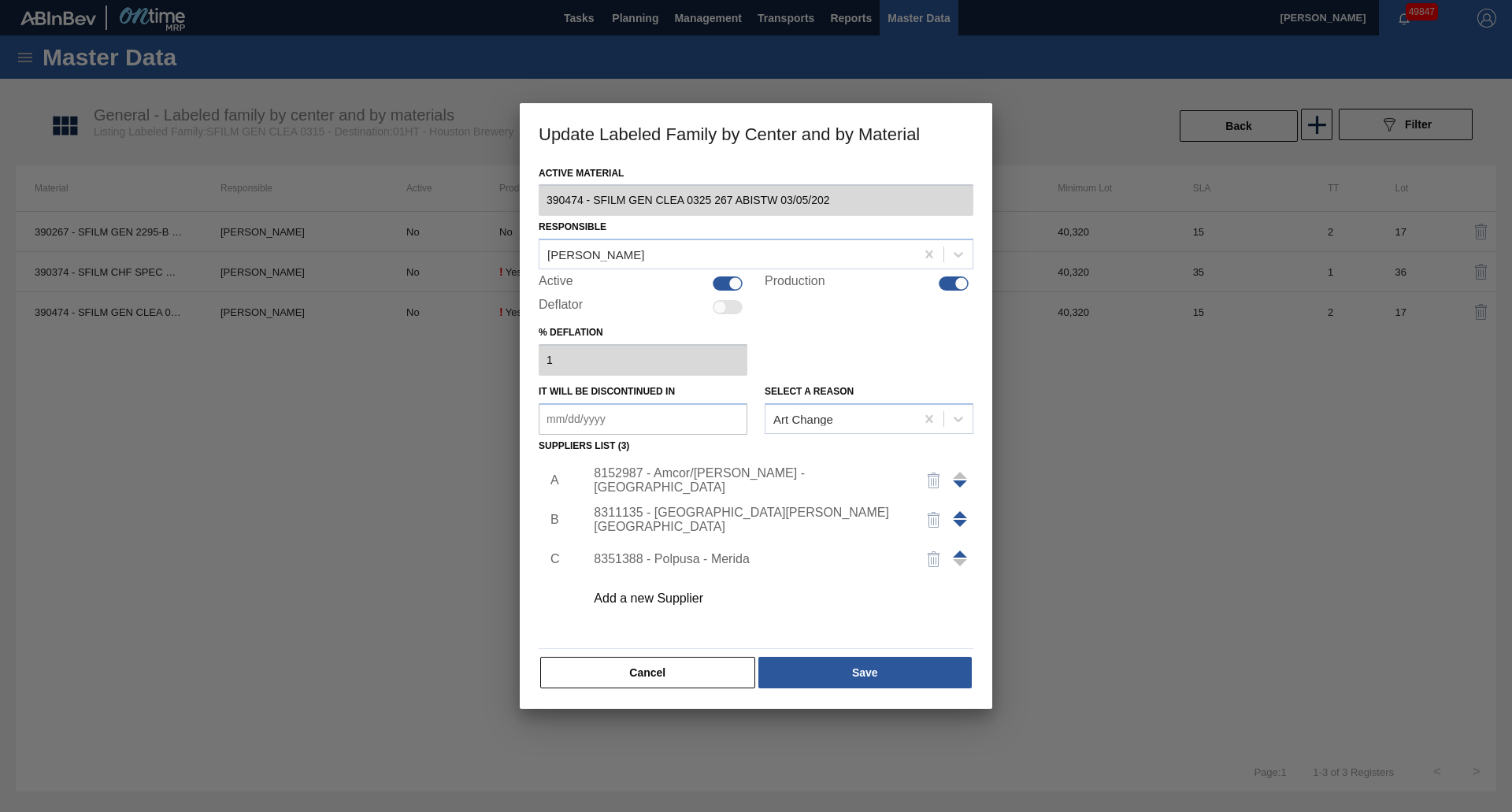
click at [959, 517] on span at bounding box center [960, 514] width 15 height 7
click at [850, 671] on button "Save" at bounding box center [865, 672] width 214 height 31
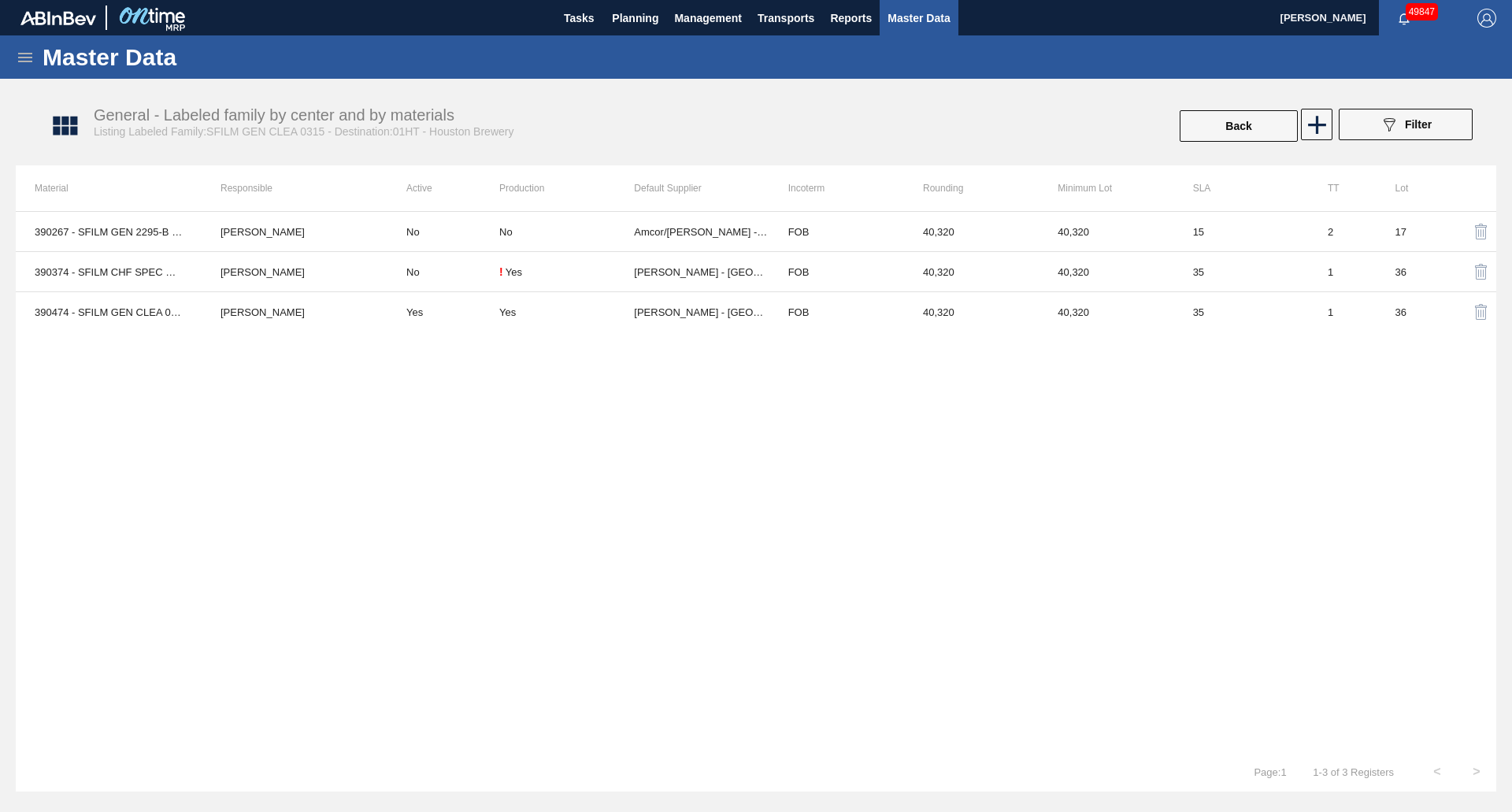
click at [400, 489] on div "390267 - SFILM GEN 2295-B CLEA 0315 267 ABISTW 03 [PERSON_NAME] No No Amcor/[PE…" at bounding box center [756, 481] width 1481 height 541
drag, startPoint x: 867, startPoint y: 796, endPoint x: 870, endPoint y: 809, distance: 13.3
click at [867, 796] on div "Master Data General Materials Group and Families Coordinations and Users Suppli…" at bounding box center [756, 423] width 1512 height 776
